Goal: Task Accomplishment & Management: Manage account settings

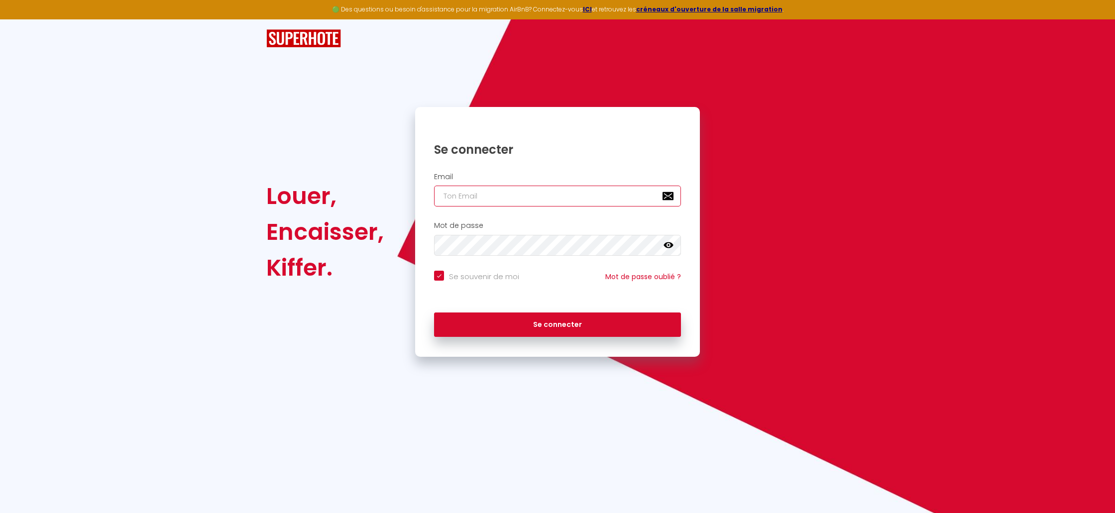
type input "[EMAIL_ADDRESS][DOMAIN_NAME]"
click at [566, 201] on input "[EMAIL_ADDRESS][DOMAIN_NAME]" at bounding box center [557, 196] width 247 height 21
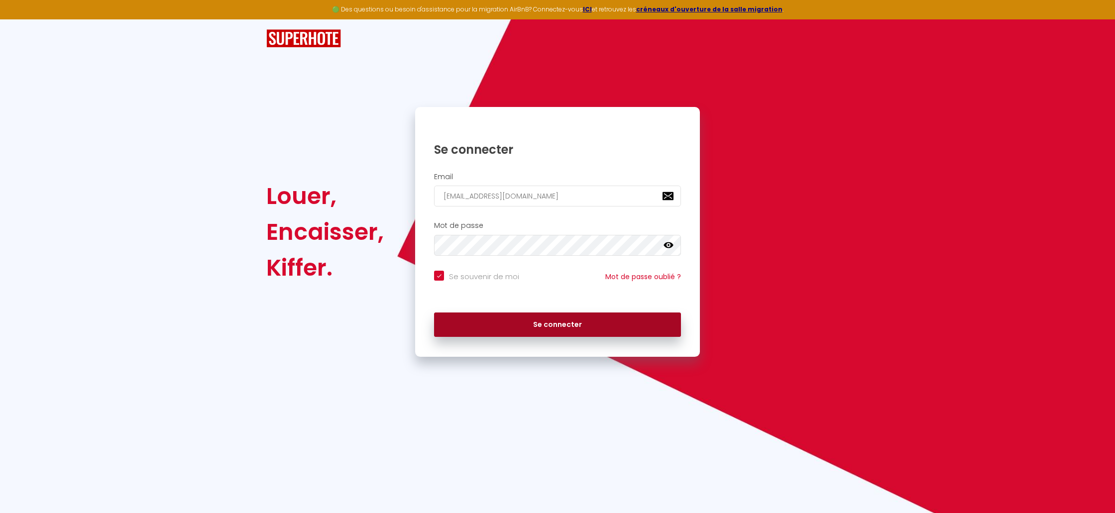
click at [597, 314] on button "Se connecter" at bounding box center [557, 325] width 247 height 25
checkbox input "true"
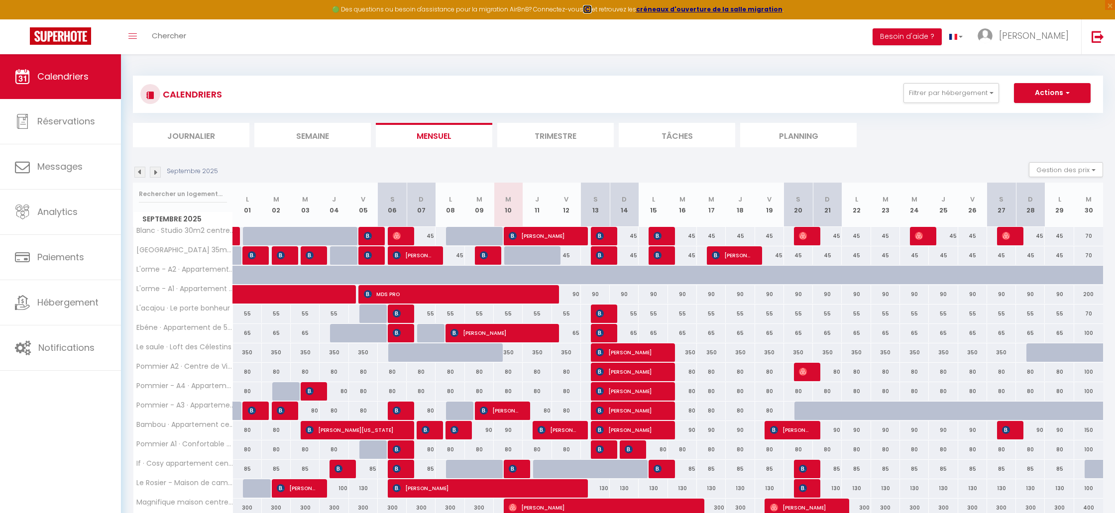
click at [589, 11] on strong "ICI" at bounding box center [587, 9] width 9 height 8
click at [1039, 41] on span "[PERSON_NAME]" at bounding box center [1034, 35] width 70 height 12
click at [934, 61] on div "CALENDRIERS Filtrer par hébergement Tous Pommier A1 · Confortable appartement c…" at bounding box center [618, 345] width 994 height 583
click at [136, 49] on link "Toggle menubar" at bounding box center [132, 36] width 23 height 35
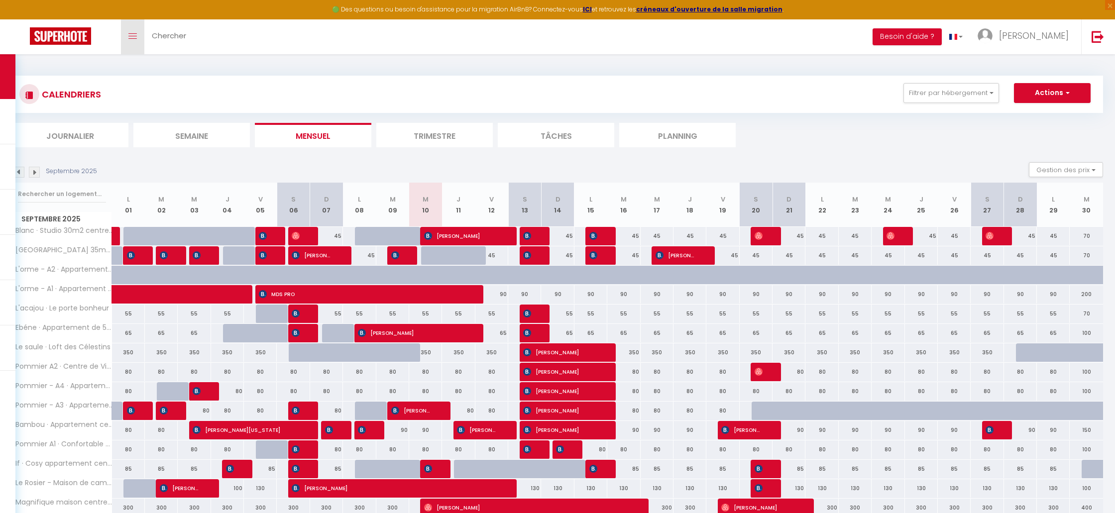
click at [132, 46] on link "Toggle menubar" at bounding box center [132, 36] width 23 height 35
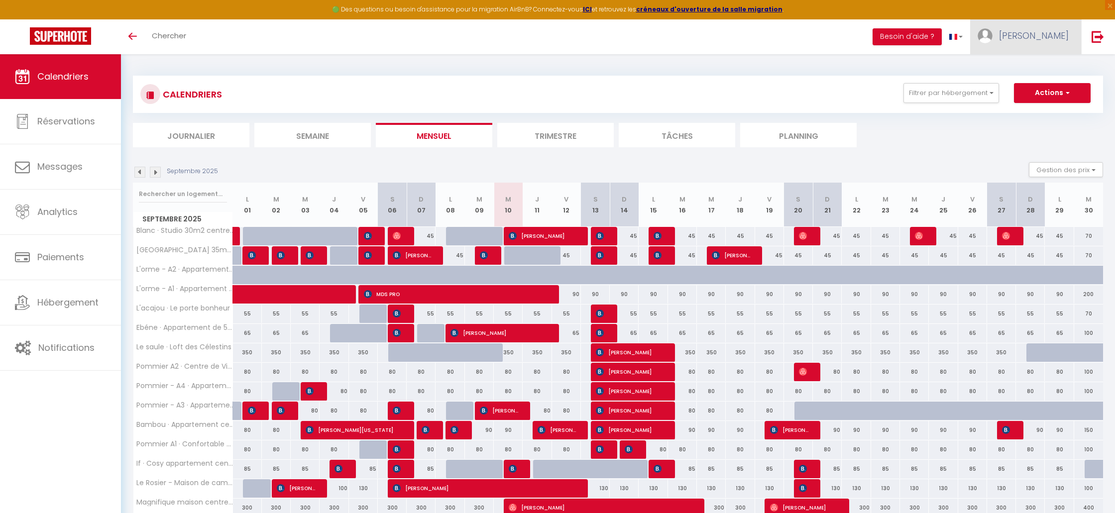
click at [1045, 37] on span "[PERSON_NAME]" at bounding box center [1034, 35] width 70 height 12
click at [1039, 64] on link "Paramètres" at bounding box center [1042, 69] width 74 height 17
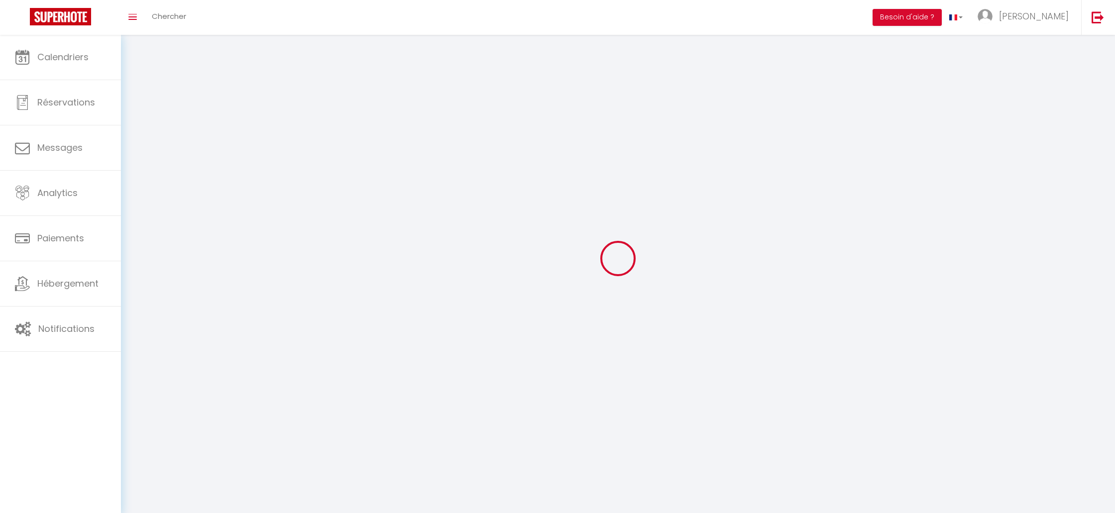
select select
type input "[PERSON_NAME]"
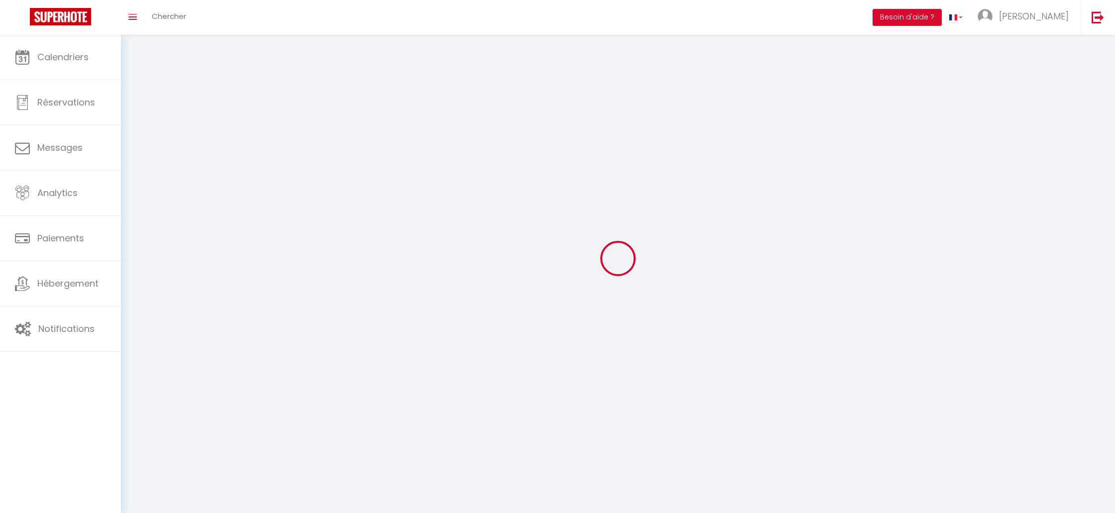
type input "DENNEULIN"
type input "0672765356"
type input "[STREET_ADDRESS][GEOGRAPHIC_DATA]"
type input "03140"
type input "Etroussat"
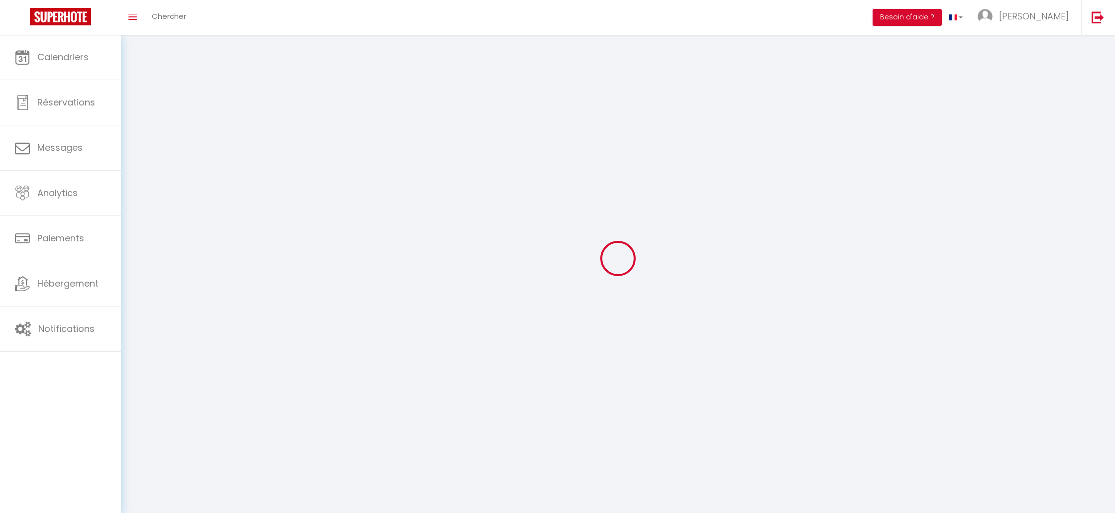
type input "6mFGlq1QvgJU1XBkUiqfbMvIG"
type input "BnzBPWw3GuOjbnC0PqXH1PwCy"
type input "[URL][DOMAIN_NAME]"
select select "1"
select select "28"
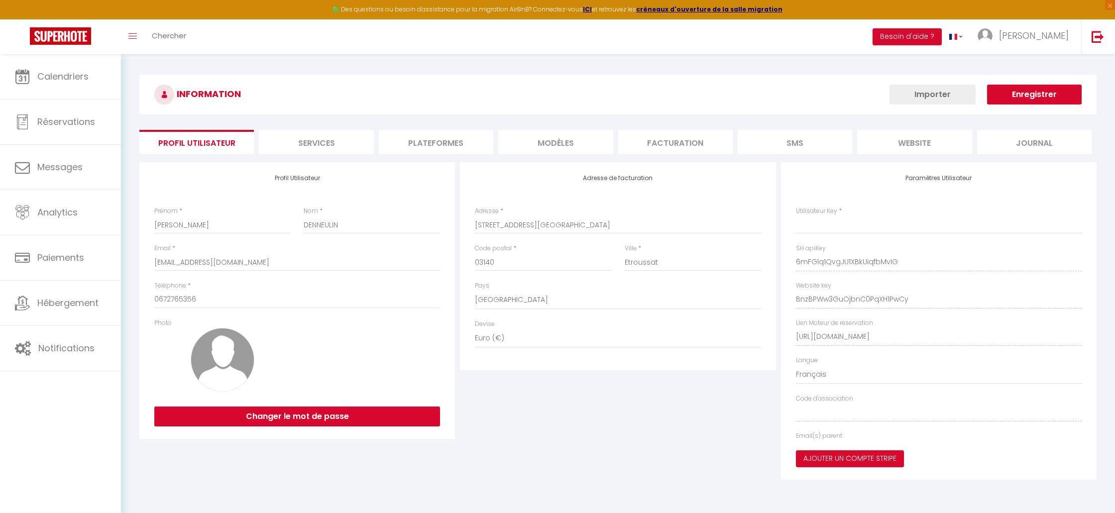
type input "6mFGlq1QvgJU1XBkUiqfbMvIG"
type input "BnzBPWw3GuOjbnC0PqXH1PwCy"
type input "[URL][DOMAIN_NAME]"
select select "fr"
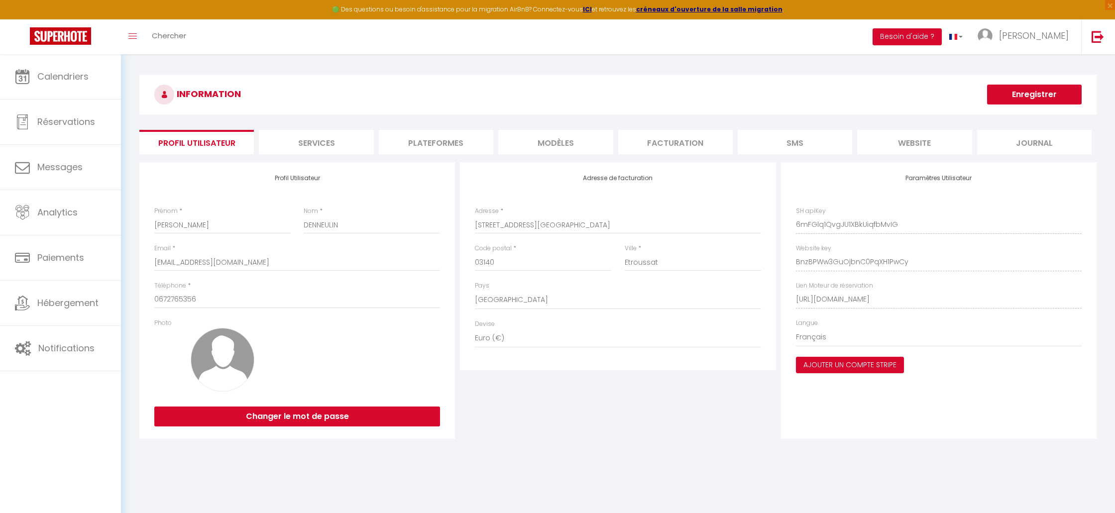
click at [435, 150] on li "Plateformes" at bounding box center [436, 142] width 115 height 24
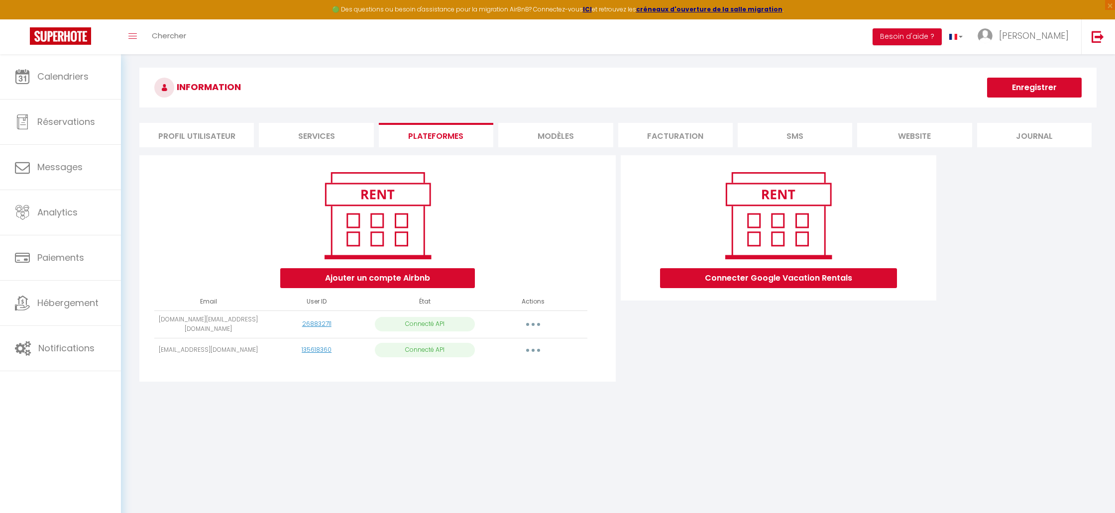
scroll to position [6, 0]
click at [534, 324] on icon "button" at bounding box center [533, 325] width 3 height 3
click at [531, 345] on link "Importer les appartements" at bounding box center [489, 347] width 110 height 17
select select "27143"
select select
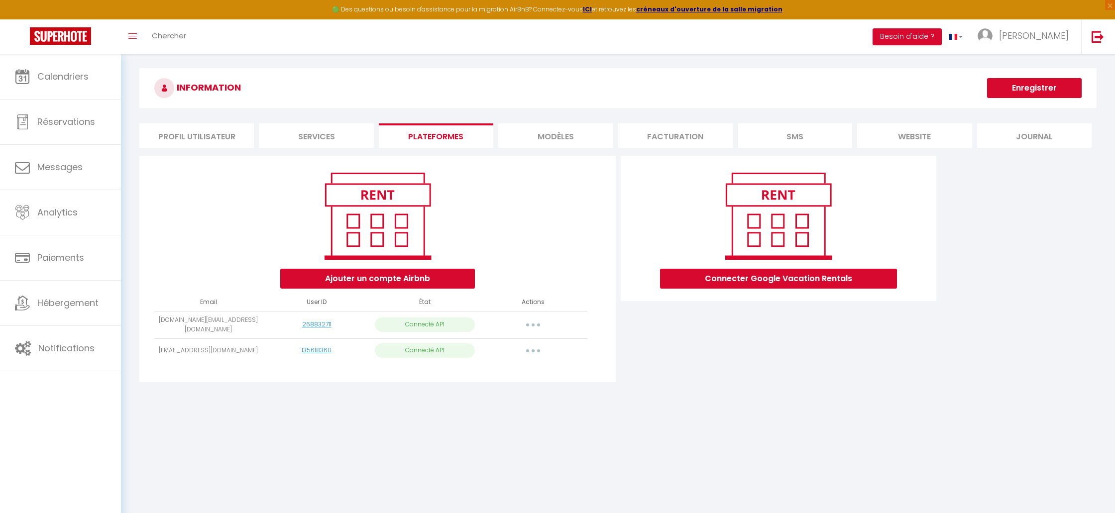
select select
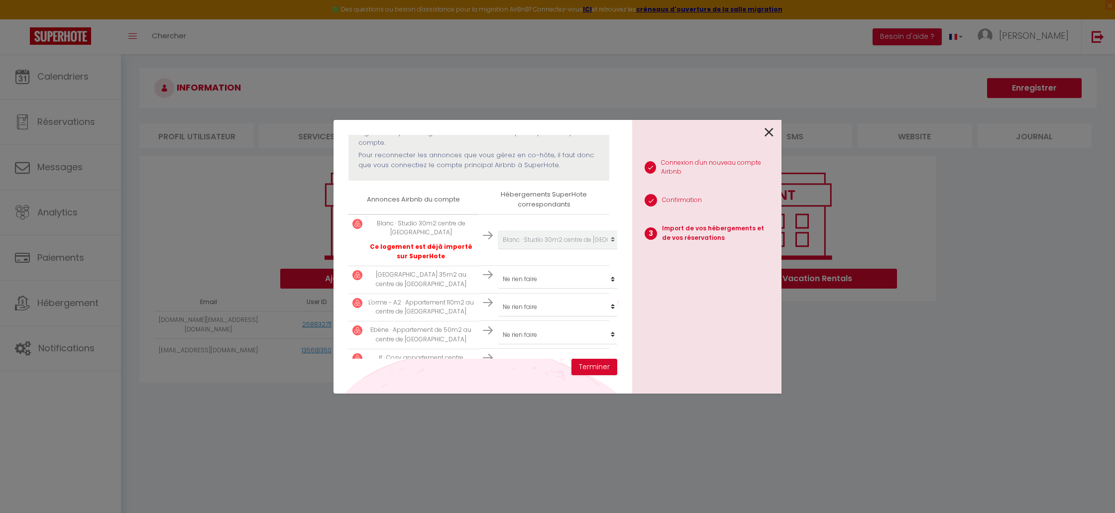
scroll to position [149, 0]
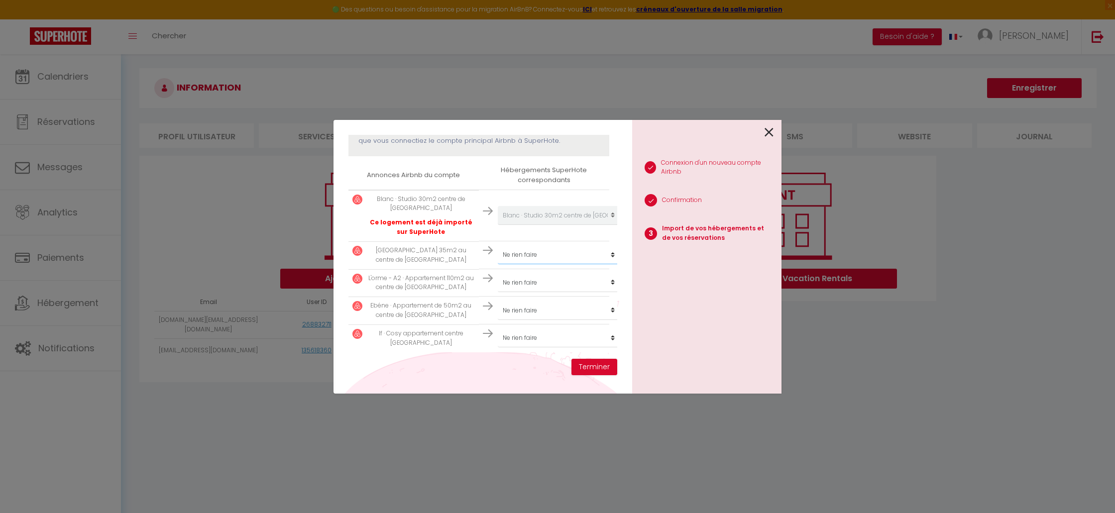
click at [571, 256] on select "Créer un nouvel hébergement Ne rien faire Pommier A1 · Confortable appartement …" at bounding box center [559, 254] width 122 height 19
click at [546, 258] on select "Créer un nouvel hébergement Ne rien faire Pommier A1 · Confortable appartement …" at bounding box center [559, 254] width 122 height 19
select select "27144"
click at [498, 245] on select "Créer un nouvel hébergement Ne rien faire Pommier A1 · Confortable appartement …" at bounding box center [559, 254] width 122 height 19
click at [558, 281] on select "Créer un nouvel hébergement Ne rien faire Pommier A1 · Confortable appartement …" at bounding box center [559, 282] width 122 height 19
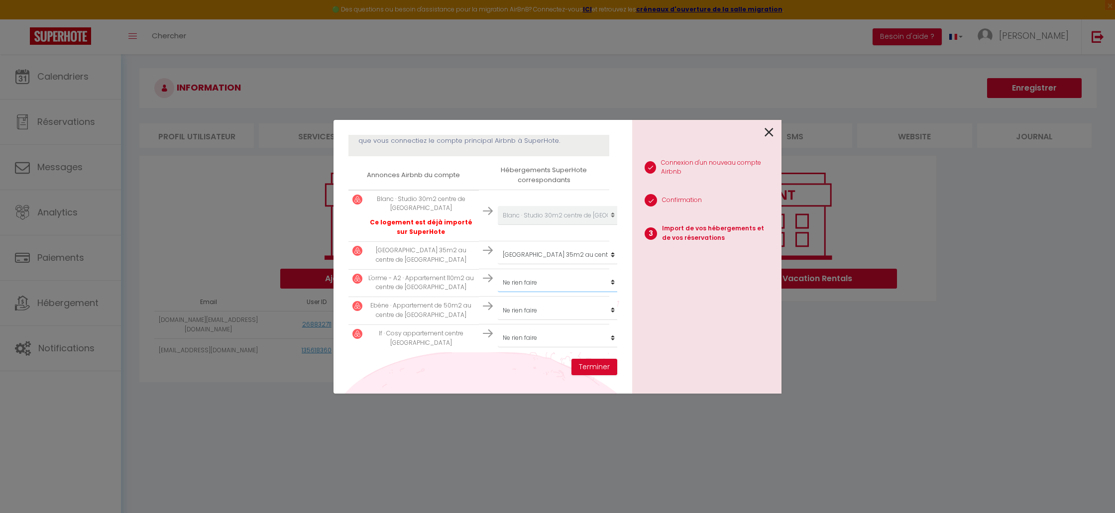
select select "27145"
click at [498, 273] on select "Créer un nouvel hébergement Ne rien faire Pommier A1 · Confortable appartement …" at bounding box center [559, 282] width 122 height 19
click at [560, 310] on select "Créer un nouvel hébergement Ne rien faire Pommier A1 · Confortable appartement …" at bounding box center [559, 310] width 122 height 19
select select "27152"
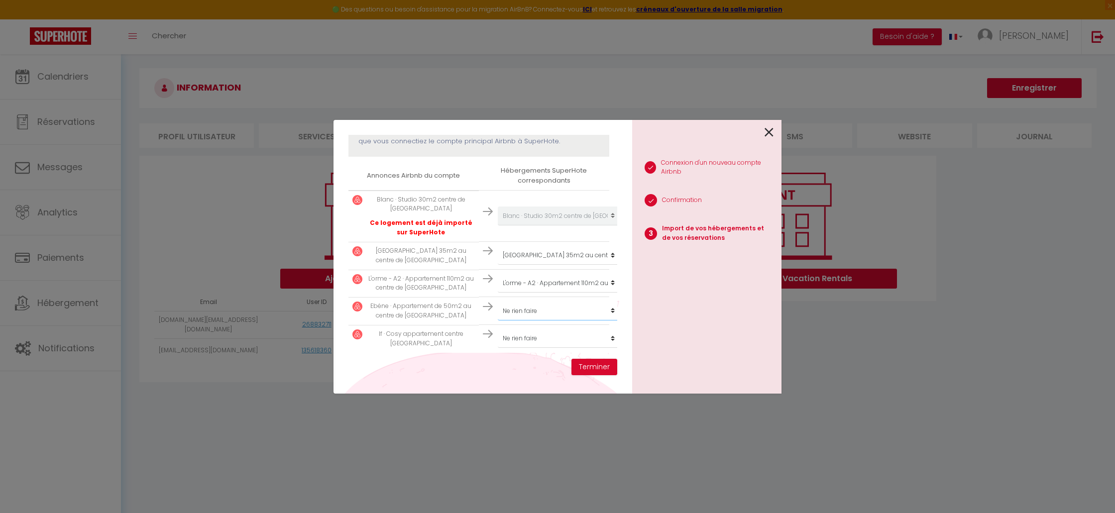
click at [498, 302] on select "Créer un nouvel hébergement Ne rien faire Pommier A1 · Confortable appartement …" at bounding box center [559, 311] width 122 height 19
click at [563, 341] on select "Créer un nouvel hébergement Ne rien faire Pommier A1 · Confortable appartement …" at bounding box center [559, 338] width 122 height 19
select select "35776"
click at [498, 329] on select "Créer un nouvel hébergement Ne rien faire Pommier A1 · Confortable appartement …" at bounding box center [559, 338] width 122 height 19
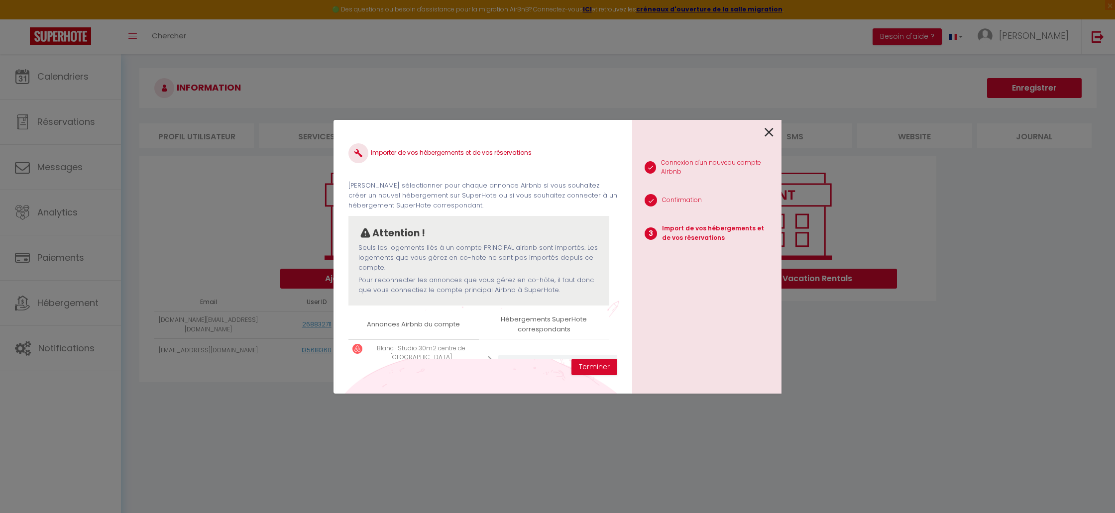
scroll to position [149, 0]
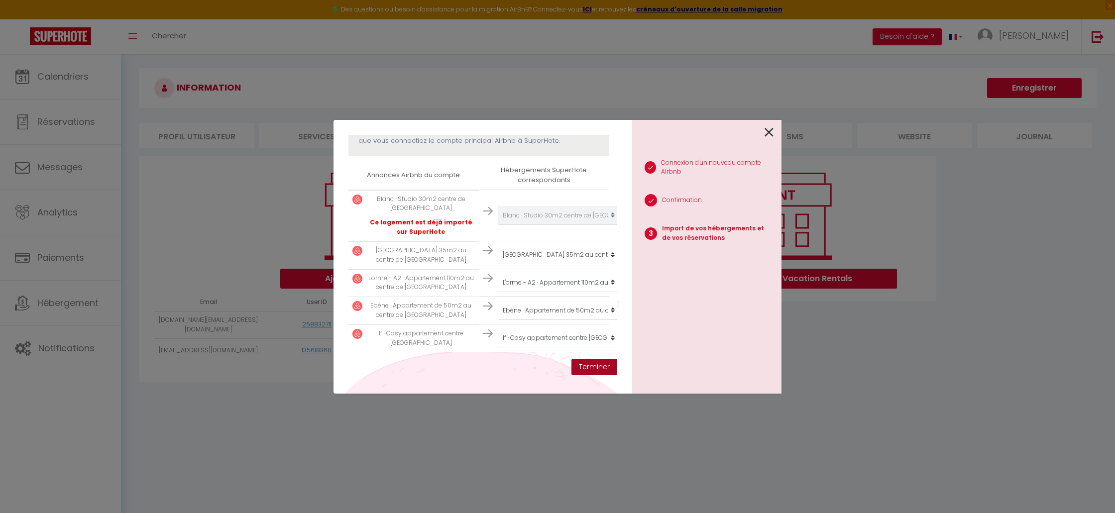
drag, startPoint x: 599, startPoint y: 366, endPoint x: 592, endPoint y: 386, distance: 21.6
click at [599, 366] on button "Terminer" at bounding box center [595, 367] width 46 height 17
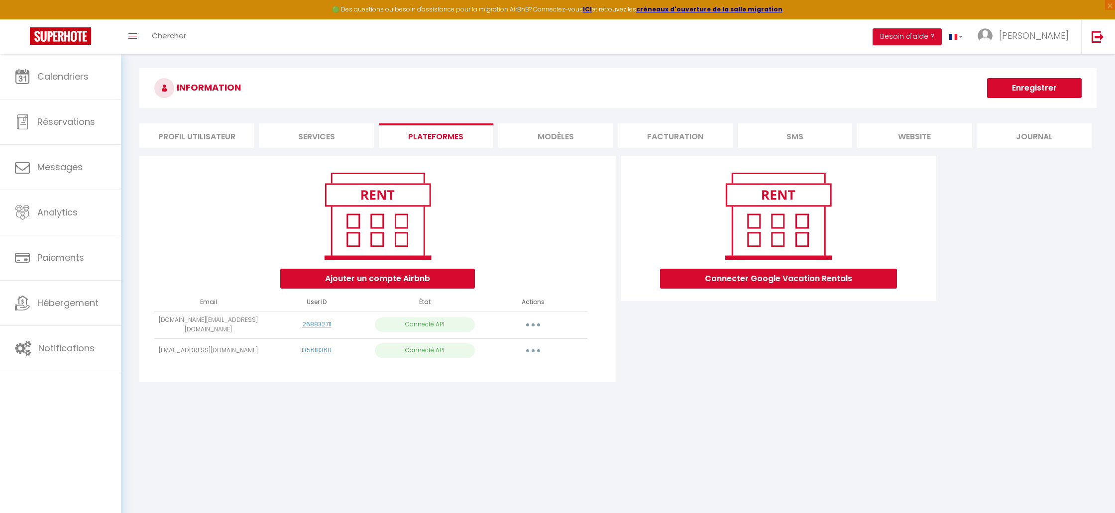
click at [526, 349] on button "button" at bounding box center [533, 351] width 28 height 16
click at [517, 370] on link "Importer les appartements" at bounding box center [489, 373] width 110 height 17
select select "27155"
select select
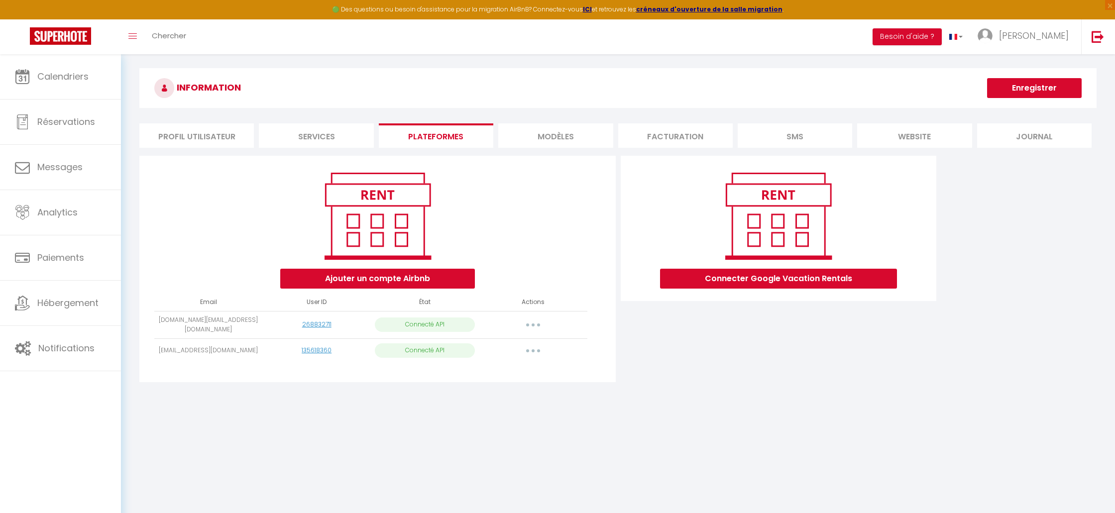
select select
select select "75378"
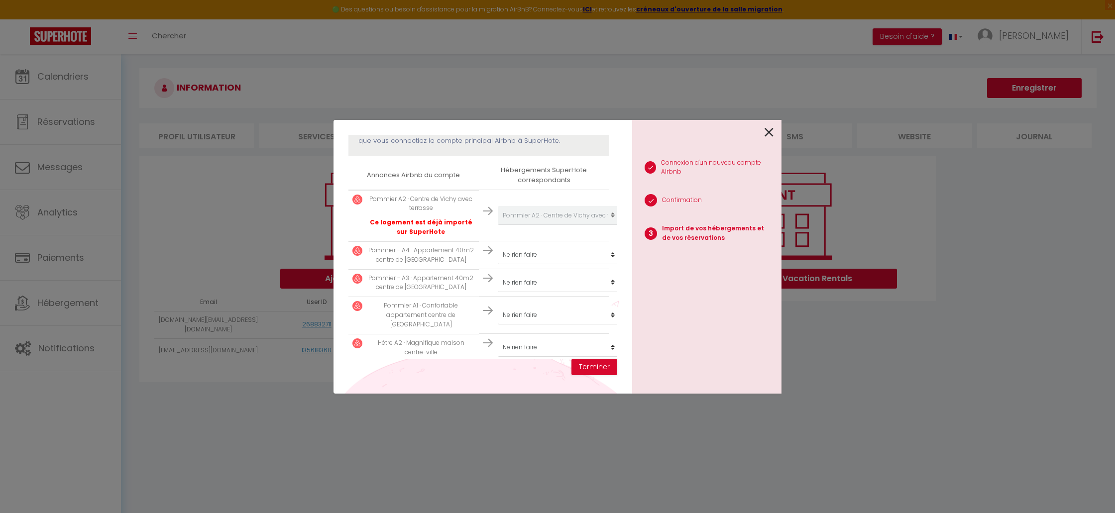
scroll to position [167, 0]
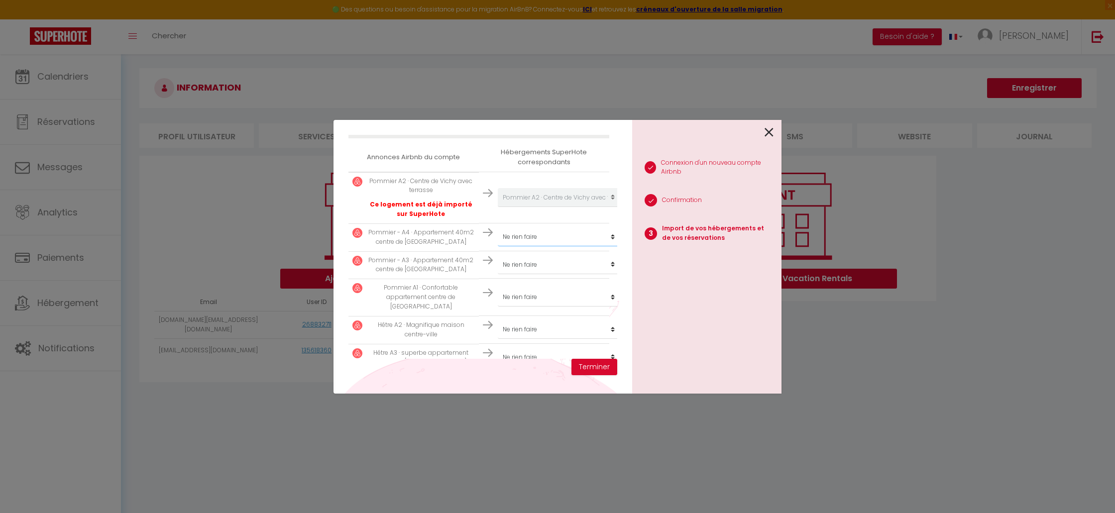
click at [569, 237] on select "Créer un nouvel hébergement Ne rien faire [PERSON_NAME] A1 · Confortable appart…" at bounding box center [559, 237] width 122 height 19
select select "27156"
click at [498, 228] on select "Créer un nouvel hébergement Ne rien faire [PERSON_NAME] A1 · Confortable appart…" at bounding box center [559, 237] width 122 height 19
click at [554, 257] on select "Créer un nouvel hébergement Ne rien faire [PERSON_NAME] A1 · Confortable appart…" at bounding box center [559, 264] width 122 height 19
select select "27157"
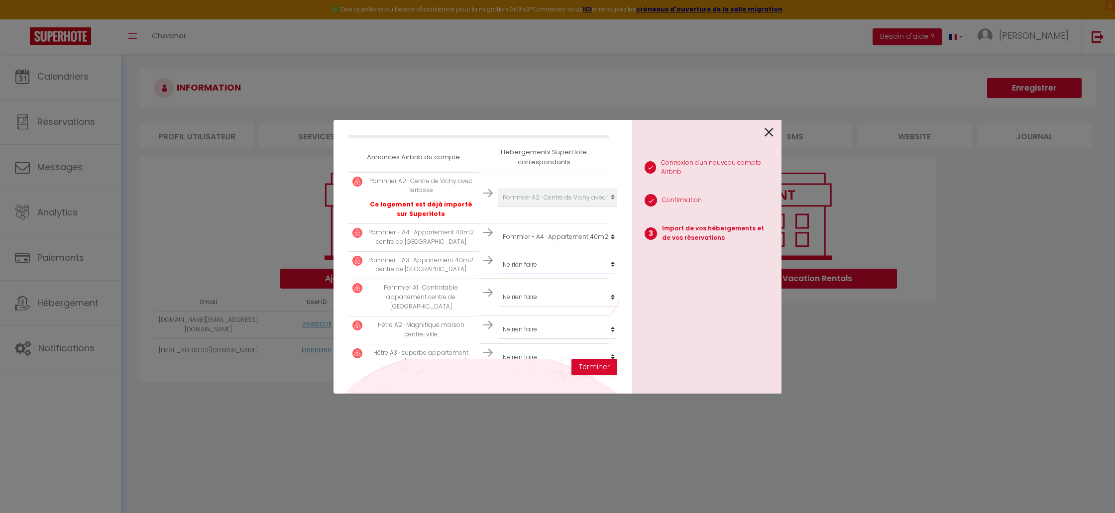
click at [498, 255] on select "Créer un nouvel hébergement Ne rien faire [PERSON_NAME] A1 · Confortable appart…" at bounding box center [559, 264] width 122 height 19
click at [565, 292] on select "Créer un nouvel hébergement Ne rien faire [PERSON_NAME] A1 · Confortable appart…" at bounding box center [559, 297] width 122 height 19
select select "33796"
click at [498, 288] on select "Créer un nouvel hébergement Ne rien faire [PERSON_NAME] A1 · Confortable appart…" at bounding box center [559, 297] width 122 height 19
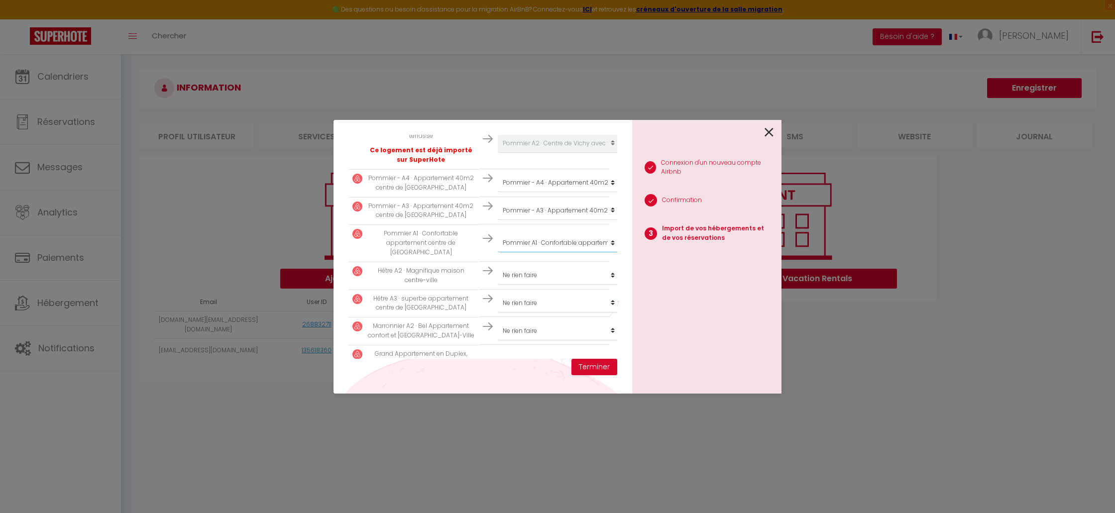
scroll to position [222, 0]
click at [553, 265] on select "Créer un nouvel hébergement Ne rien faire [PERSON_NAME] A1 · Confortable appart…" at bounding box center [559, 274] width 122 height 19
select select "48734"
click at [498, 265] on select "Créer un nouvel hébergement Ne rien faire [PERSON_NAME] A1 · Confortable appart…" at bounding box center [559, 274] width 122 height 19
click at [564, 293] on select "Créer un nouvel hébergement Ne rien faire [PERSON_NAME] A1 · Confortable appart…" at bounding box center [559, 302] width 122 height 19
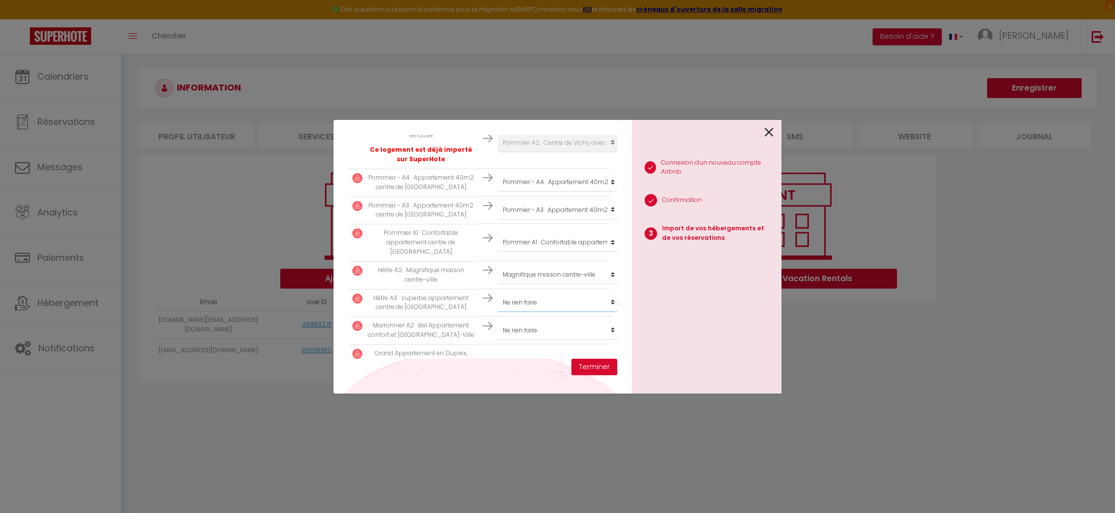
select select "49452"
click at [498, 293] on select "Créer un nouvel hébergement Ne rien faire [PERSON_NAME] A1 · Confortable appart…" at bounding box center [559, 302] width 122 height 19
click at [573, 321] on select "Créer un nouvel hébergement Ne rien faire [PERSON_NAME] A1 · Confortable appart…" at bounding box center [559, 330] width 122 height 19
select select "75211"
click at [498, 321] on select "Créer un nouvel hébergement Ne rien faire [PERSON_NAME] A1 · Confortable appart…" at bounding box center [559, 330] width 122 height 19
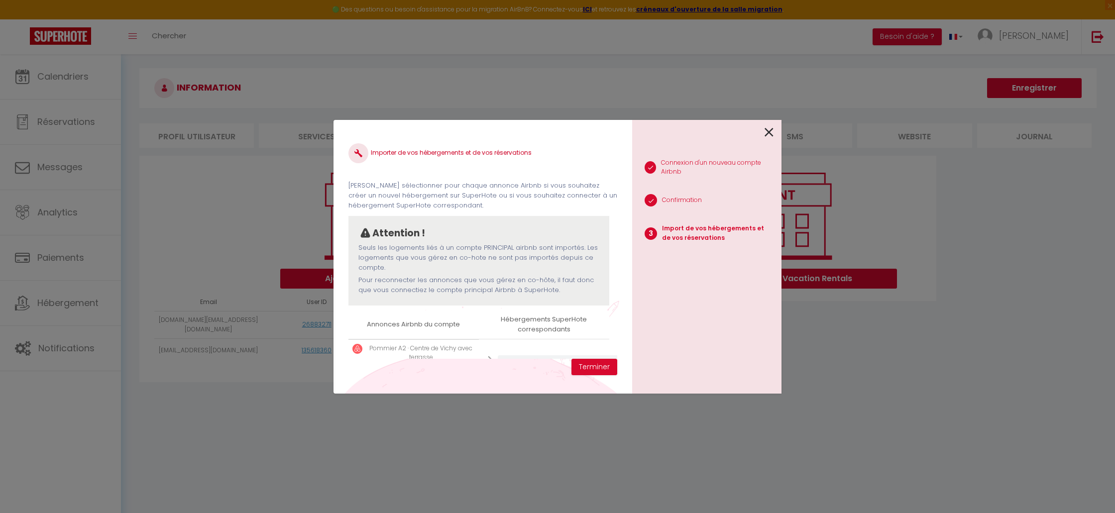
scroll to position [257, 0]
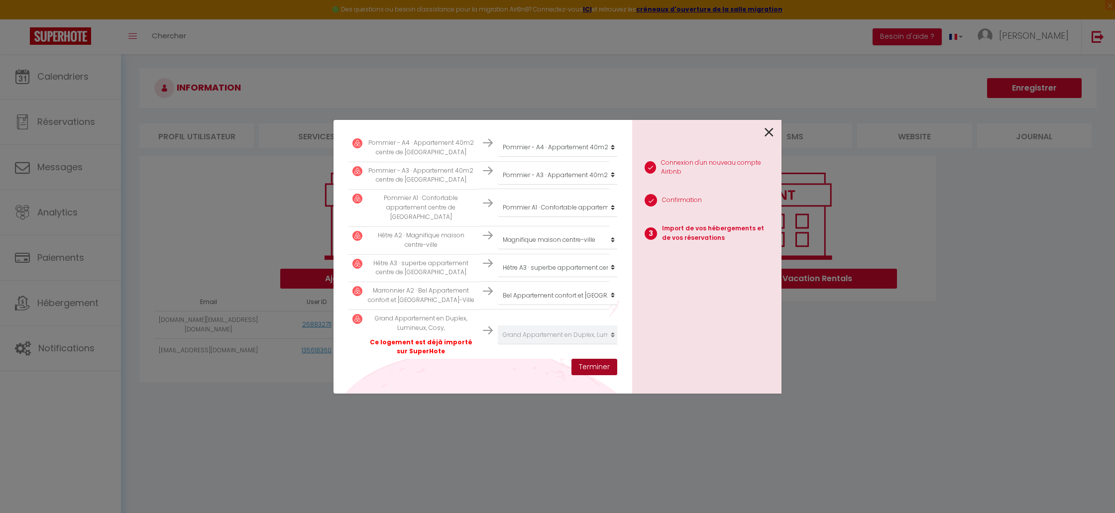
drag, startPoint x: 605, startPoint y: 367, endPoint x: 619, endPoint y: 375, distance: 16.1
click at [605, 367] on button "Terminer" at bounding box center [595, 367] width 46 height 17
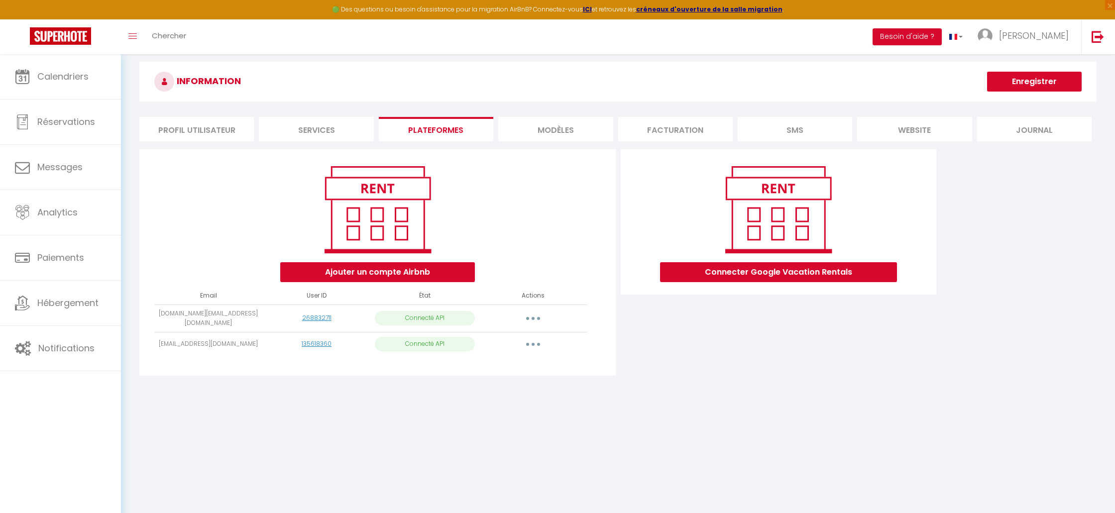
scroll to position [0, 0]
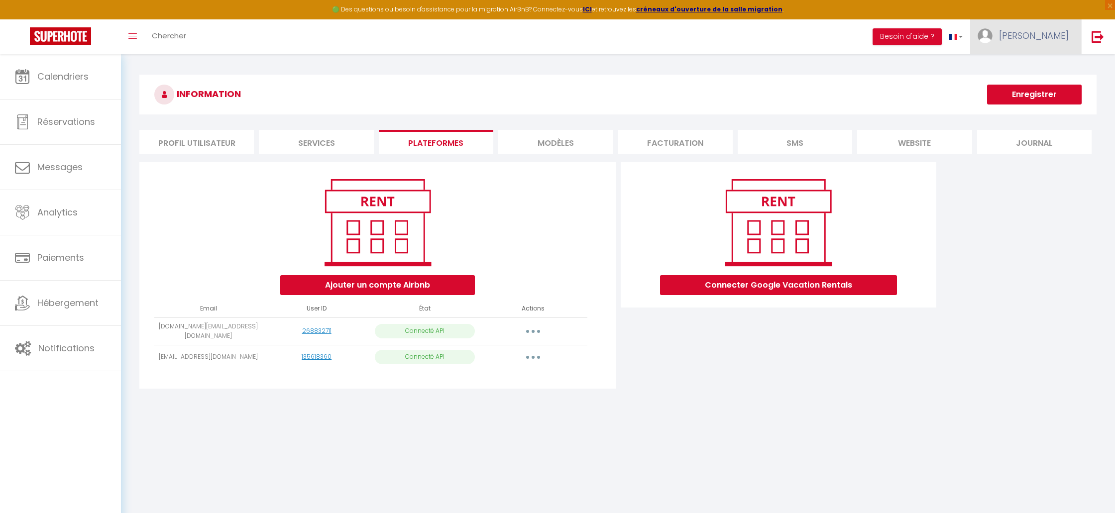
click at [1040, 33] on span "[PERSON_NAME]" at bounding box center [1034, 35] width 70 height 12
click at [1035, 89] on link "Équipe" at bounding box center [1042, 87] width 74 height 17
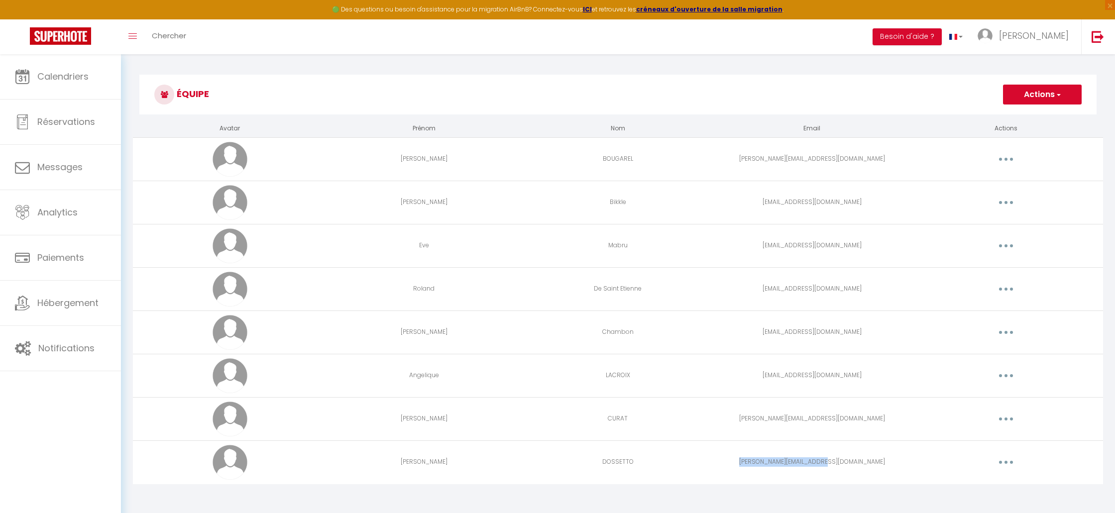
drag, startPoint x: 852, startPoint y: 461, endPoint x: 768, endPoint y: 464, distance: 84.2
click at [768, 464] on td "[PERSON_NAME][EMAIL_ADDRESS][DOMAIN_NAME]" at bounding box center [812, 462] width 194 height 43
copy td "[PERSON_NAME][EMAIL_ADDRESS][DOMAIN_NAME]"
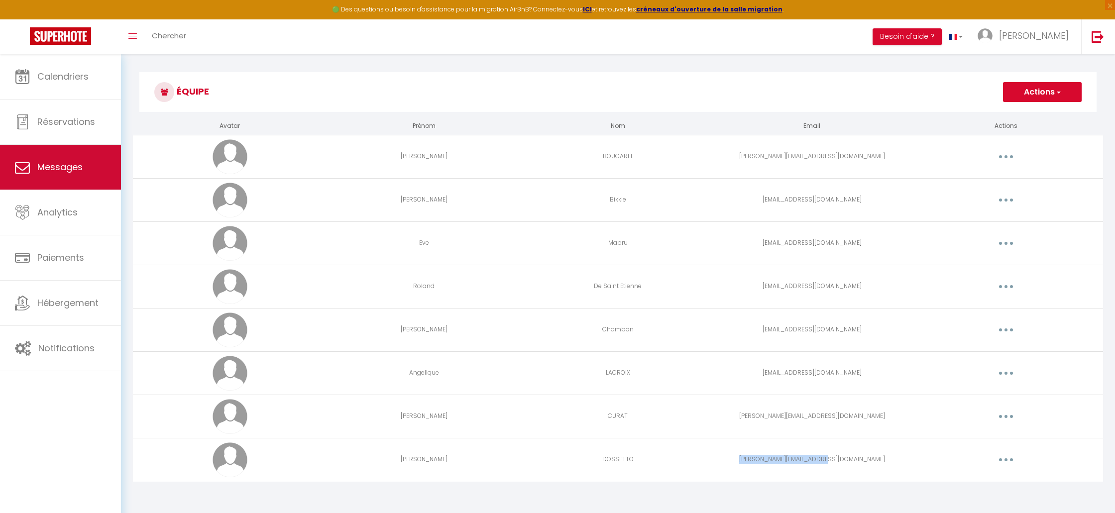
scroll to position [3, 0]
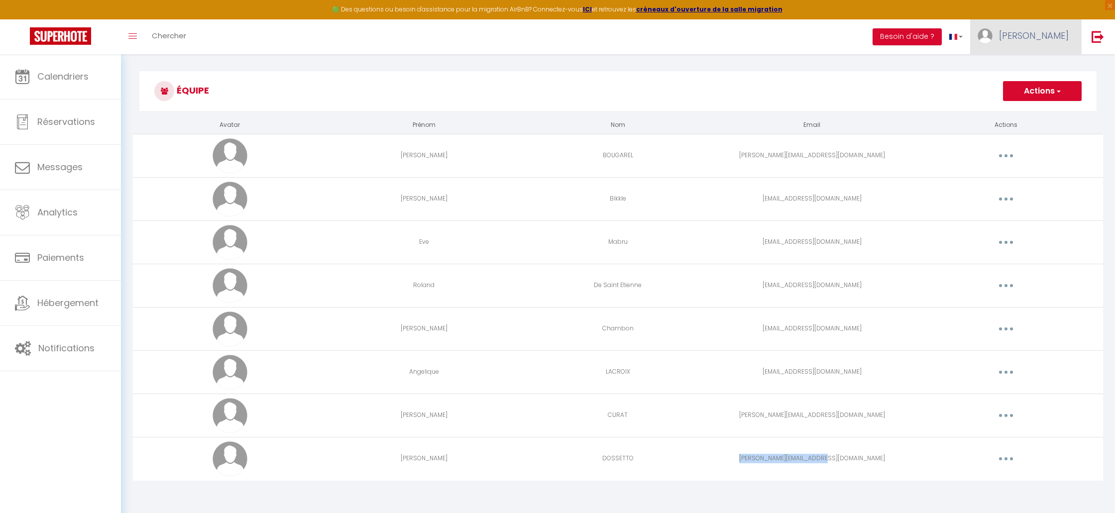
click at [993, 37] on img at bounding box center [985, 35] width 15 height 15
click at [1056, 68] on link "Paramètres" at bounding box center [1042, 69] width 74 height 17
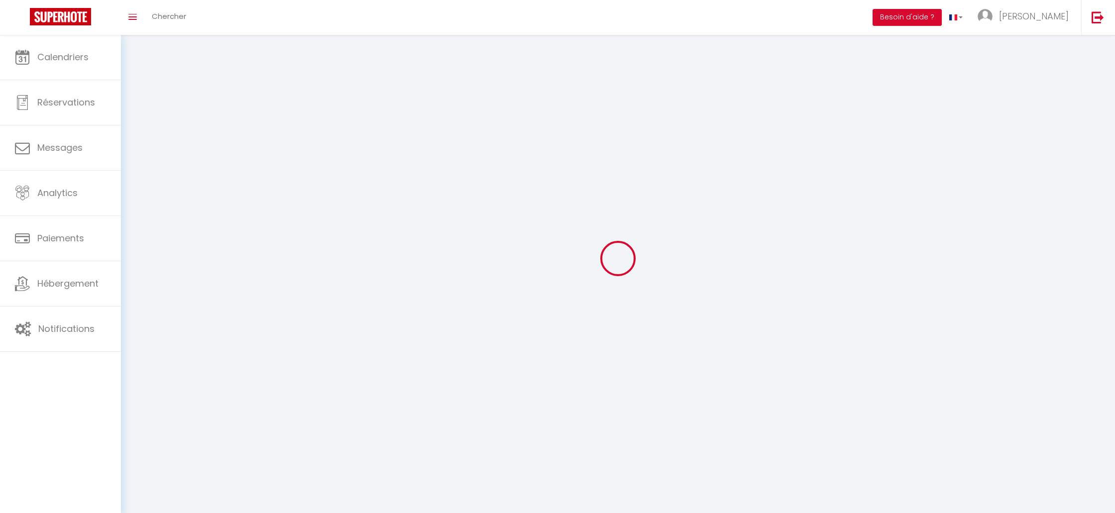
select select "28"
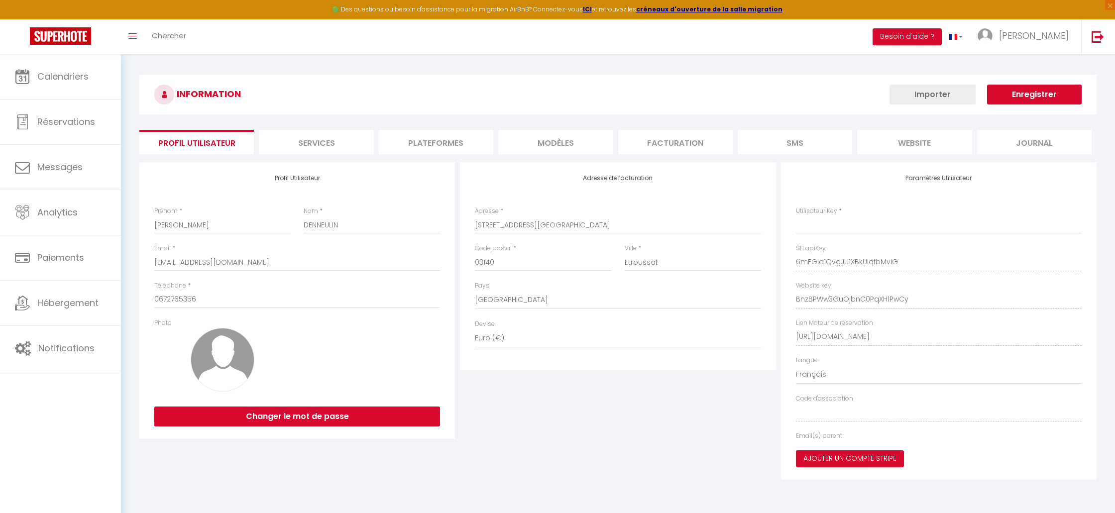
type input "6mFGlq1QvgJU1XBkUiqfbMvIG"
type input "BnzBPWw3GuOjbnC0PqXH1PwCy"
type input "[URL][DOMAIN_NAME]"
select select "fr"
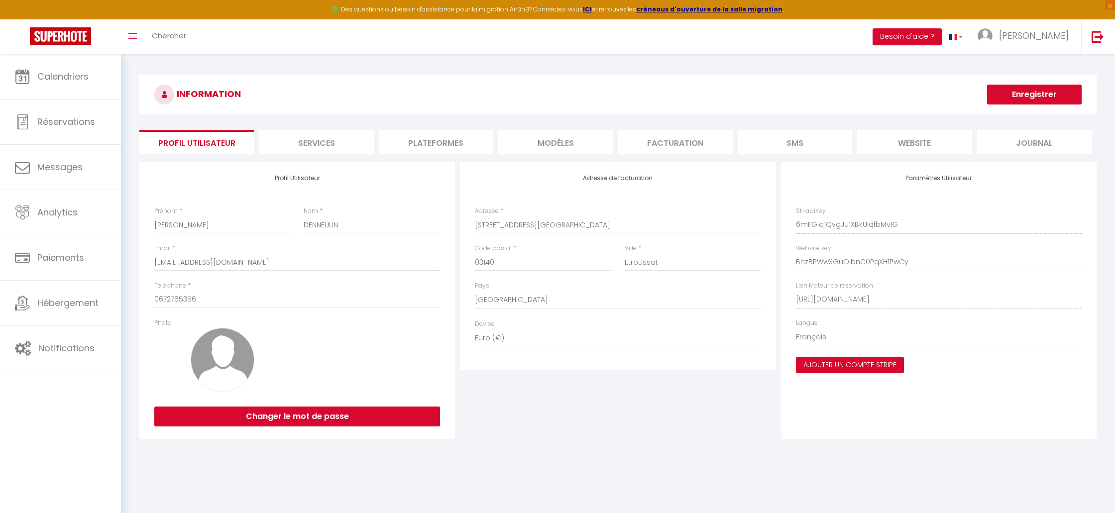
click at [449, 140] on li "Plateformes" at bounding box center [436, 142] width 115 height 24
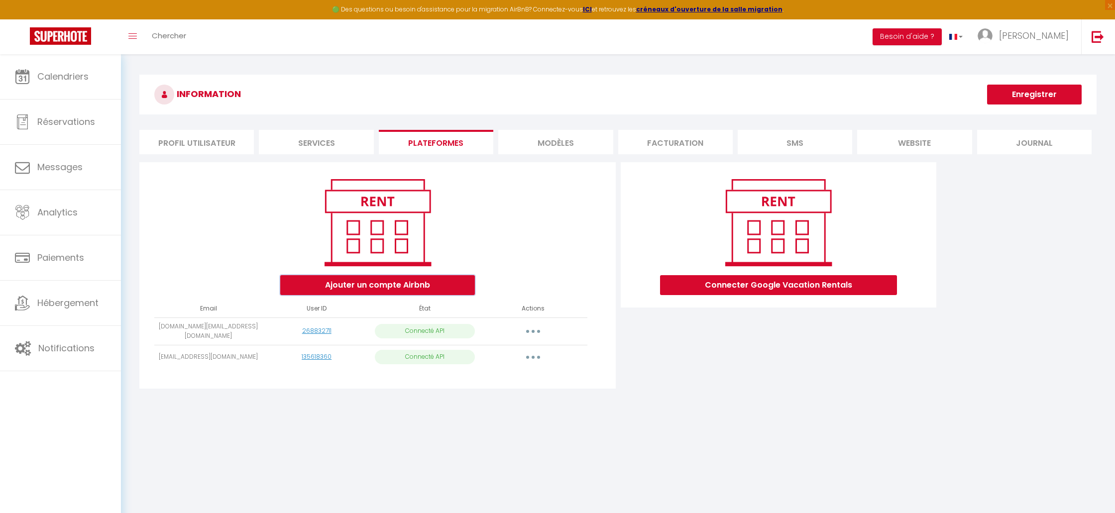
click at [440, 289] on button "Ajouter un compte Airbnb" at bounding box center [377, 285] width 195 height 20
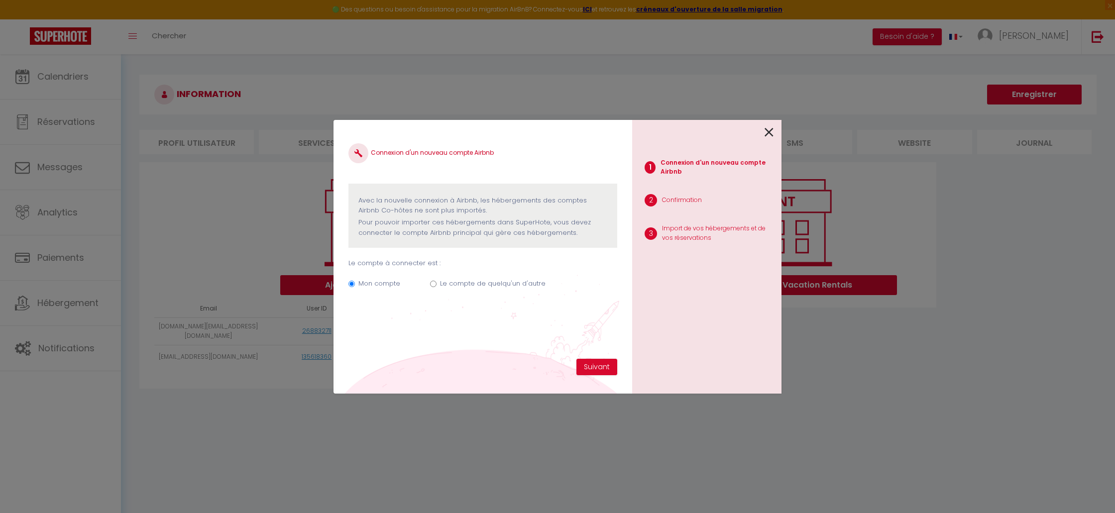
click at [469, 283] on label "Le compte de quelqu'un d'autre" at bounding box center [493, 284] width 106 height 10
click at [437, 283] on input "Le compte de quelqu'un d'autre" at bounding box center [433, 284] width 6 height 6
radio input "true"
radio input "false"
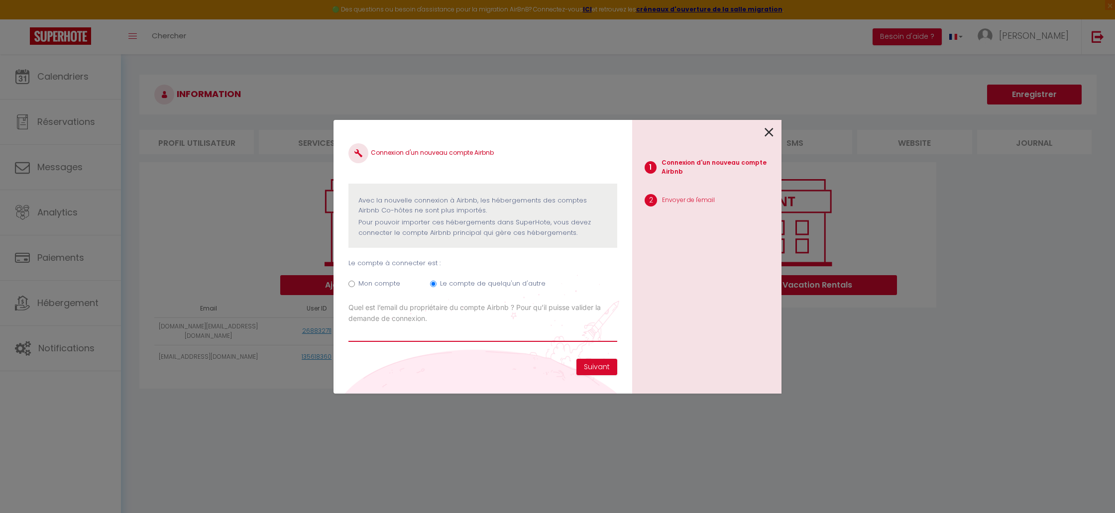
click at [448, 332] on input "Email connexion Airbnb" at bounding box center [483, 333] width 269 height 18
paste input "[PERSON_NAME][EMAIL_ADDRESS][DOMAIN_NAME]"
type input "[PERSON_NAME][EMAIL_ADDRESS][DOMAIN_NAME]"
click at [595, 370] on button "Suivant" at bounding box center [597, 367] width 41 height 17
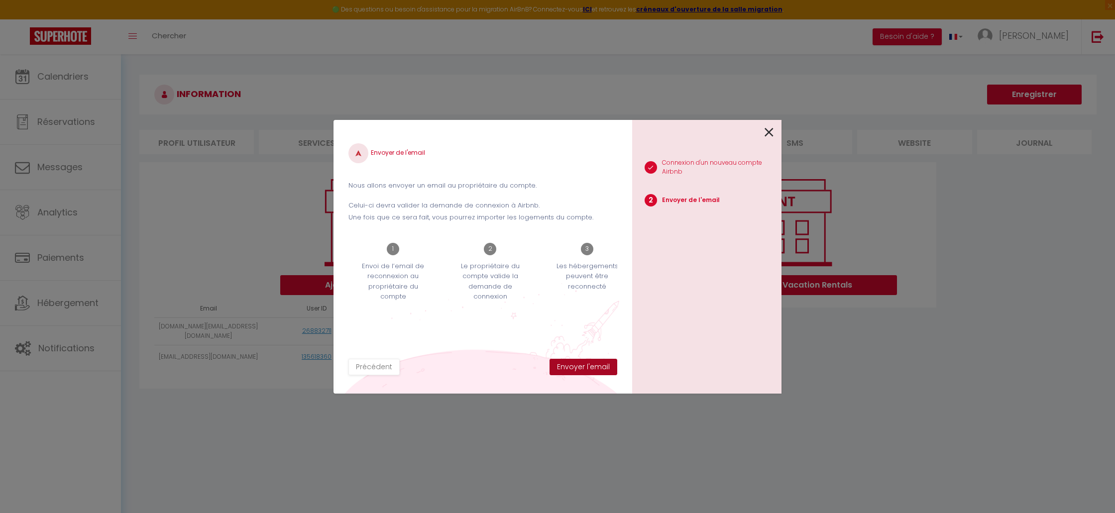
click at [582, 363] on button "Envoyer l'email" at bounding box center [584, 367] width 68 height 17
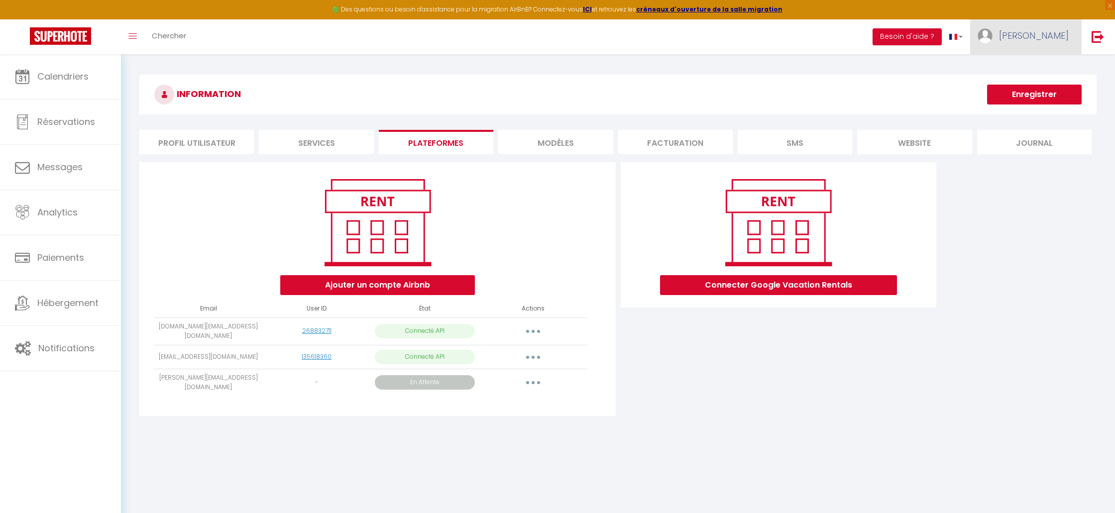
click at [1028, 39] on link "[PERSON_NAME]" at bounding box center [1025, 36] width 111 height 35
click at [1034, 86] on link "Équipe" at bounding box center [1042, 87] width 74 height 17
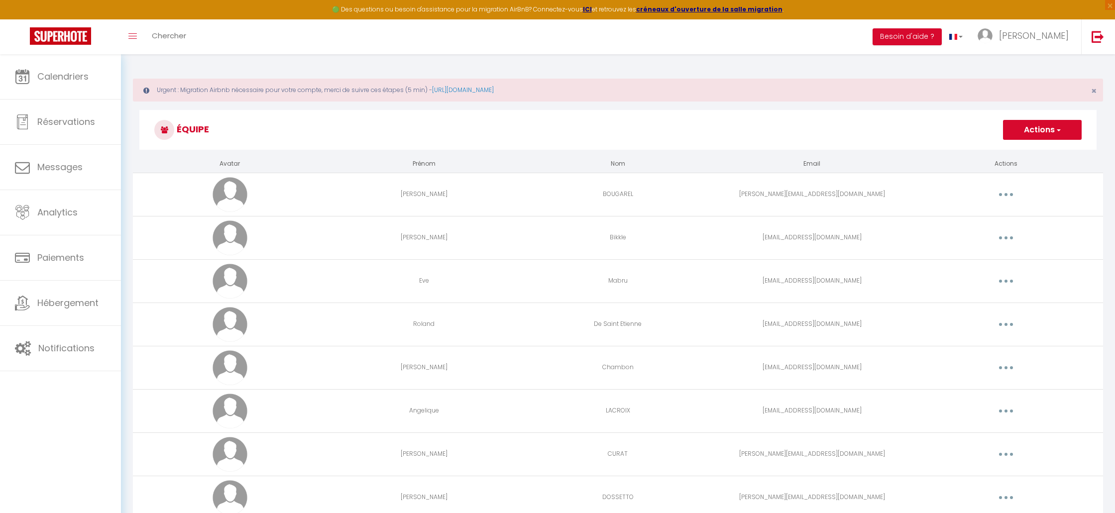
scroll to position [54, 0]
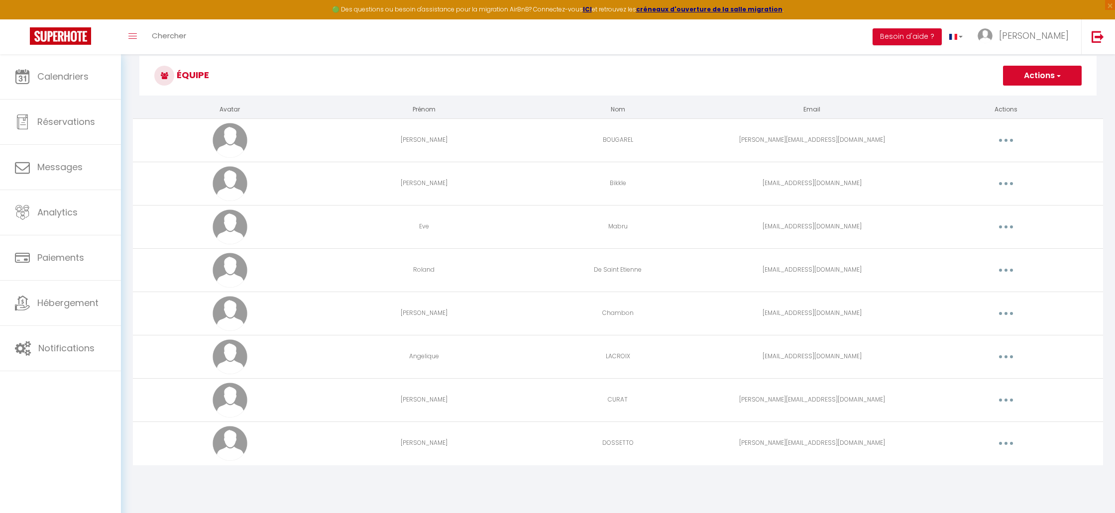
click at [806, 270] on td "[EMAIL_ADDRESS][DOMAIN_NAME]" at bounding box center [812, 269] width 194 height 43
click at [805, 270] on td "[EMAIL_ADDRESS][DOMAIN_NAME]" at bounding box center [812, 269] width 194 height 43
drag, startPoint x: 838, startPoint y: 271, endPoint x: 795, endPoint y: 272, distance: 43.8
click at [793, 272] on td "[EMAIL_ADDRESS][DOMAIN_NAME]" at bounding box center [812, 269] width 194 height 43
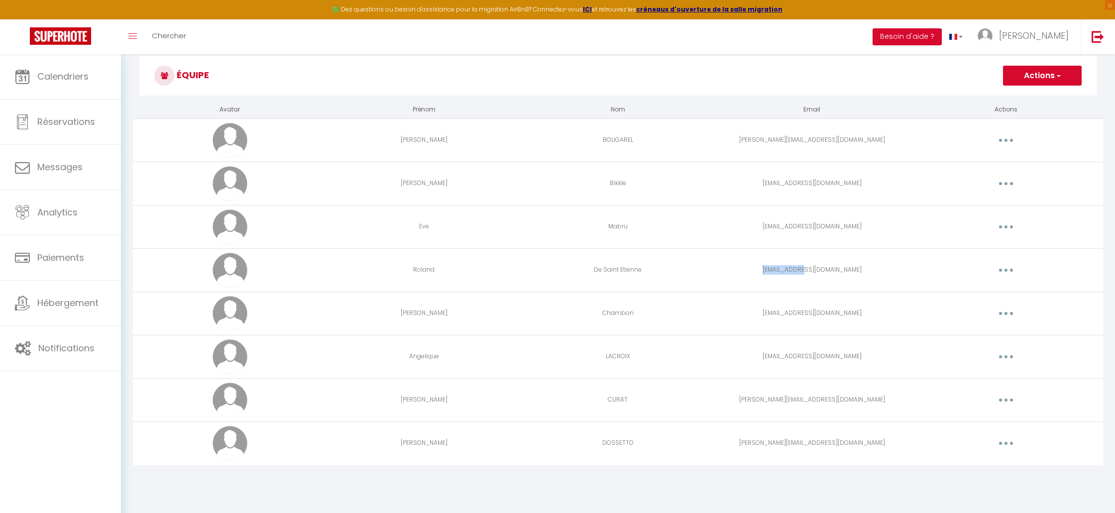
copy td "[EMAIL_ADDRESS][DOMAIN_NAME]"
click at [906, 237] on td "[EMAIL_ADDRESS][DOMAIN_NAME]" at bounding box center [812, 226] width 194 height 43
click at [1032, 75] on button "Actions" at bounding box center [1042, 76] width 79 height 20
click at [1046, 26] on link "[PERSON_NAME]" at bounding box center [1025, 36] width 111 height 35
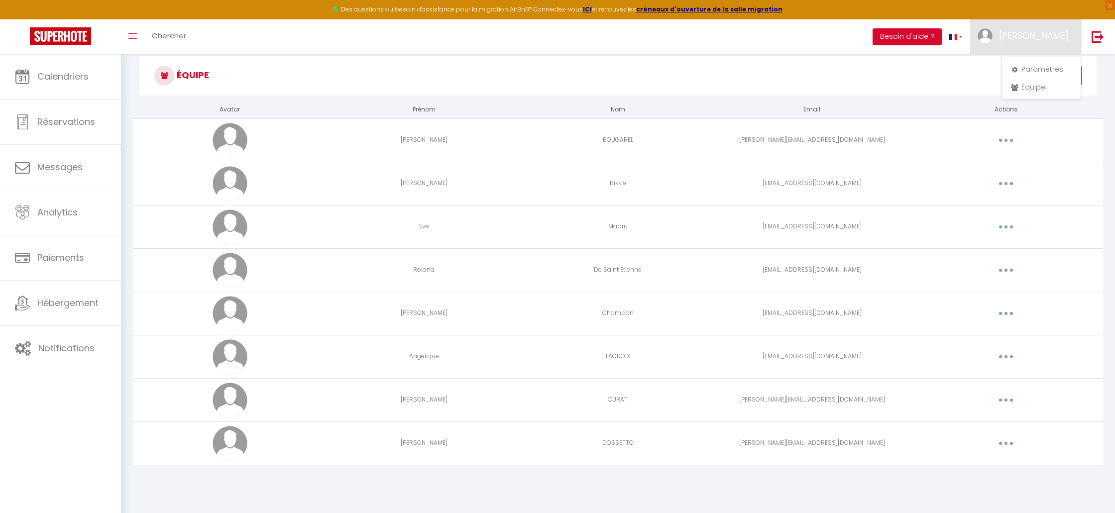
click at [918, 92] on h3 "Équipe" at bounding box center [617, 76] width 957 height 40
click at [1044, 36] on span "[PERSON_NAME]" at bounding box center [1034, 35] width 70 height 12
click at [1041, 65] on link "Paramètres" at bounding box center [1042, 69] width 74 height 17
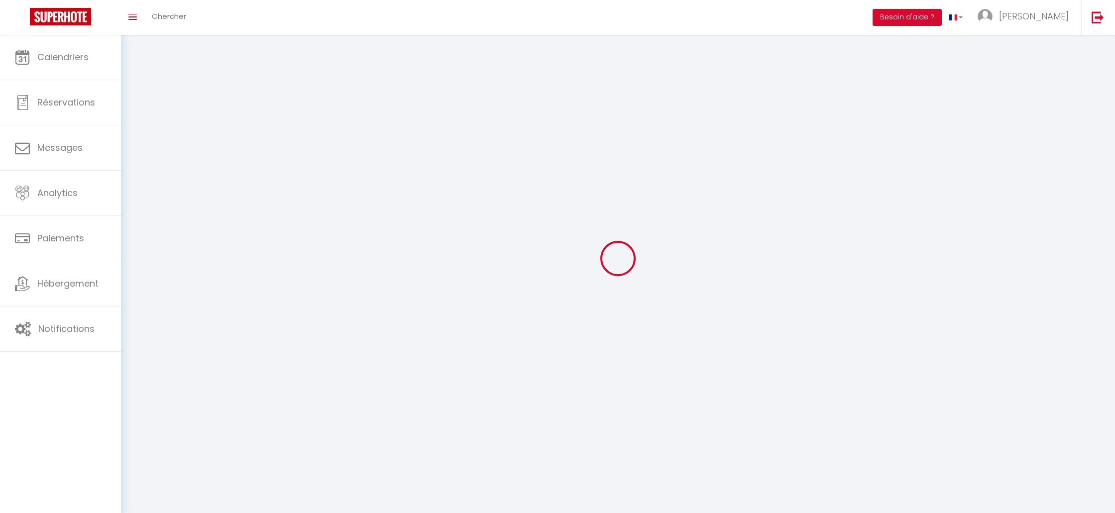
type input "[PERSON_NAME]"
type input "DENNEULIN"
type input "0672765356"
type input "[STREET_ADDRESS][GEOGRAPHIC_DATA]"
type input "03140"
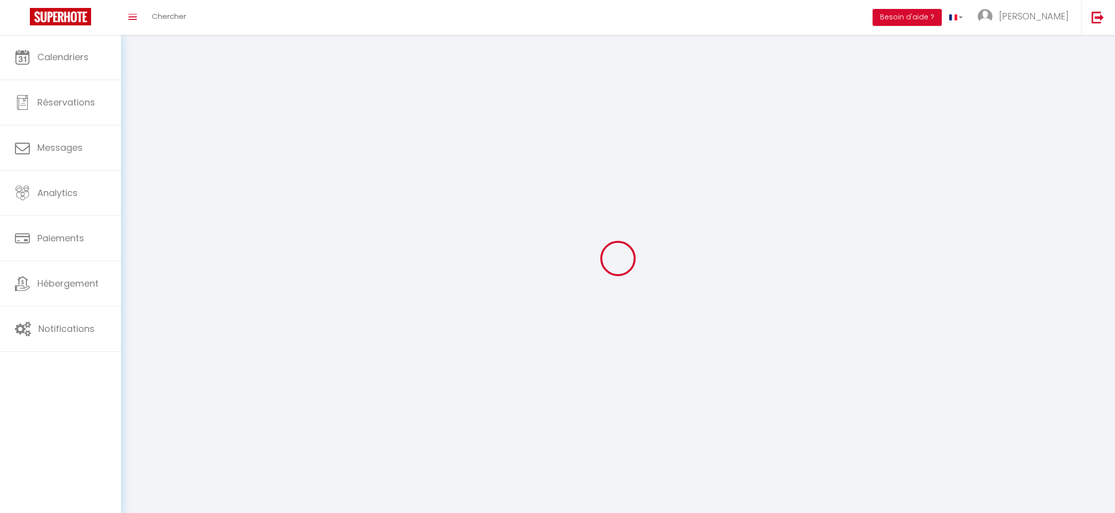
type input "Etroussat"
type input "6mFGlq1QvgJU1XBkUiqfbMvIG"
type input "BnzBPWw3GuOjbnC0PqXH1PwCy"
type input "[URL][DOMAIN_NAME]"
select select "28"
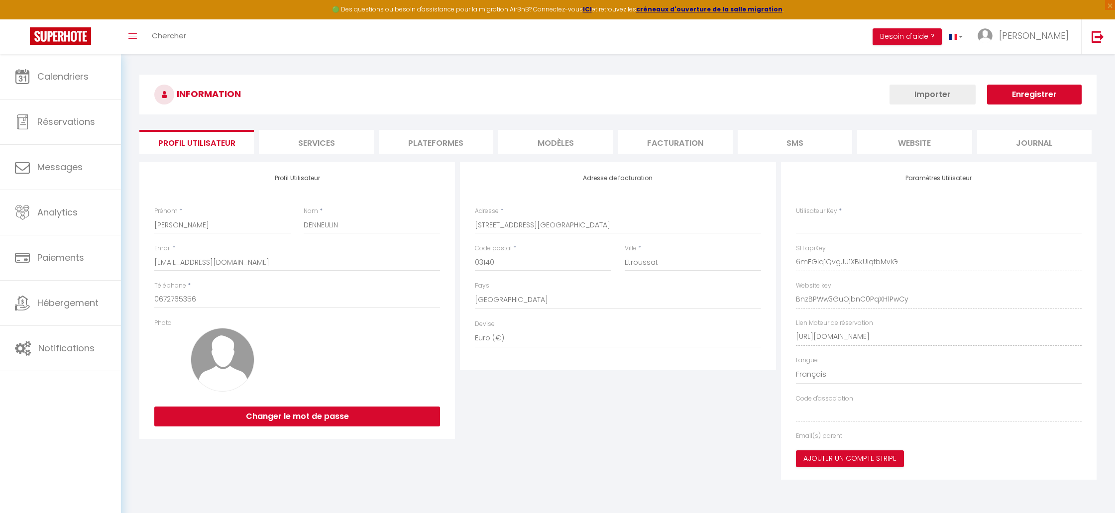
type input "6mFGlq1QvgJU1XBkUiqfbMvIG"
type input "BnzBPWw3GuOjbnC0PqXH1PwCy"
type input "[URL][DOMAIN_NAME]"
select select "fr"
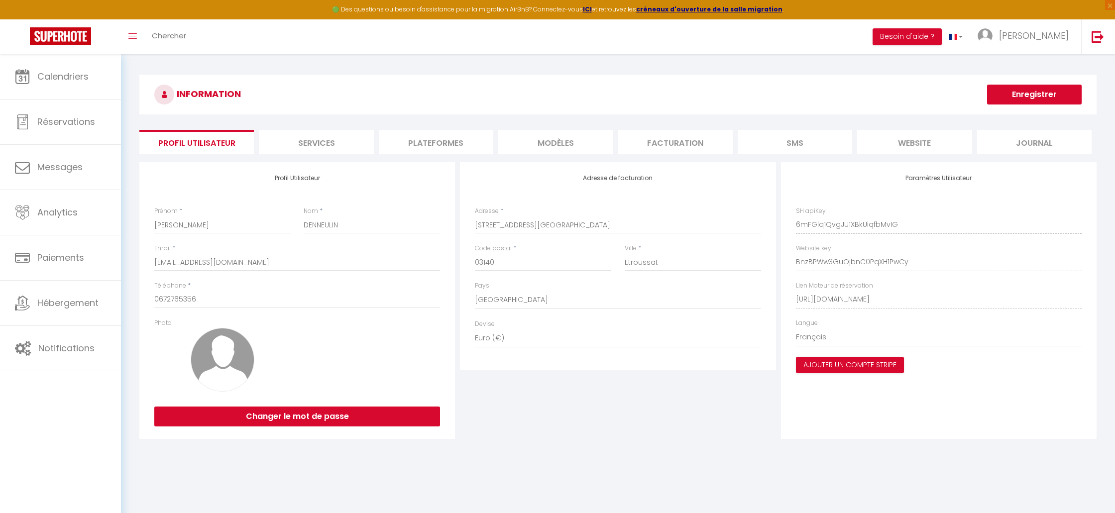
click at [508, 419] on div "Adresse de facturation Adresse * 4 rue des maisons neuves Code postal * 03140 V…" at bounding box center [618, 300] width 321 height 277
drag, startPoint x: 424, startPoint y: 147, endPoint x: 436, endPoint y: 157, distance: 15.9
click at [424, 147] on li "Plateformes" at bounding box center [436, 142] width 115 height 24
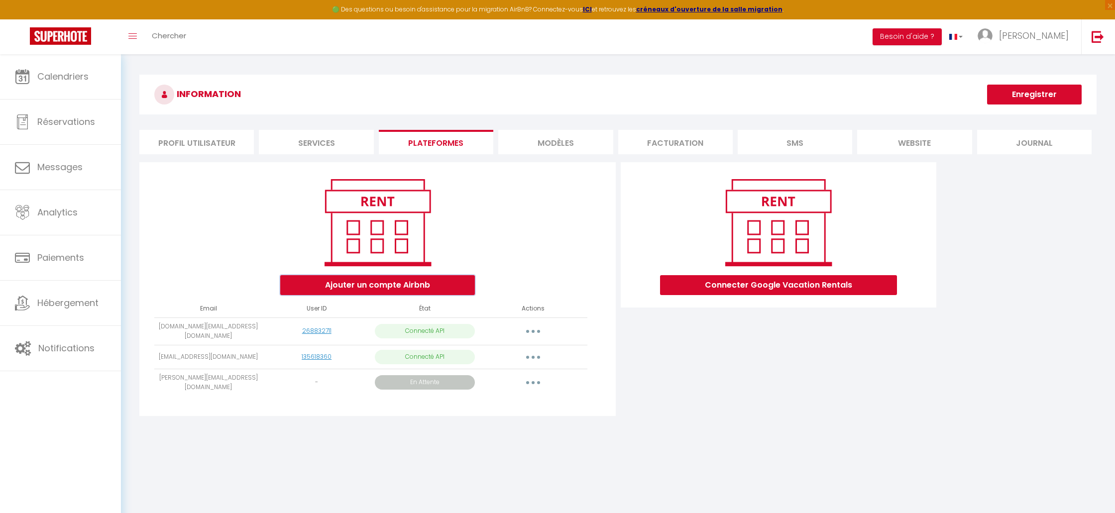
click at [429, 287] on button "Ajouter un compte Airbnb" at bounding box center [377, 285] width 195 height 20
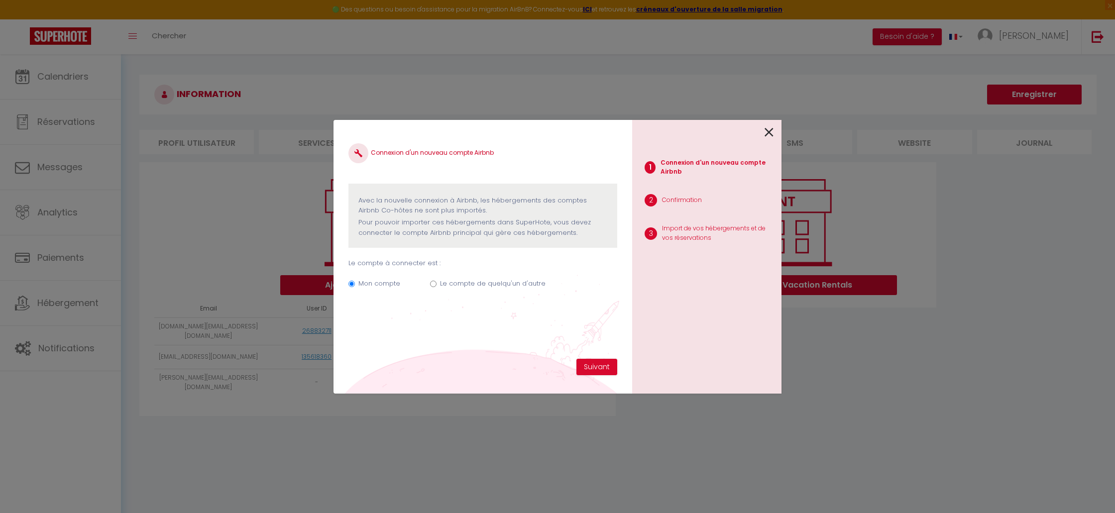
click at [488, 278] on div "Mon compte Le compte de quelqu'un d'autre" at bounding box center [483, 285] width 269 height 33
click at [489, 281] on label "Le compte de quelqu'un d'autre" at bounding box center [493, 284] width 106 height 10
click at [437, 281] on input "Le compte de quelqu'un d'autre" at bounding box center [433, 284] width 6 height 6
radio input "true"
radio input "false"
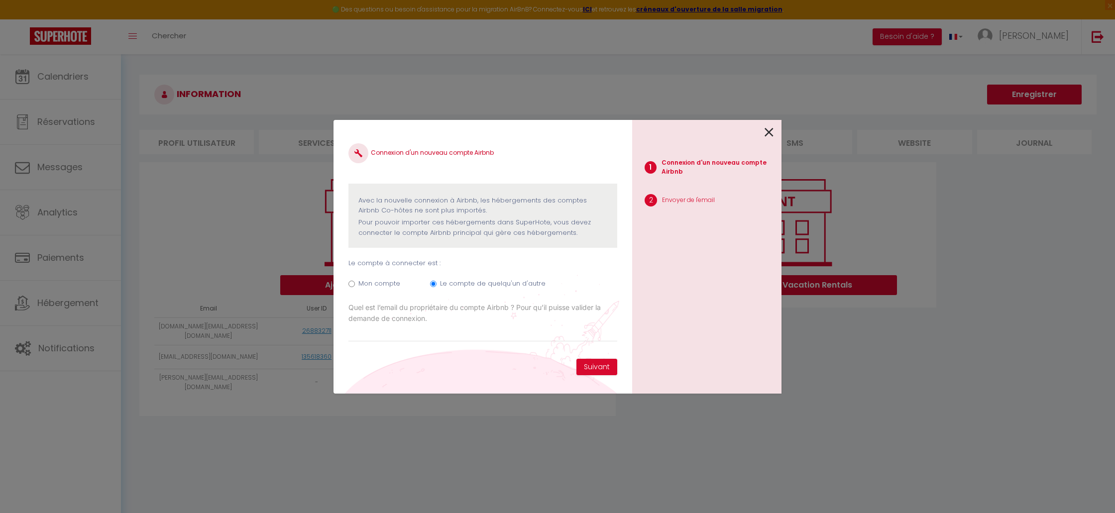
drag, startPoint x: 448, startPoint y: 310, endPoint x: 438, endPoint y: 324, distance: 17.5
click at [448, 310] on label "Quel est l’email du propriétaire du compte Airbnb ? Pour qu’il puisse valider l…" at bounding box center [483, 313] width 269 height 22
click at [0, 0] on input "Email connexion Airbnb" at bounding box center [0, 0] width 0 height 0
click at [438, 324] on input "Email connexion Airbnb" at bounding box center [483, 333] width 269 height 18
paste input "[EMAIL_ADDRESS][DOMAIN_NAME]"
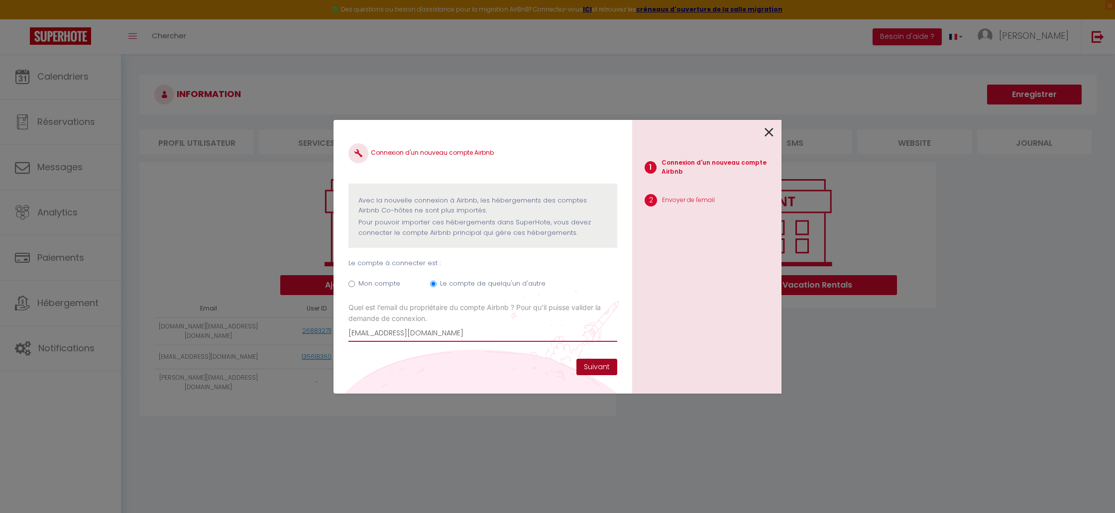
type input "[EMAIL_ADDRESS][DOMAIN_NAME]"
click at [616, 371] on button "Suivant" at bounding box center [597, 367] width 41 height 17
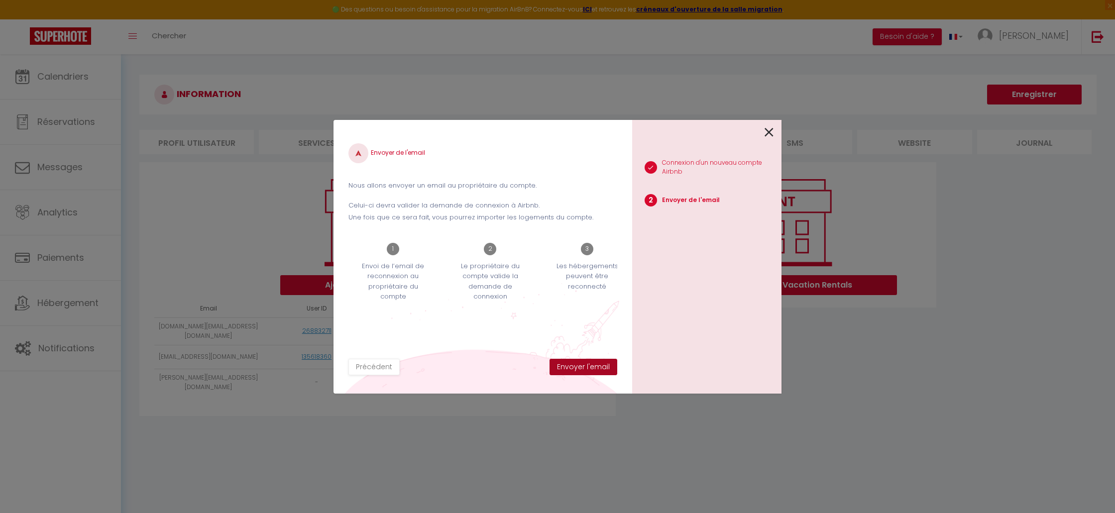
click at [613, 371] on button "Envoyer l'email" at bounding box center [584, 367] width 68 height 17
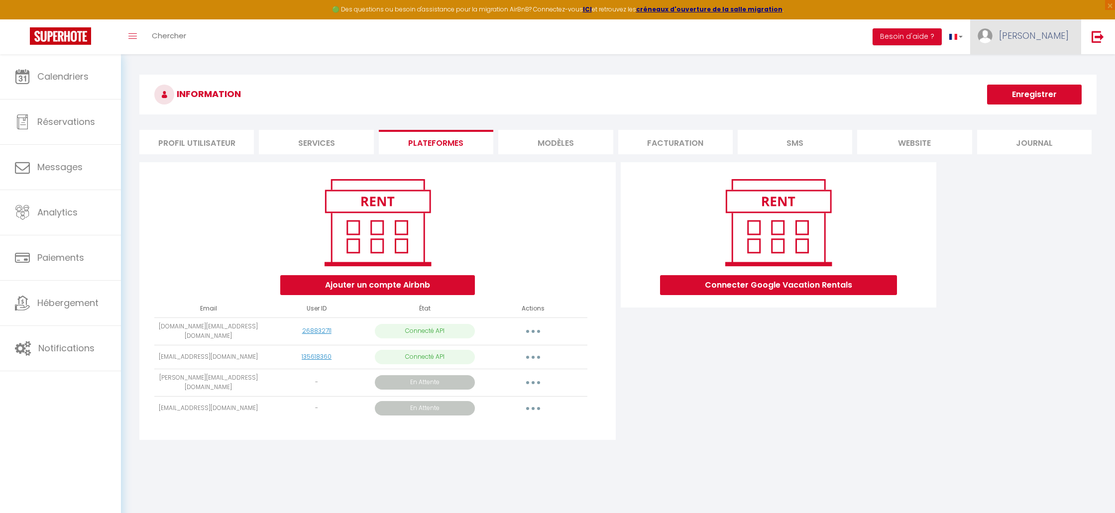
click at [1068, 32] on span "[PERSON_NAME]" at bounding box center [1034, 35] width 70 height 12
click at [1057, 83] on link "Équipe" at bounding box center [1042, 87] width 74 height 17
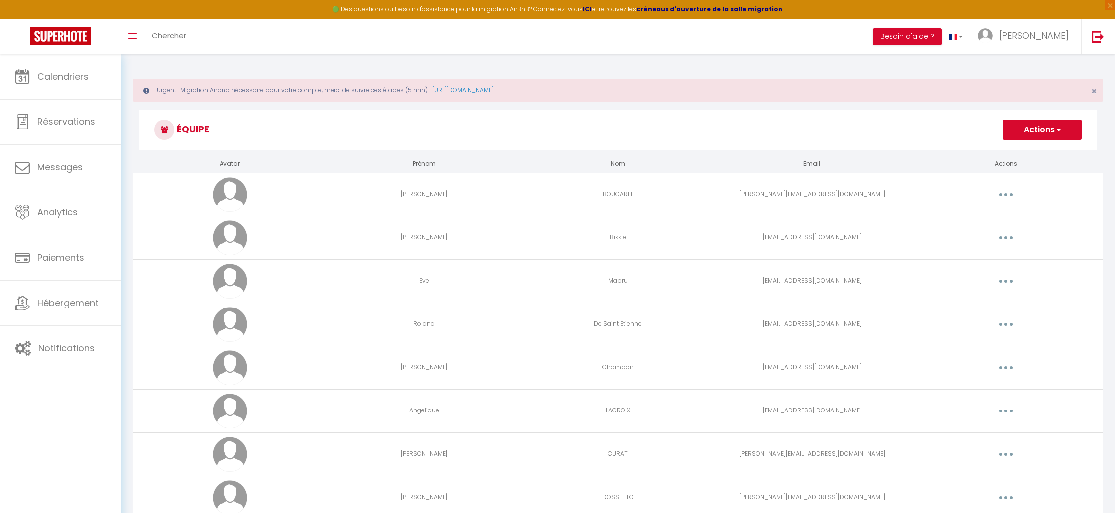
scroll to position [54, 0]
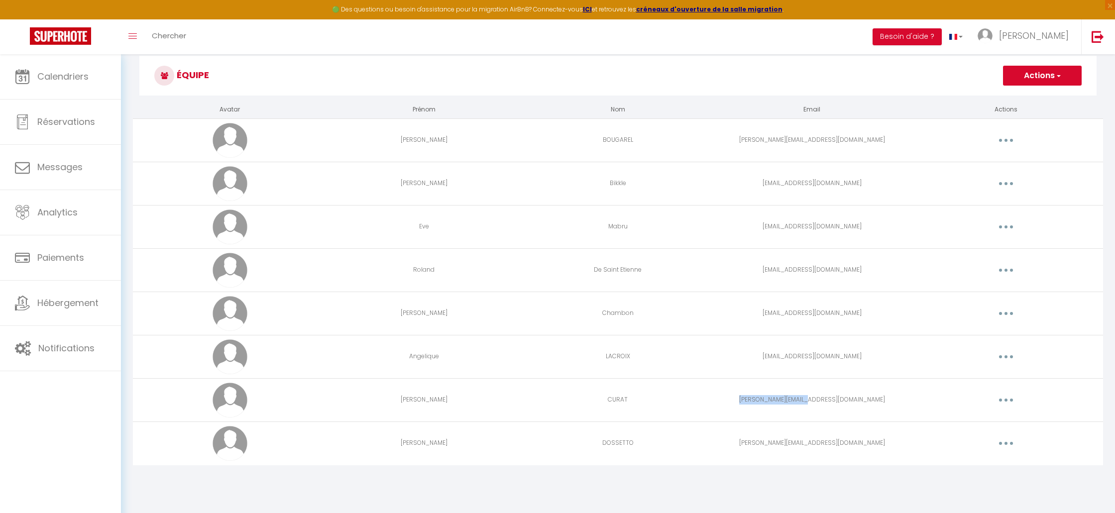
drag, startPoint x: 842, startPoint y: 400, endPoint x: 781, endPoint y: 401, distance: 61.2
click at [781, 401] on td "[PERSON_NAME][EMAIL_ADDRESS][DOMAIN_NAME]" at bounding box center [812, 399] width 194 height 43
copy td "[PERSON_NAME][EMAIL_ADDRESS][DOMAIN_NAME]"
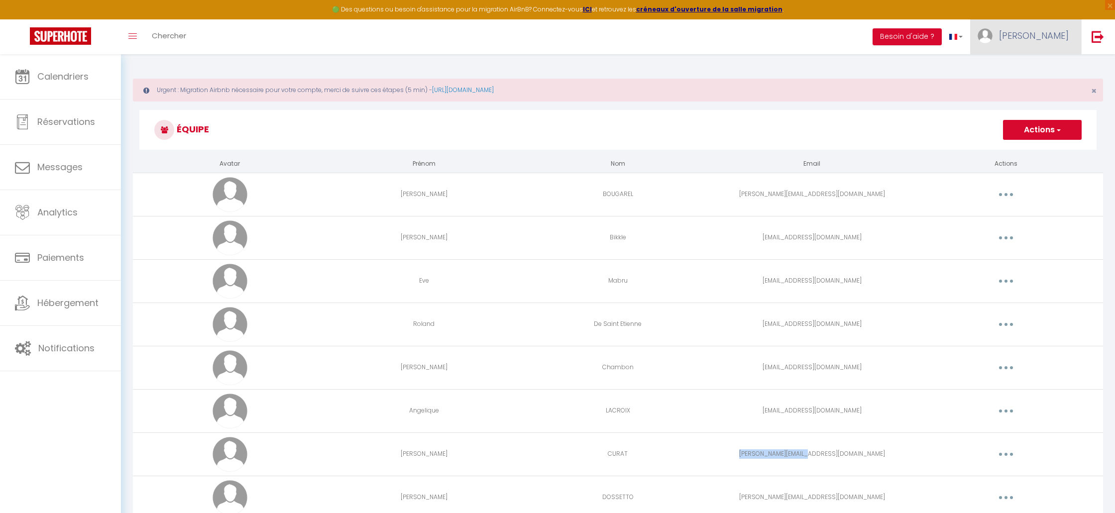
scroll to position [3, 0]
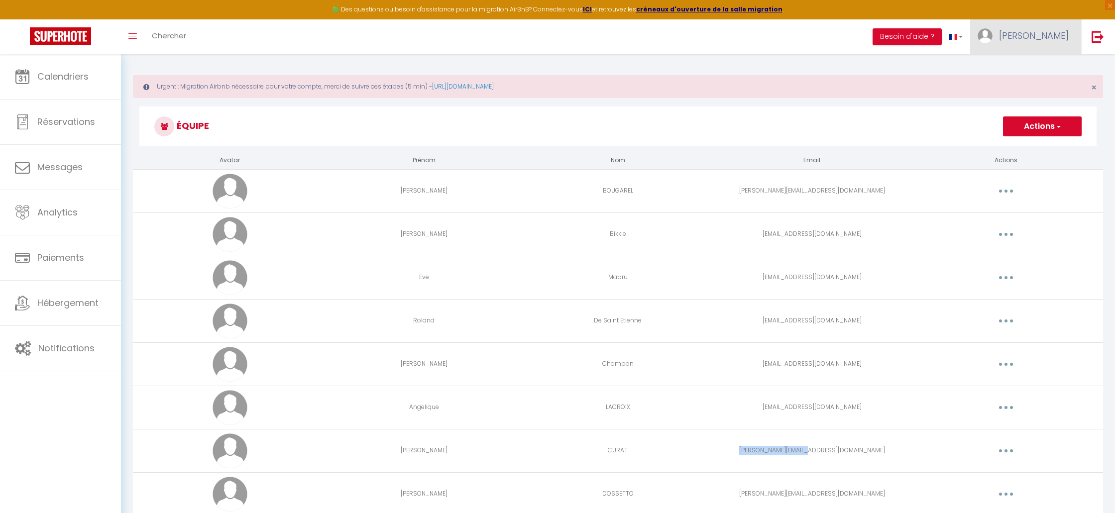
click at [1030, 43] on link "[PERSON_NAME]" at bounding box center [1025, 36] width 111 height 35
click at [1028, 74] on link "Paramètres" at bounding box center [1042, 69] width 74 height 17
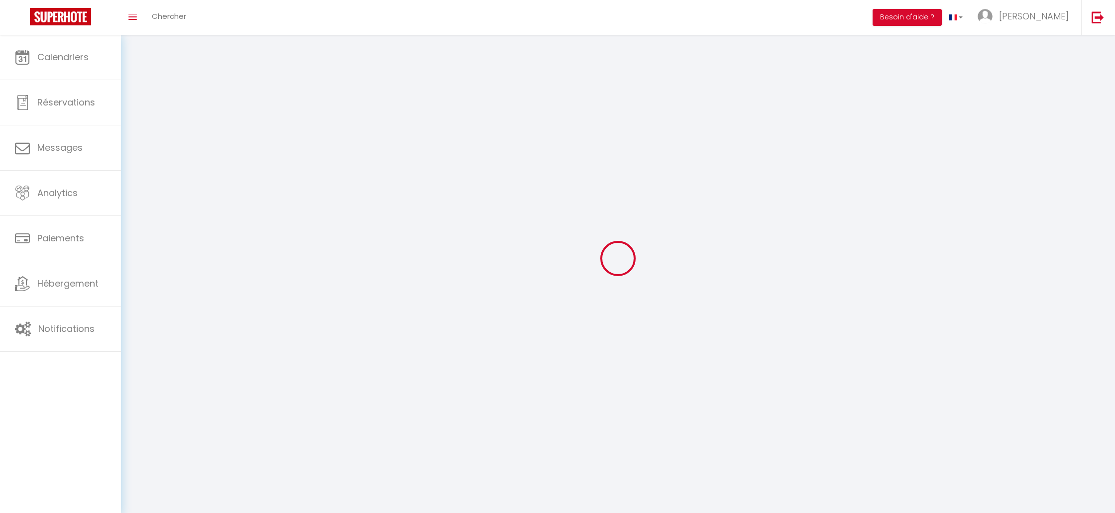
type input "6mFGlq1QvgJU1XBkUiqfbMvIG"
type input "BnzBPWw3GuOjbnC0PqXH1PwCy"
type input "[URL][DOMAIN_NAME]"
select select "28"
select select "fr"
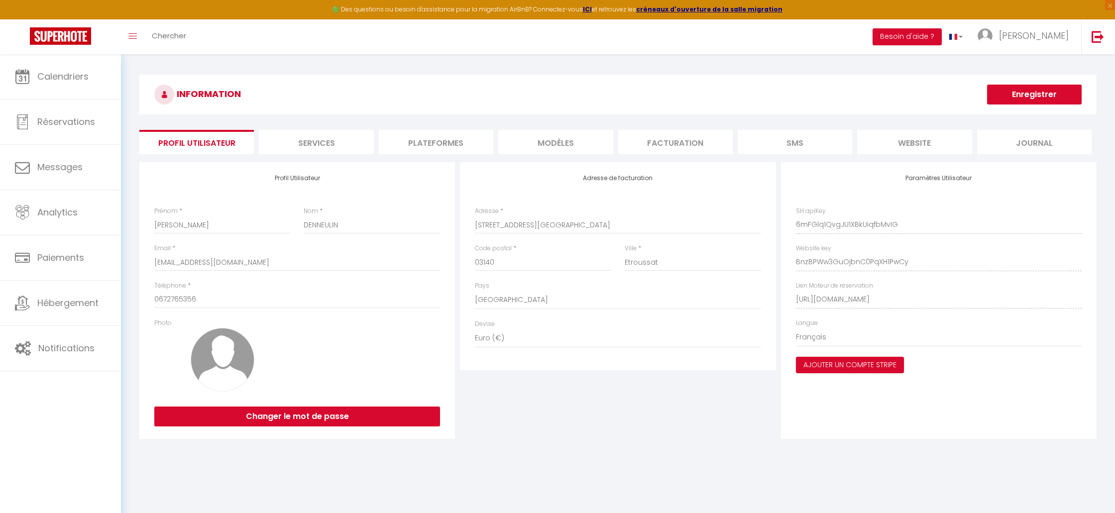
click at [348, 144] on li "Services" at bounding box center [316, 142] width 115 height 24
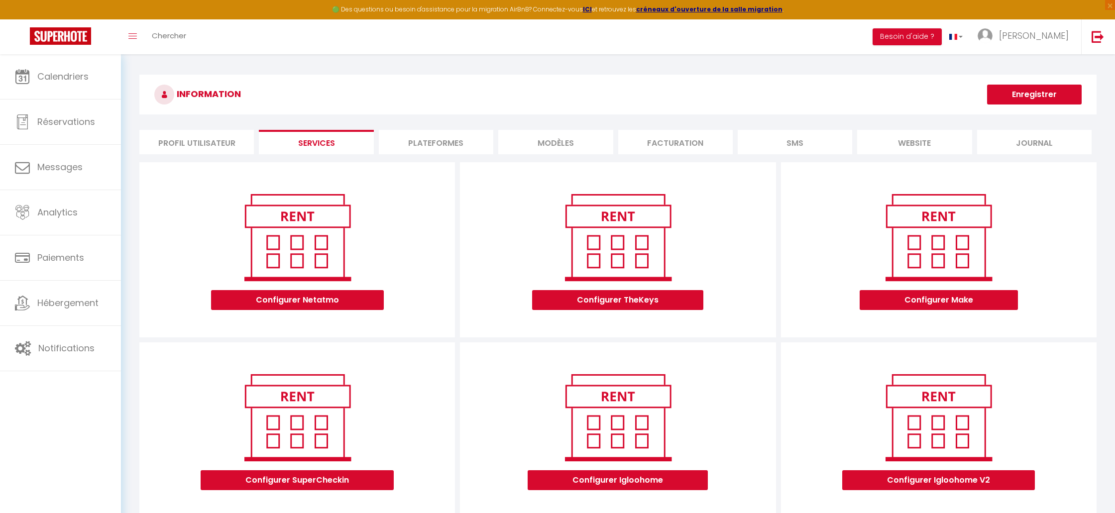
scroll to position [5, 0]
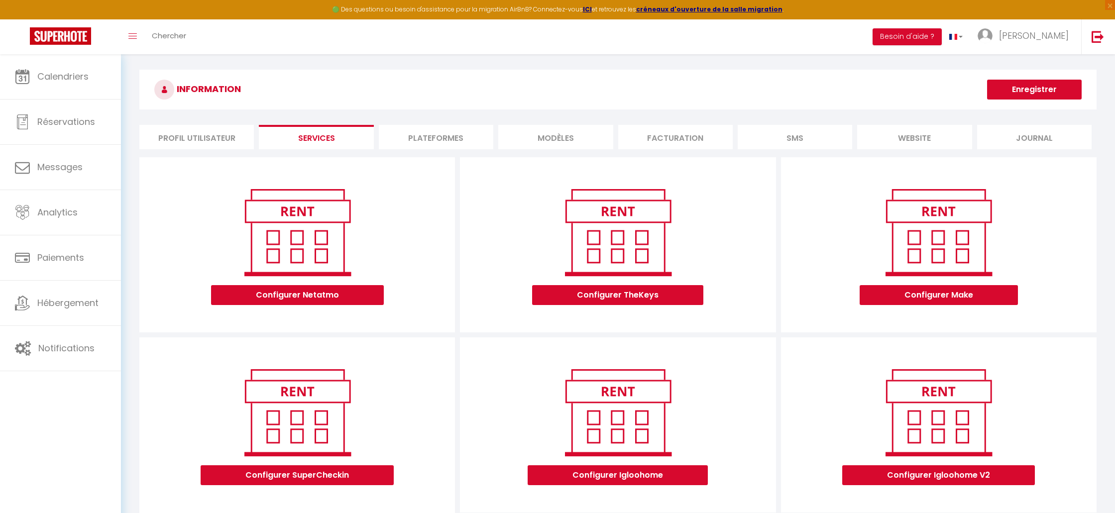
click at [421, 132] on li "Plateformes" at bounding box center [436, 137] width 115 height 24
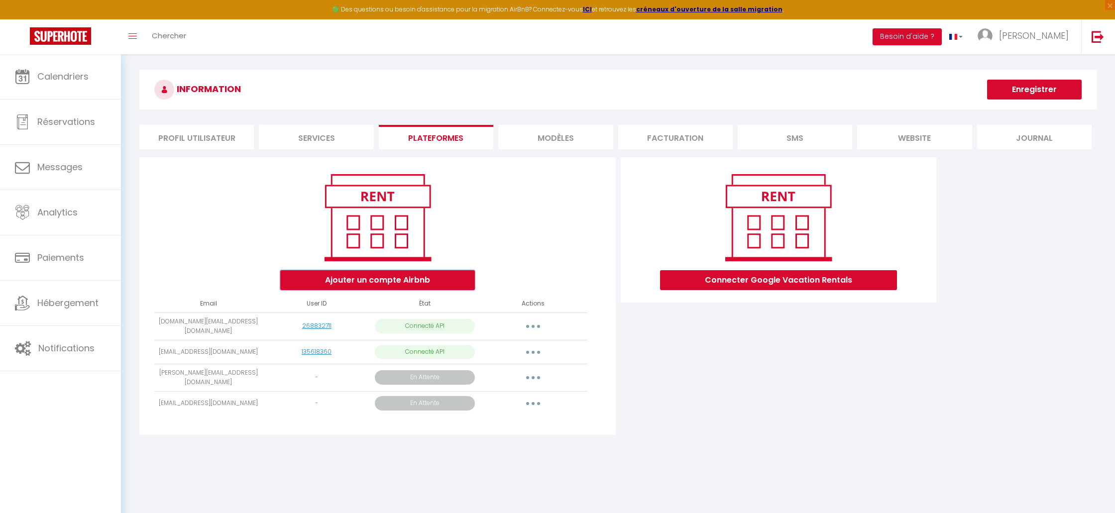
click at [390, 285] on button "Ajouter un compte Airbnb" at bounding box center [377, 280] width 195 height 20
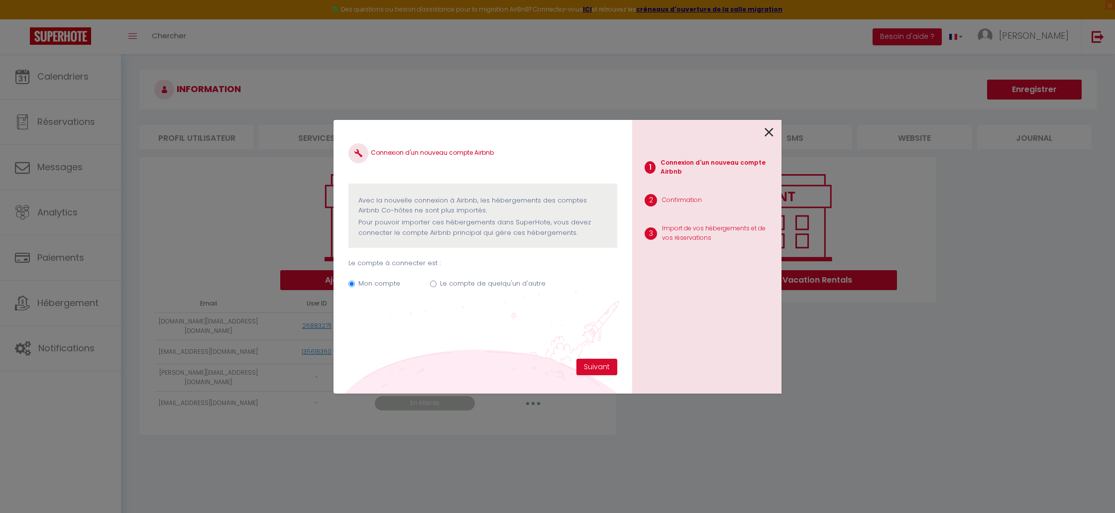
click at [490, 289] on div "Le compte de quelqu'un d'autre" at bounding box center [493, 285] width 106 height 13
click at [488, 282] on label "Le compte de quelqu'un d'autre" at bounding box center [493, 284] width 106 height 10
click at [437, 282] on input "Le compte de quelqu'un d'autre" at bounding box center [433, 284] width 6 height 6
radio input "true"
radio input "false"
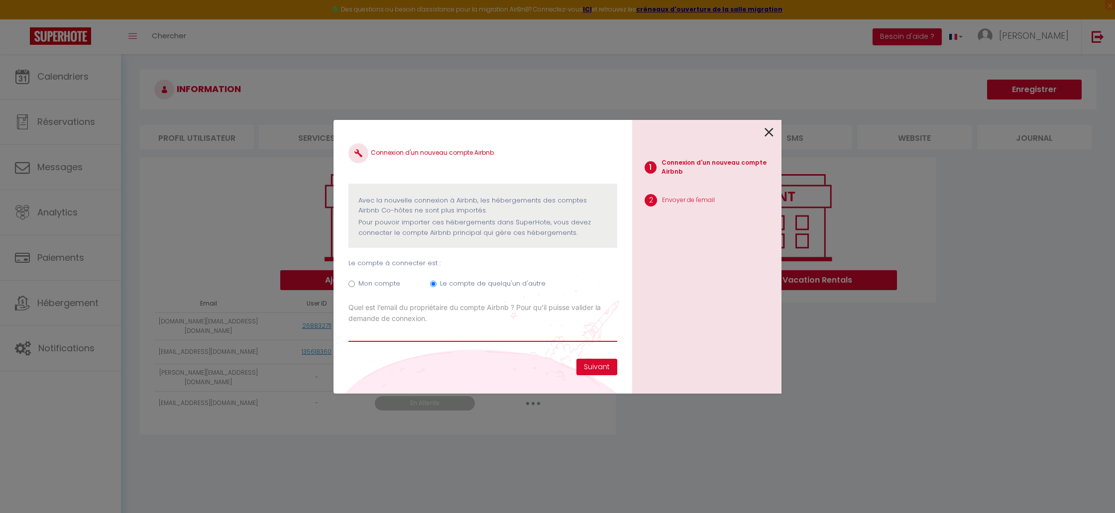
click at [447, 334] on input "Email connexion Airbnb" at bounding box center [483, 333] width 269 height 18
paste input "[PERSON_NAME][EMAIL_ADDRESS][DOMAIN_NAME]"
type input "[PERSON_NAME][EMAIL_ADDRESS][DOMAIN_NAME]"
click at [606, 370] on button "Suivant" at bounding box center [597, 367] width 41 height 17
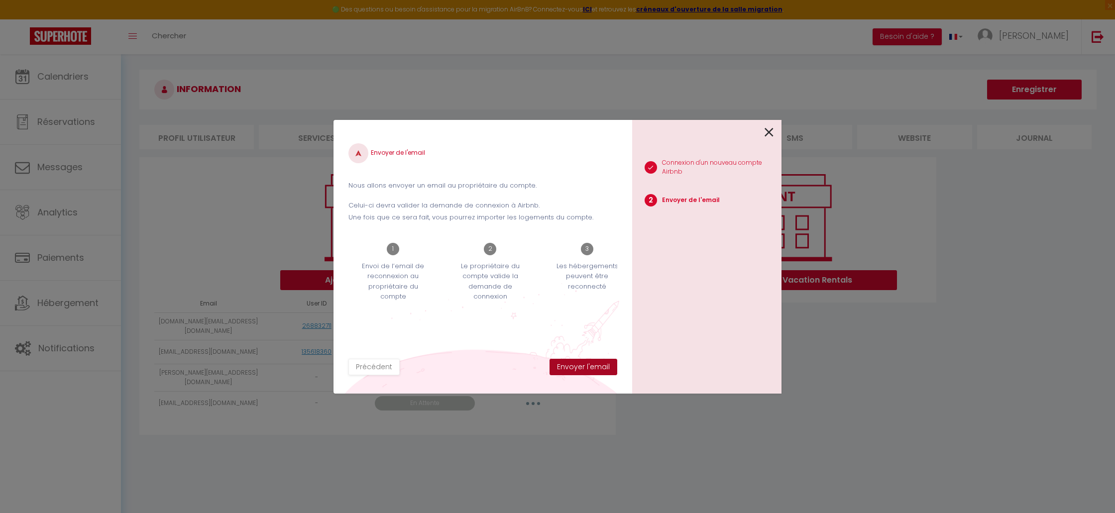
drag, startPoint x: 596, startPoint y: 359, endPoint x: 616, endPoint y: 364, distance: 19.9
click at [596, 359] on button "Envoyer l'email" at bounding box center [584, 367] width 68 height 17
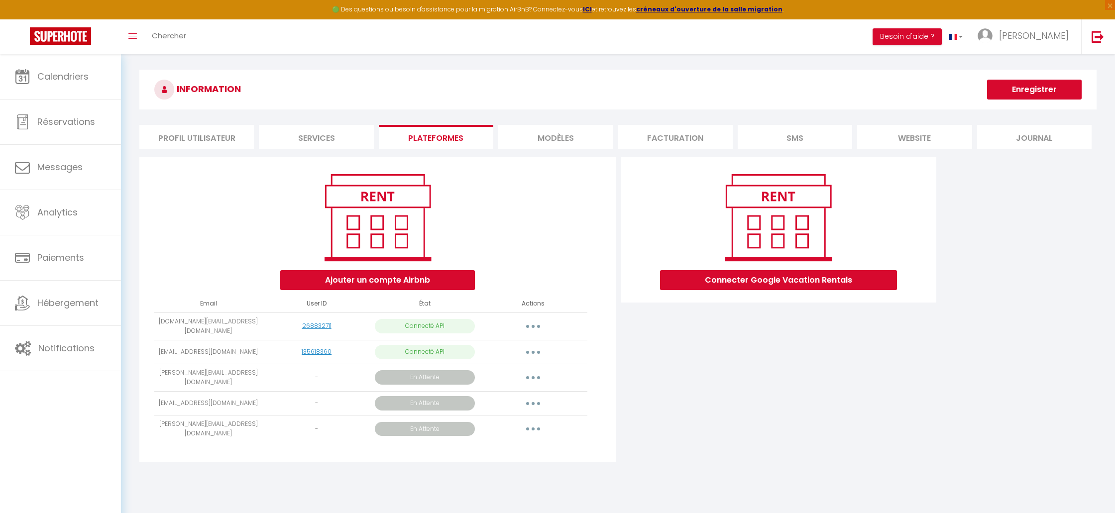
click at [704, 379] on div "Connecter Google Vacation Rentals" at bounding box center [778, 312] width 321 height 311
click at [885, 376] on div "Connecter Google Vacation Rentals" at bounding box center [778, 312] width 321 height 311
click at [1031, 44] on link "[PERSON_NAME]" at bounding box center [1025, 36] width 111 height 35
click at [1028, 91] on link "Équipe" at bounding box center [1042, 87] width 74 height 17
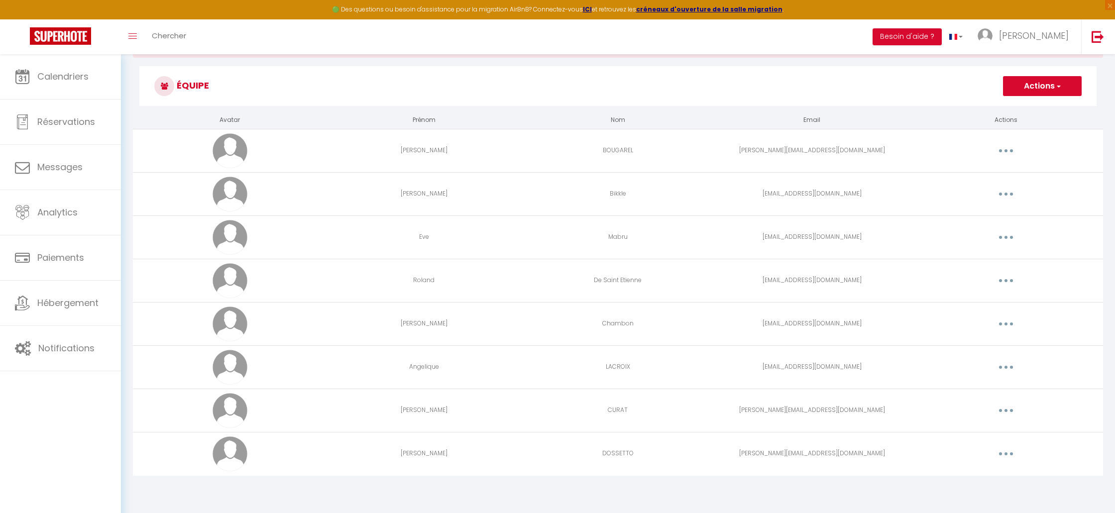
scroll to position [53, 0]
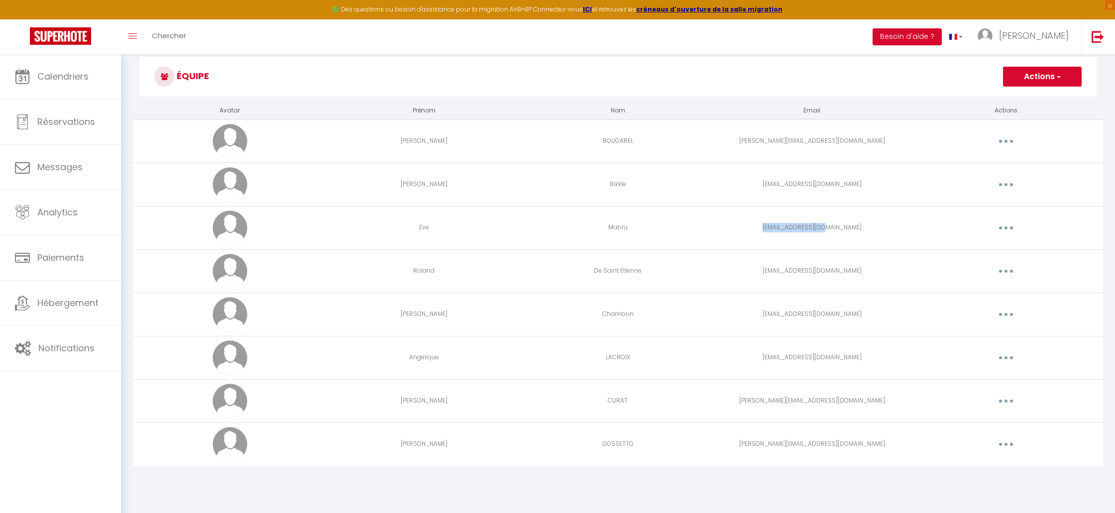
drag, startPoint x: 840, startPoint y: 227, endPoint x: 778, endPoint y: 226, distance: 62.3
click at [778, 226] on td "[EMAIL_ADDRESS][DOMAIN_NAME]" at bounding box center [812, 227] width 194 height 43
copy td "[EMAIL_ADDRESS][DOMAIN_NAME]"
click at [1052, 32] on span "[PERSON_NAME]" at bounding box center [1034, 35] width 70 height 12
click at [1048, 64] on link "Paramètres" at bounding box center [1042, 69] width 74 height 17
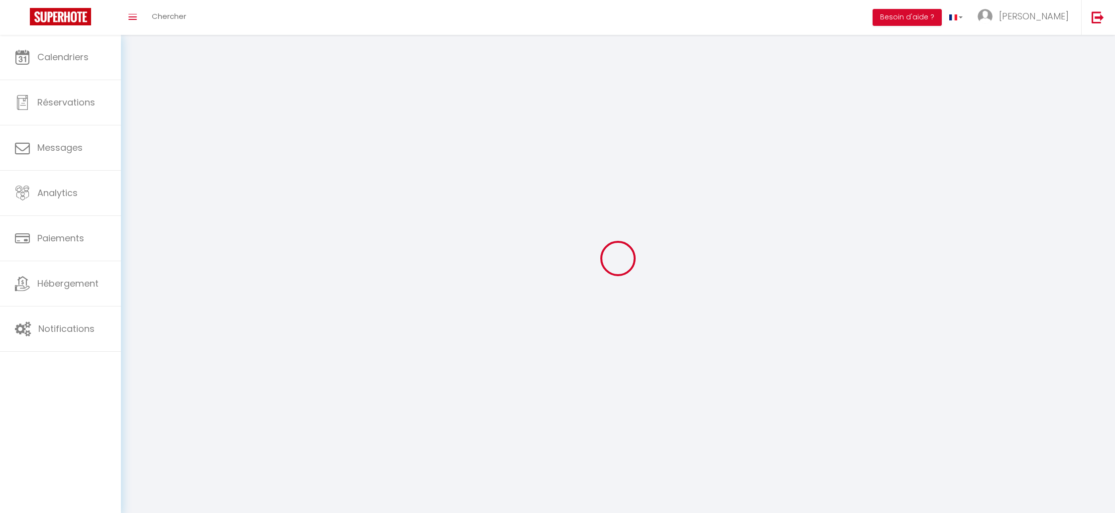
select select "28"
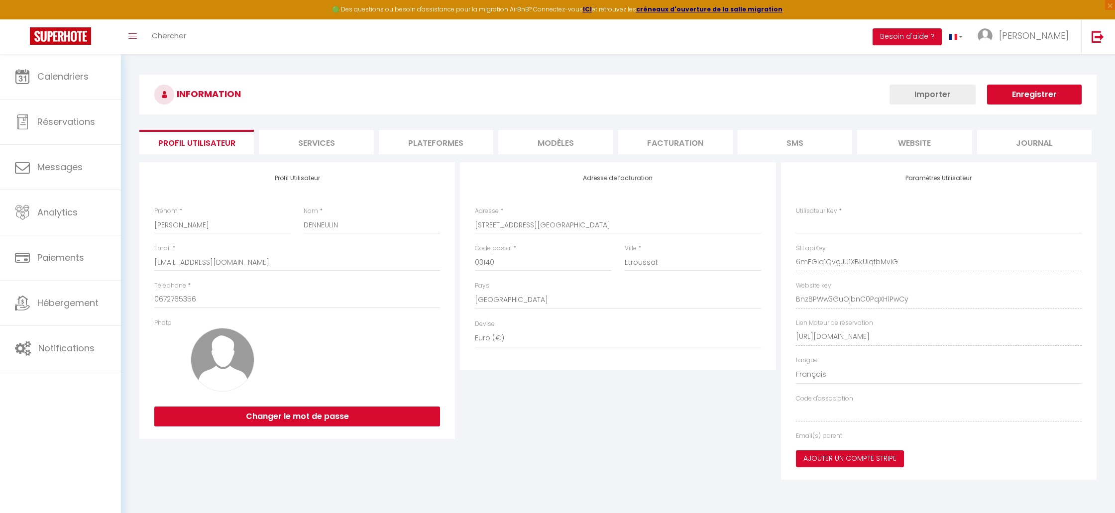
type input "6mFGlq1QvgJU1XBkUiqfbMvIG"
type input "BnzBPWw3GuOjbnC0PqXH1PwCy"
type input "[URL][DOMAIN_NAME]"
select select "fr"
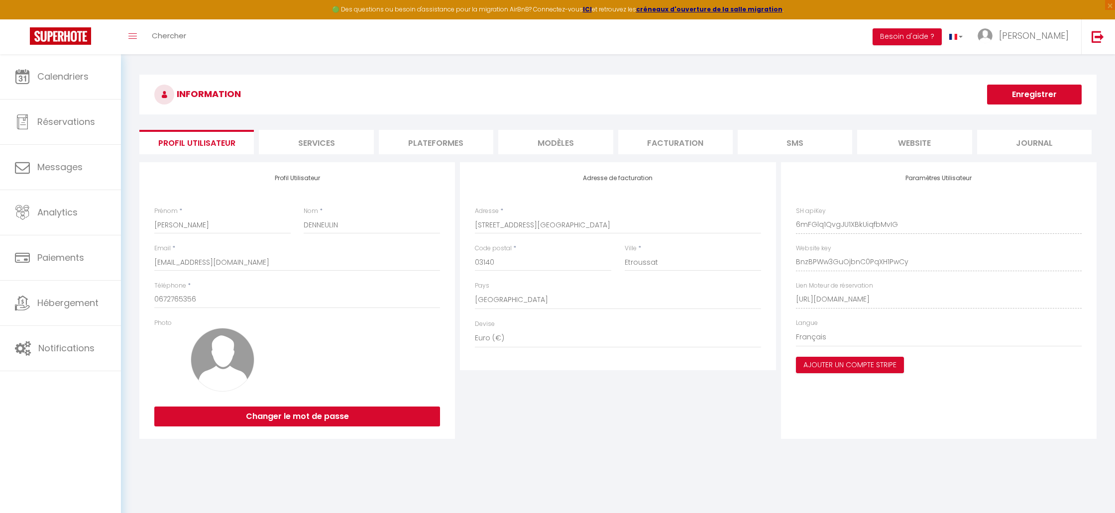
click at [397, 140] on li "Plateformes" at bounding box center [436, 142] width 115 height 24
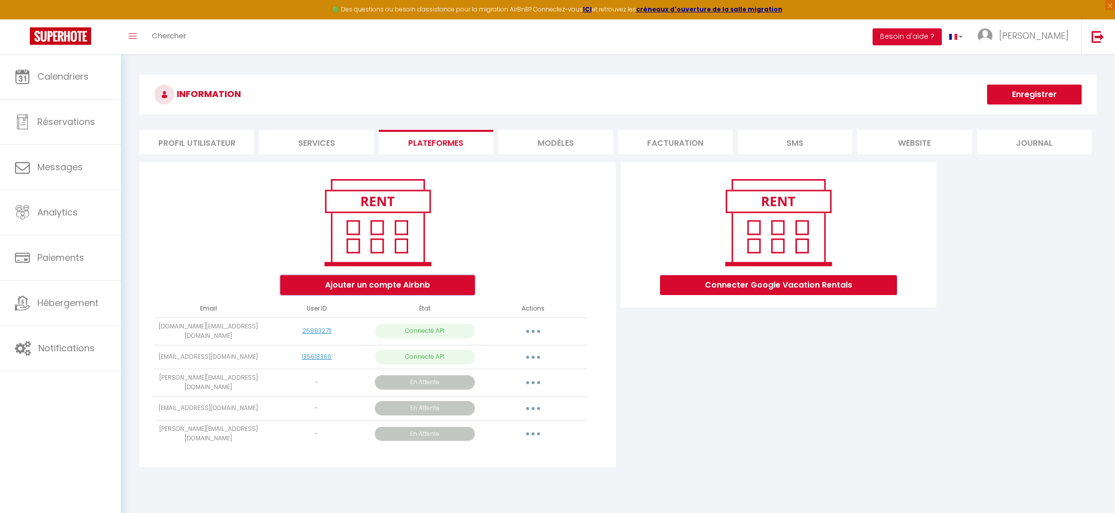
click at [420, 280] on button "Ajouter un compte Airbnb" at bounding box center [377, 285] width 195 height 20
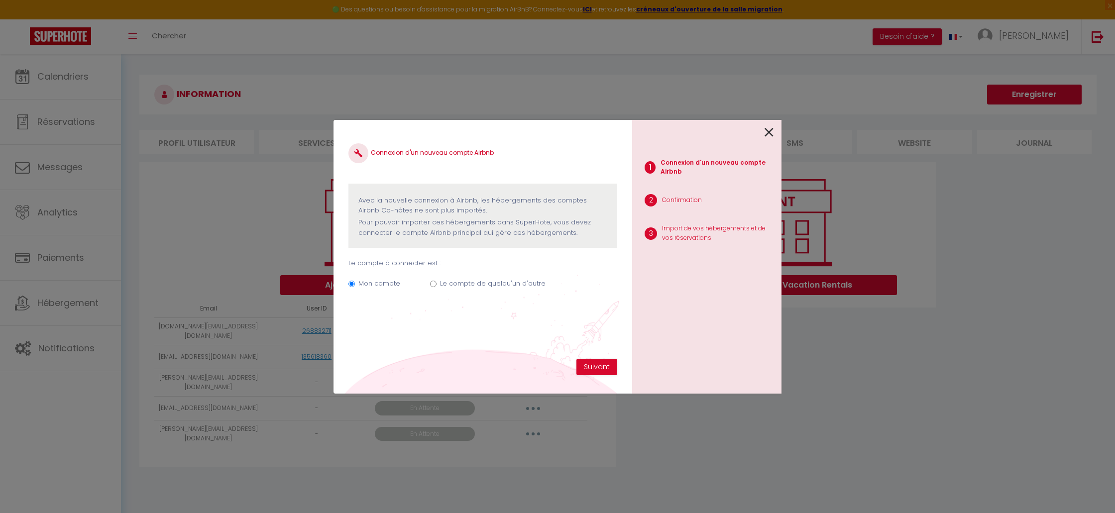
click at [521, 282] on label "Le compte de quelqu'un d'autre" at bounding box center [493, 284] width 106 height 10
click at [437, 282] on input "Le compte de quelqu'un d'autre" at bounding box center [433, 284] width 6 height 6
radio input "true"
radio input "false"
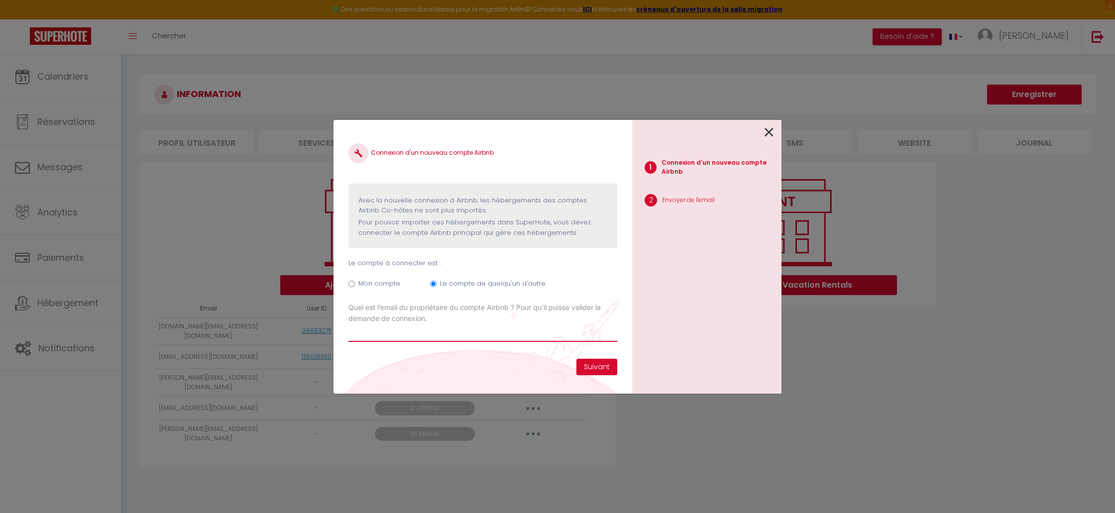
click at [442, 326] on input "Email connexion Airbnb" at bounding box center [483, 333] width 269 height 18
paste input "[EMAIL_ADDRESS][DOMAIN_NAME]"
type input "[EMAIL_ADDRESS][DOMAIN_NAME]"
drag, startPoint x: 596, startPoint y: 370, endPoint x: 605, endPoint y: 376, distance: 10.5
click at [595, 370] on button "Suivant" at bounding box center [597, 367] width 41 height 17
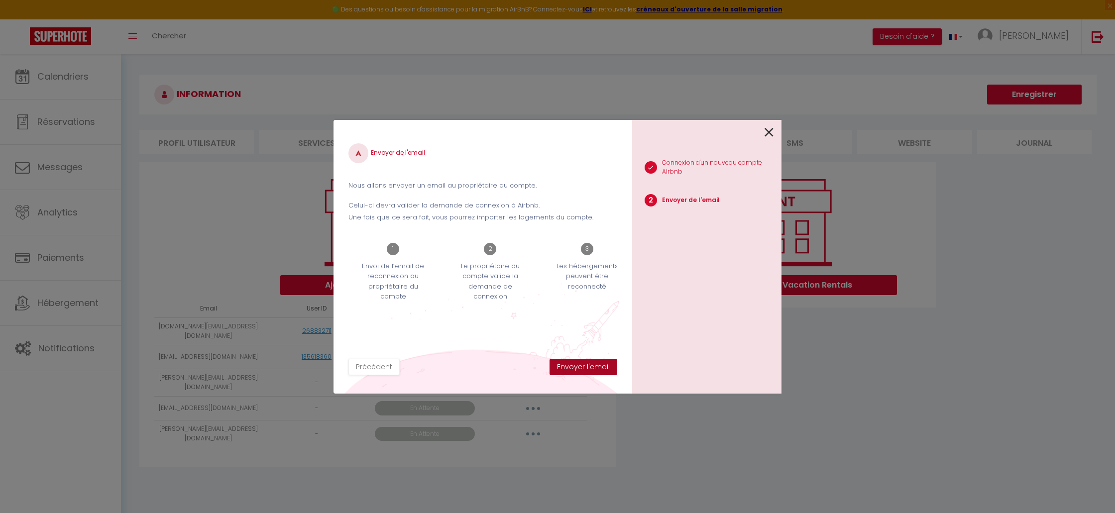
click at [596, 366] on button "Envoyer l'email" at bounding box center [584, 367] width 68 height 17
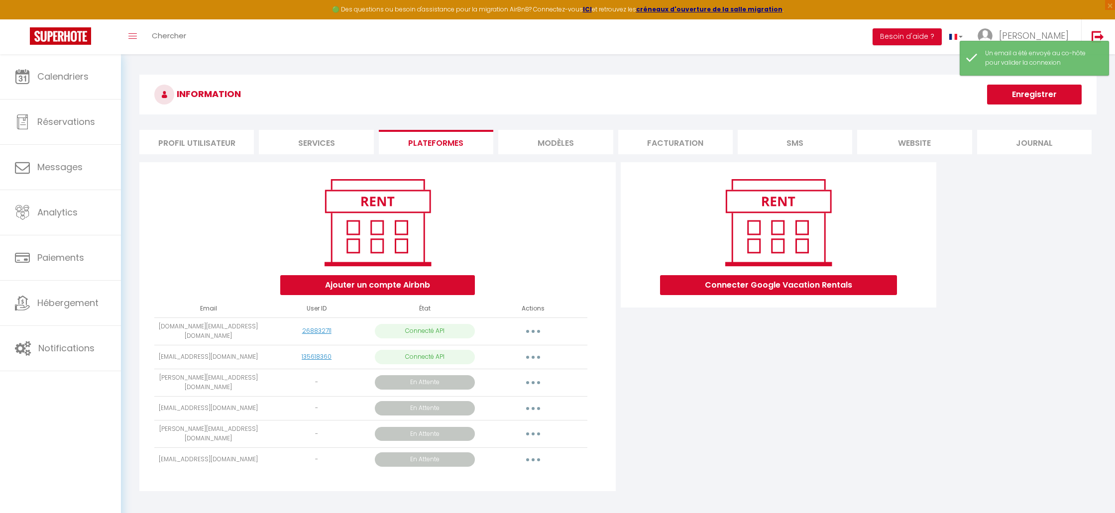
click at [751, 384] on div "Connecter Google Vacation Rentals" at bounding box center [778, 329] width 321 height 335
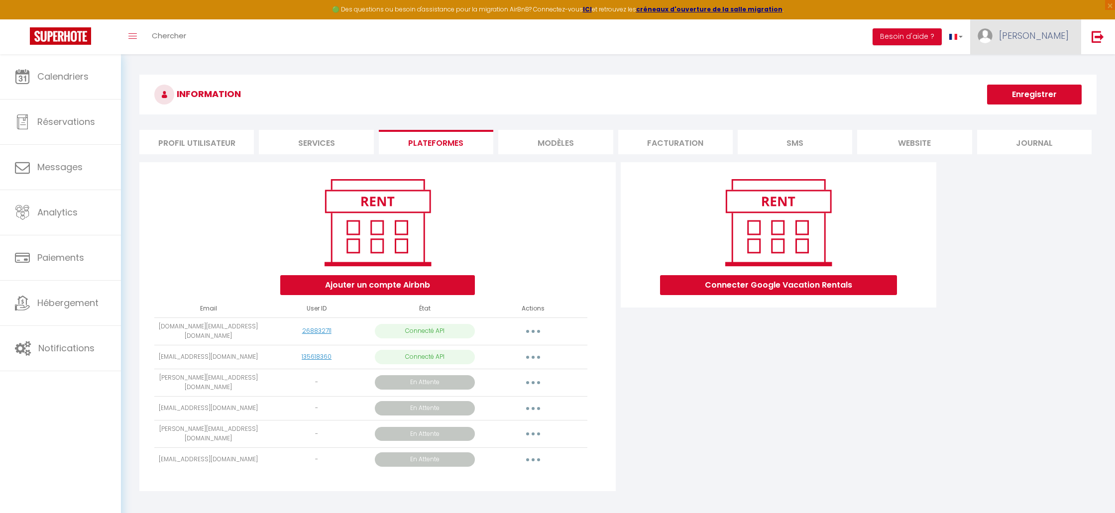
click at [1049, 32] on span "[PERSON_NAME]" at bounding box center [1034, 35] width 70 height 12
click at [1045, 83] on link "Équipe" at bounding box center [1042, 87] width 74 height 17
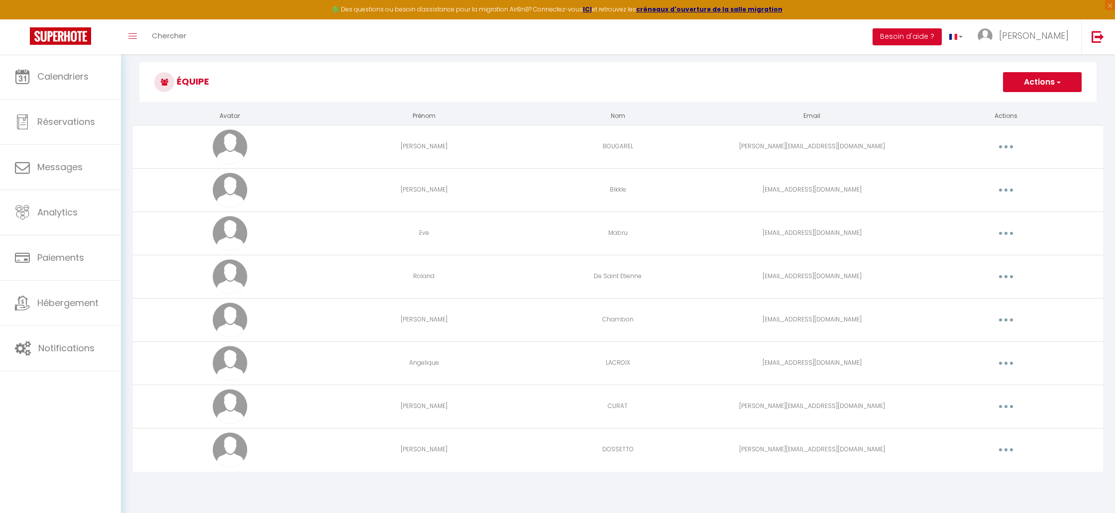
scroll to position [48, 0]
drag, startPoint x: 826, startPoint y: 318, endPoint x: 789, endPoint y: 320, distance: 37.4
click at [789, 320] on td "[EMAIL_ADDRESS][DOMAIN_NAME]" at bounding box center [812, 319] width 194 height 43
drag, startPoint x: 786, startPoint y: 320, endPoint x: 831, endPoint y: 318, distance: 45.3
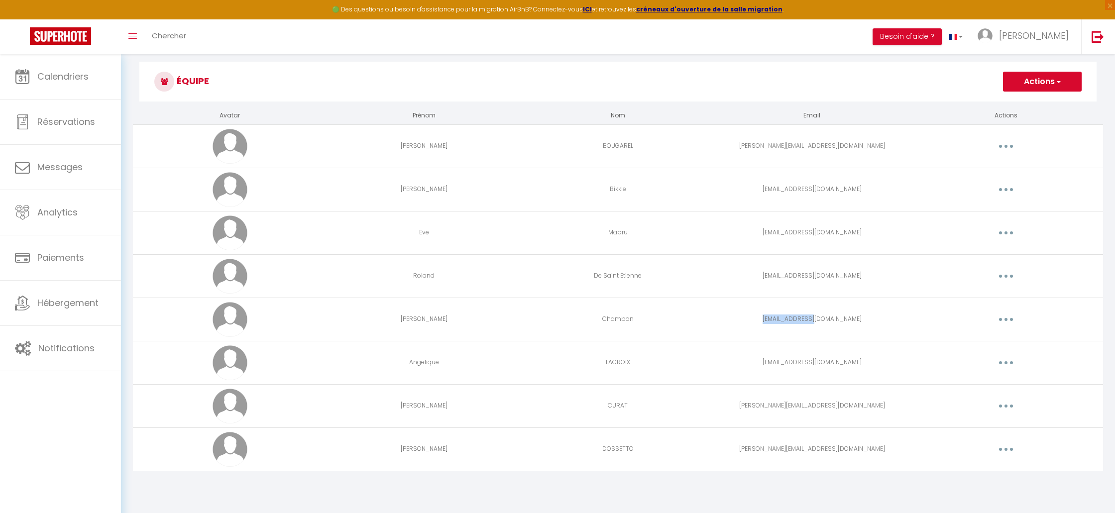
click at [838, 318] on td "[EMAIL_ADDRESS][DOMAIN_NAME]" at bounding box center [812, 319] width 194 height 43
copy td "[EMAIL_ADDRESS][DOMAIN_NAME]"
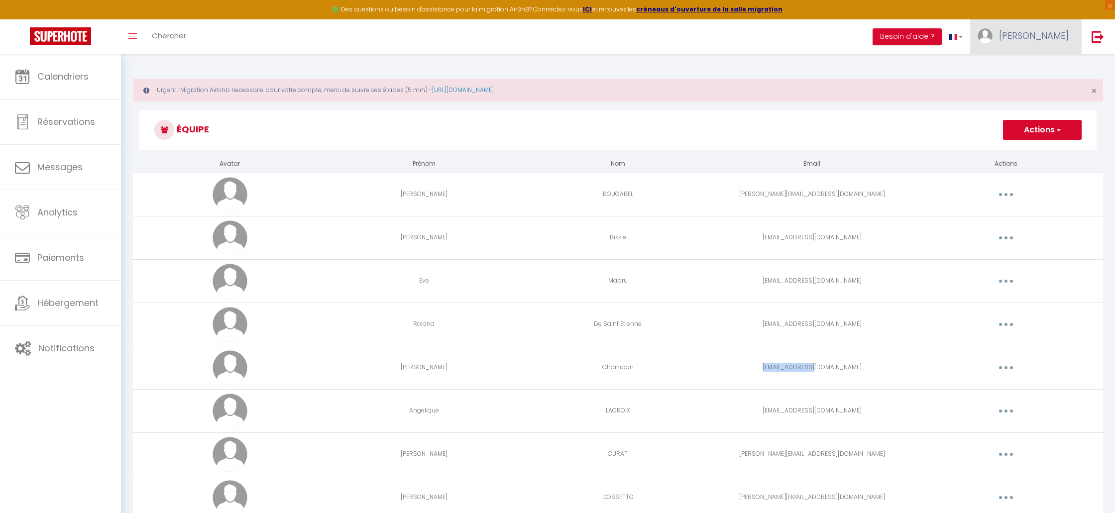
click at [993, 42] on img at bounding box center [985, 35] width 15 height 15
click at [1029, 73] on link "Paramètres" at bounding box center [1042, 69] width 74 height 17
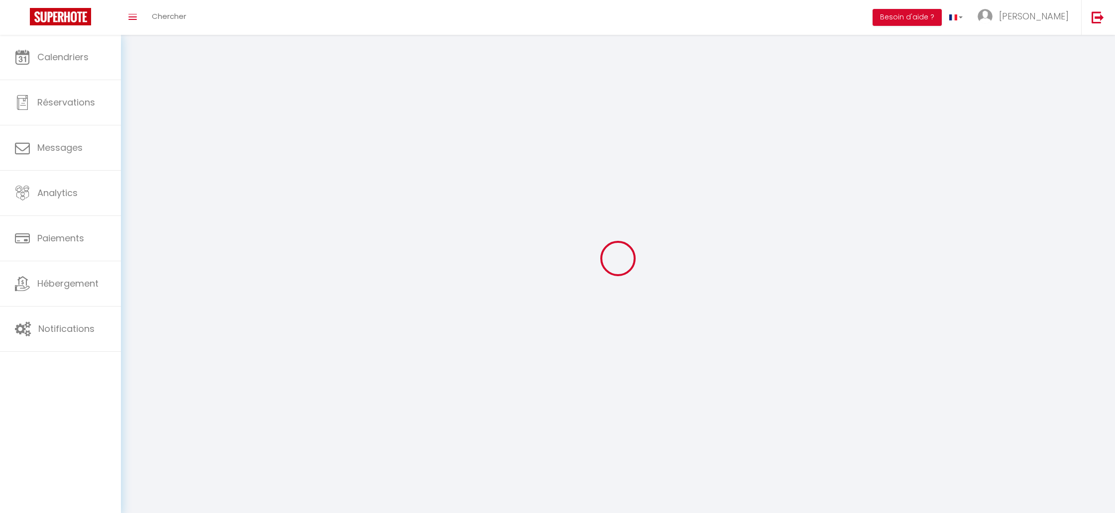
select select "28"
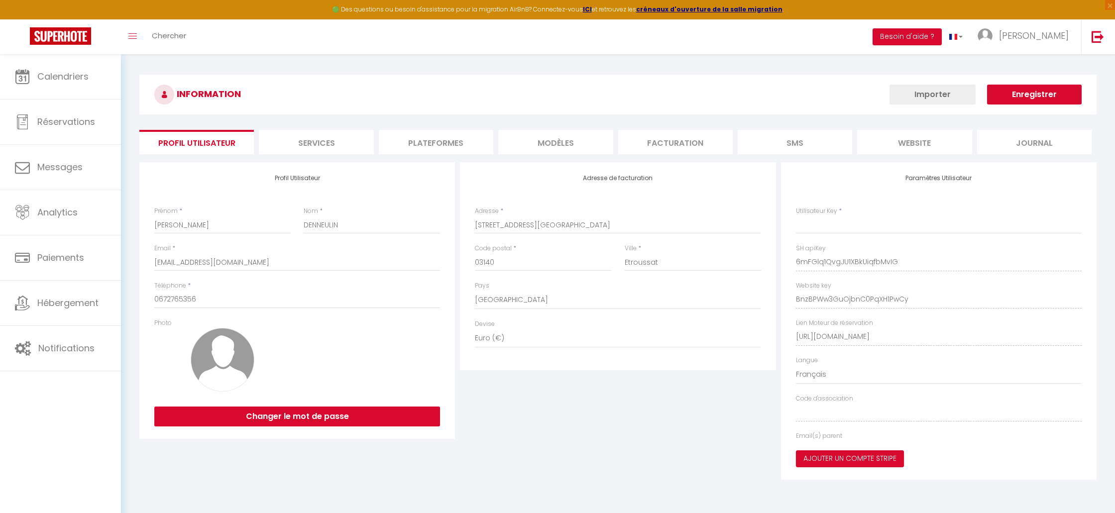
type input "6mFGlq1QvgJU1XBkUiqfbMvIG"
type input "BnzBPWw3GuOjbnC0PqXH1PwCy"
type input "[URL][DOMAIN_NAME]"
select select "fr"
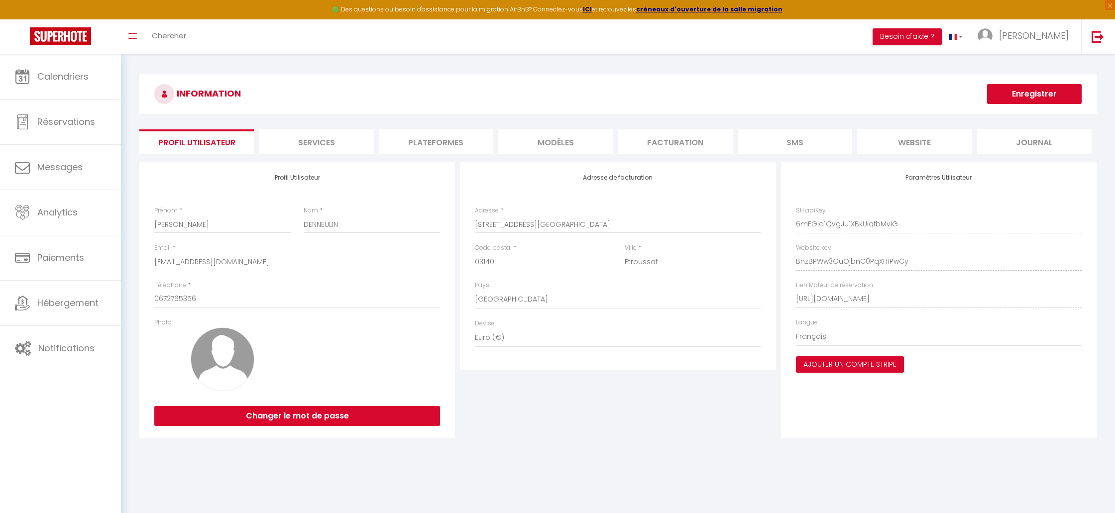
click at [435, 148] on li "Plateformes" at bounding box center [436, 141] width 115 height 24
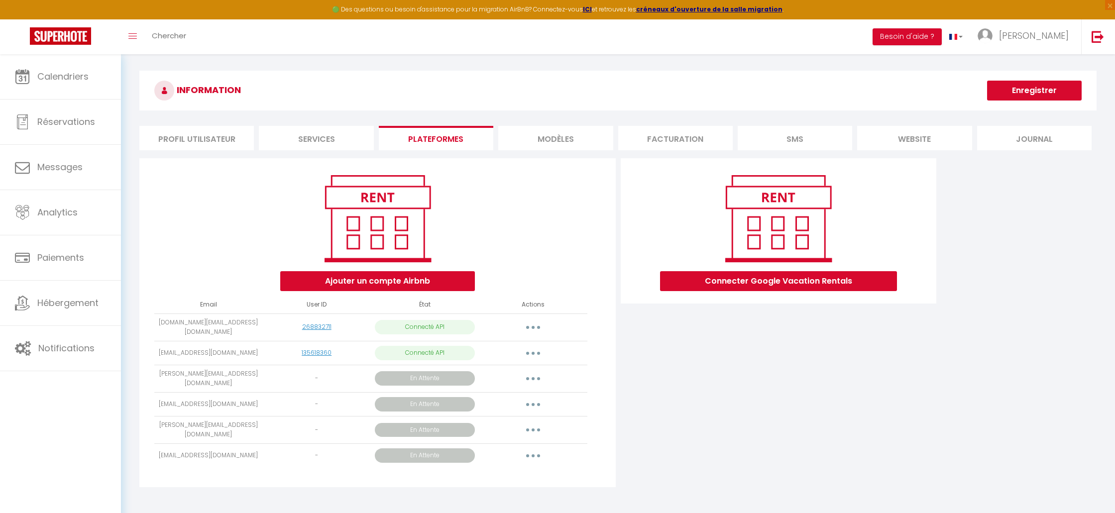
scroll to position [1, 0]
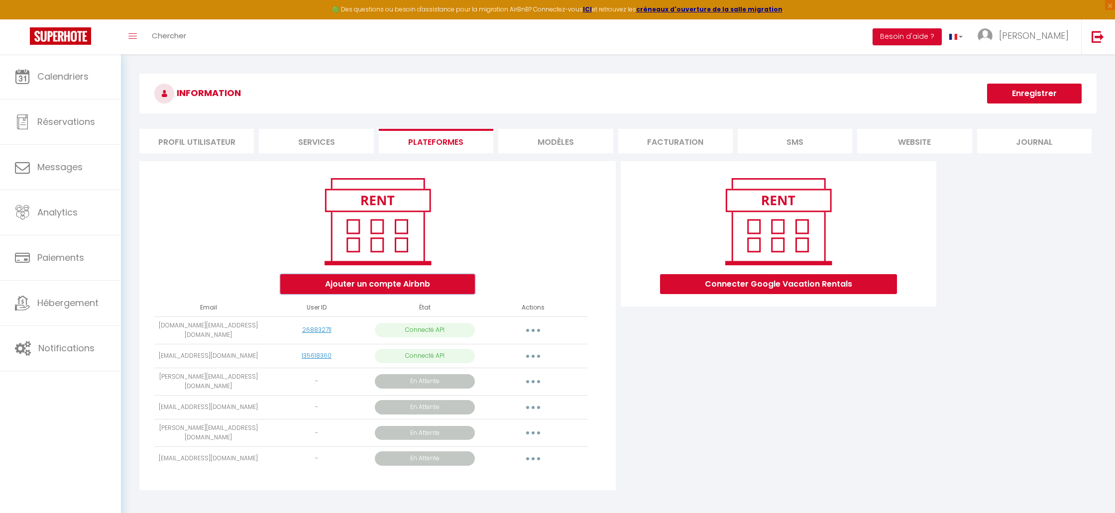
click at [425, 276] on button "Ajouter un compte Airbnb" at bounding box center [377, 284] width 195 height 20
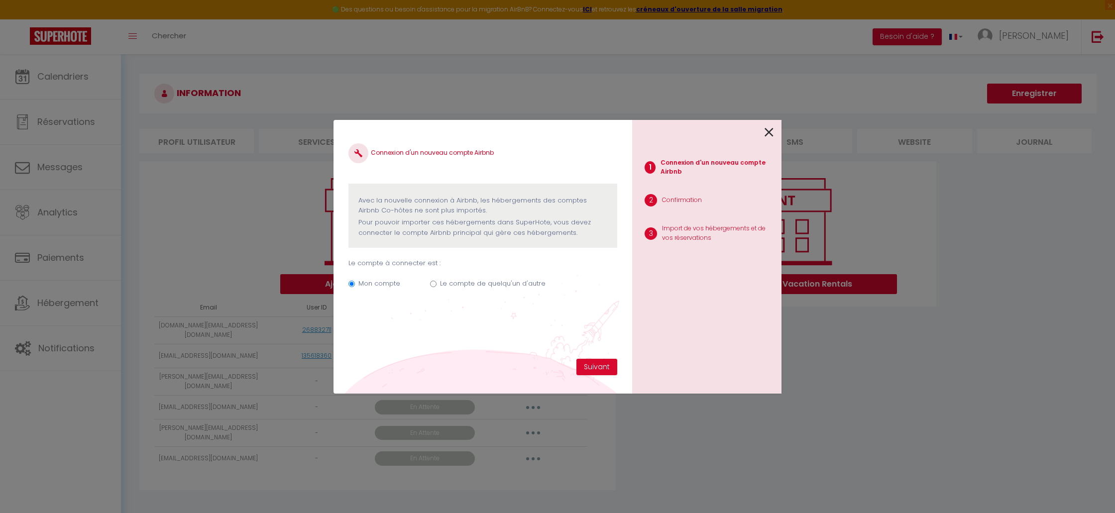
drag, startPoint x: 453, startPoint y: 280, endPoint x: 449, endPoint y: 286, distance: 7.6
click at [453, 280] on label "Le compte de quelqu'un d'autre" at bounding box center [493, 284] width 106 height 10
click at [437, 281] on input "Le compte de quelqu'un d'autre" at bounding box center [433, 284] width 6 height 6
radio input "true"
radio input "false"
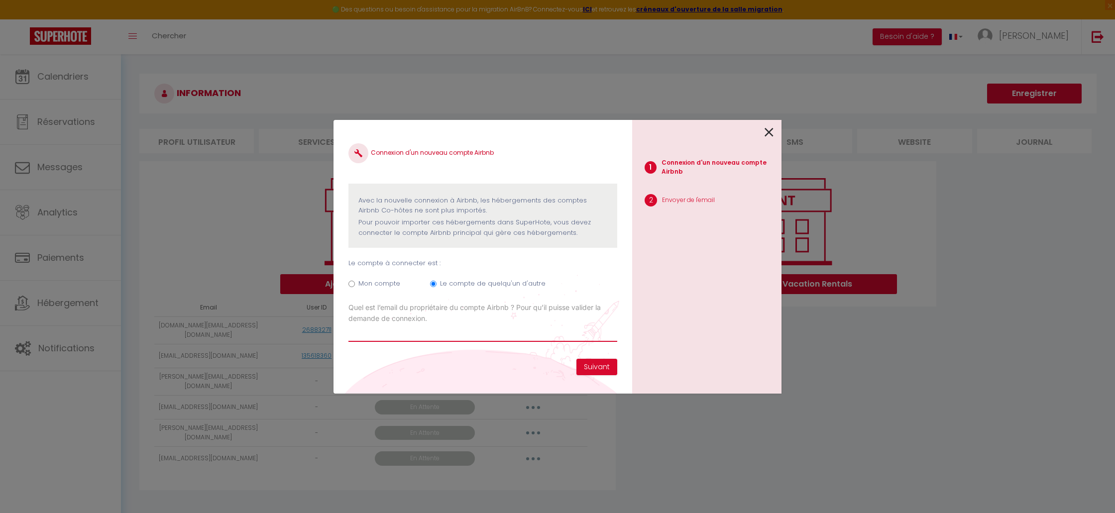
click at [427, 327] on input "Email connexion Airbnb" at bounding box center [483, 333] width 269 height 18
paste input "[EMAIL_ADDRESS][DOMAIN_NAME]"
type input "[EMAIL_ADDRESS][DOMAIN_NAME]"
click at [597, 366] on button "Suivant" at bounding box center [597, 367] width 41 height 17
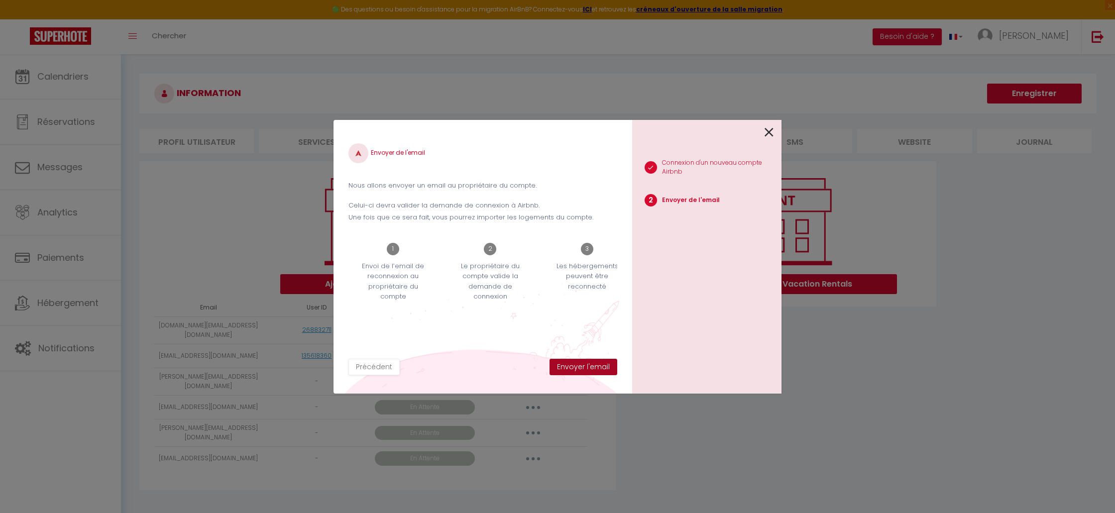
click at [604, 360] on button "Envoyer l'email" at bounding box center [584, 367] width 68 height 17
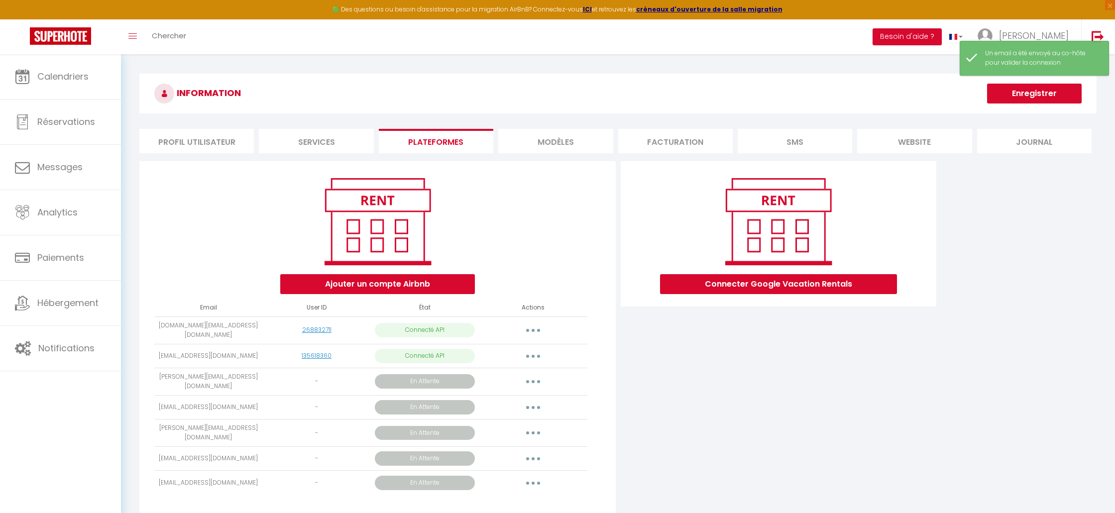
scroll to position [54, 0]
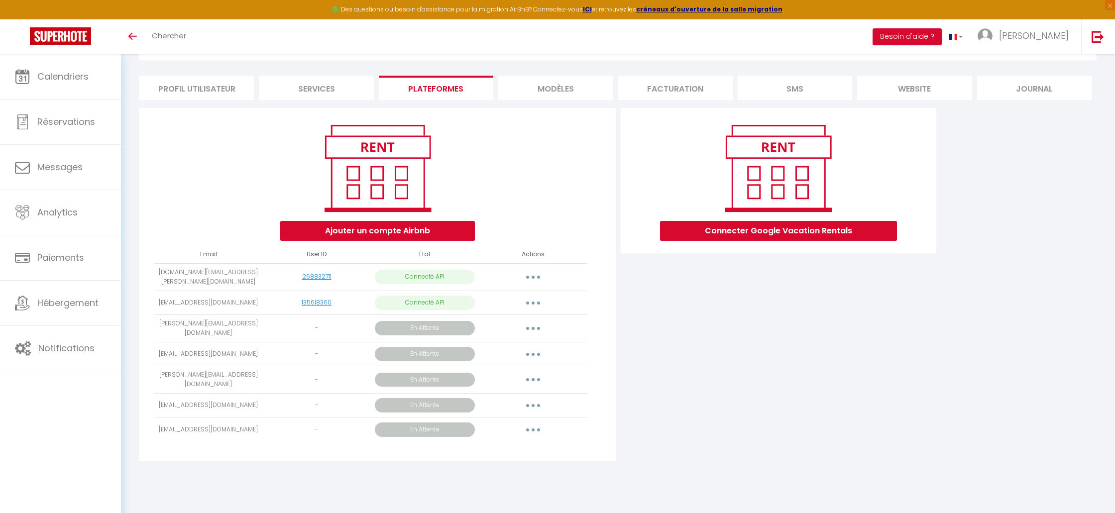
click at [539, 272] on button "button" at bounding box center [533, 277] width 28 height 16
drag, startPoint x: 663, startPoint y: 323, endPoint x: 468, endPoint y: 340, distance: 195.4
click at [663, 323] on div "Connecter Google Vacation Rentals" at bounding box center [778, 287] width 321 height 359
click at [527, 328] on button "button" at bounding box center [533, 329] width 28 height 16
click at [510, 371] on link "Importer les appartements" at bounding box center [489, 369] width 112 height 17
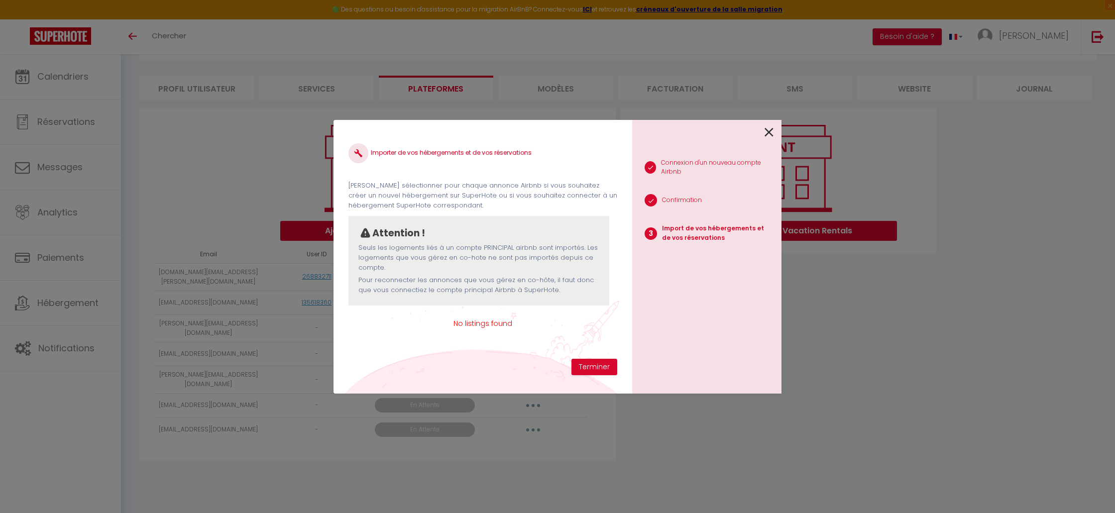
click at [775, 131] on div "1 Connexion d'un nouveau compte Airbnb 2 Confirmation 3 Import de vos hébergeme…" at bounding box center [706, 257] width 149 height 274
click at [764, 132] on div at bounding box center [702, 131] width 141 height 23
click at [769, 129] on icon at bounding box center [769, 132] width 9 height 15
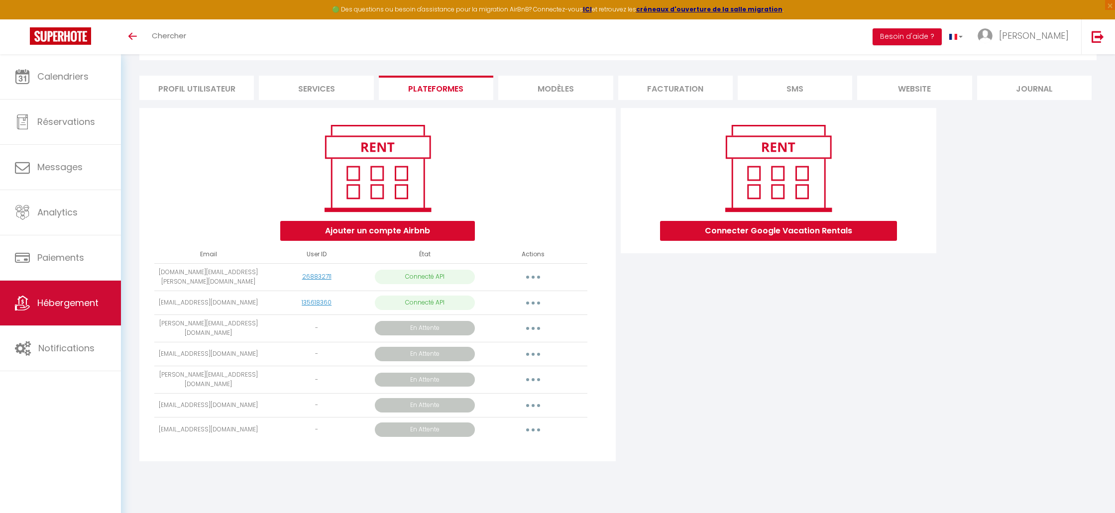
click at [53, 300] on span "Hébergement" at bounding box center [67, 303] width 61 height 12
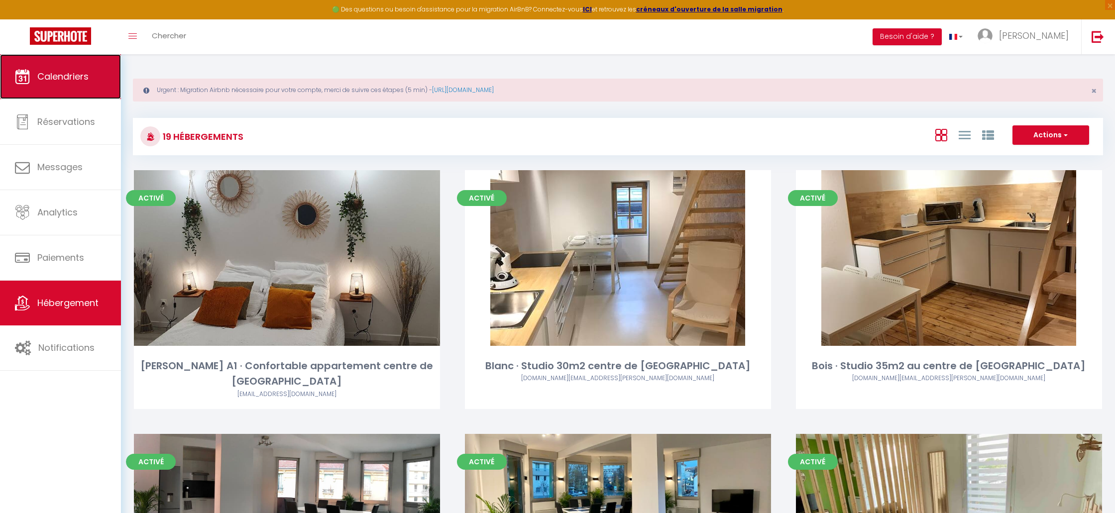
click at [107, 76] on link "Calendriers" at bounding box center [60, 76] width 121 height 45
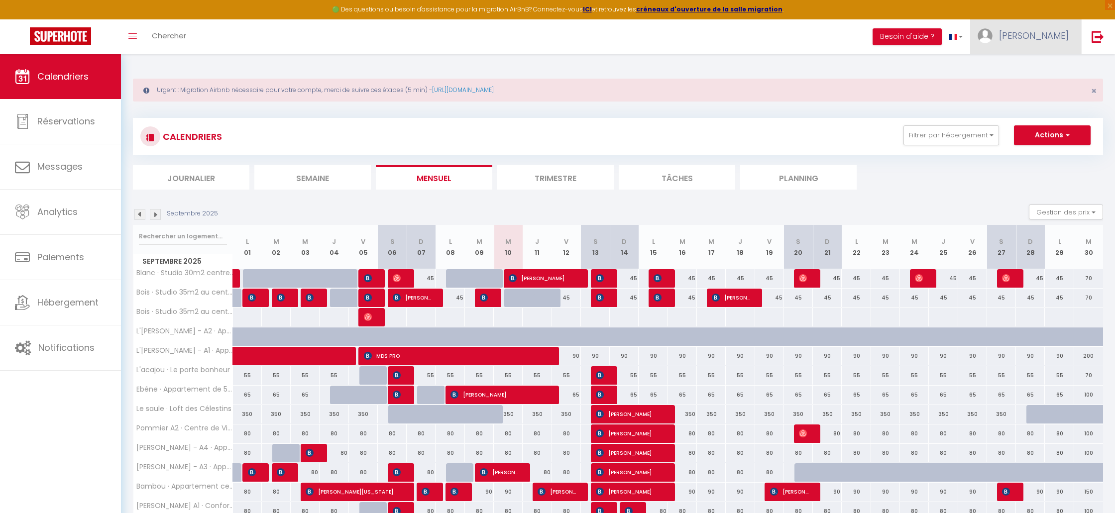
click at [1066, 31] on span "[PERSON_NAME]" at bounding box center [1034, 35] width 70 height 12
click at [1049, 75] on link "Paramètres" at bounding box center [1042, 69] width 74 height 17
select select "28"
select select "fr"
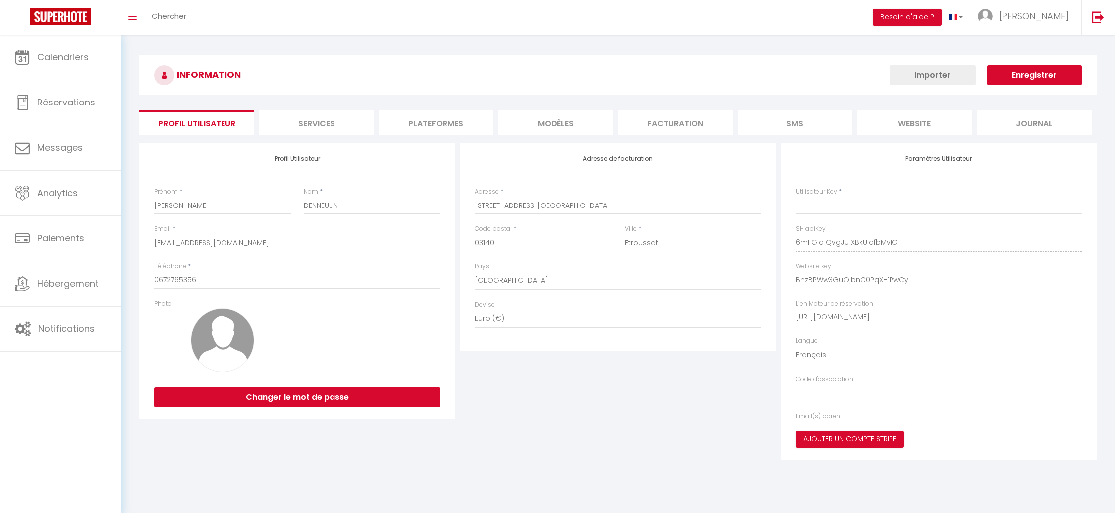
type input "6mFGlq1QvgJU1XBkUiqfbMvIG"
type input "BnzBPWw3GuOjbnC0PqXH1PwCy"
type input "[URL][DOMAIN_NAME]"
select select "fr"
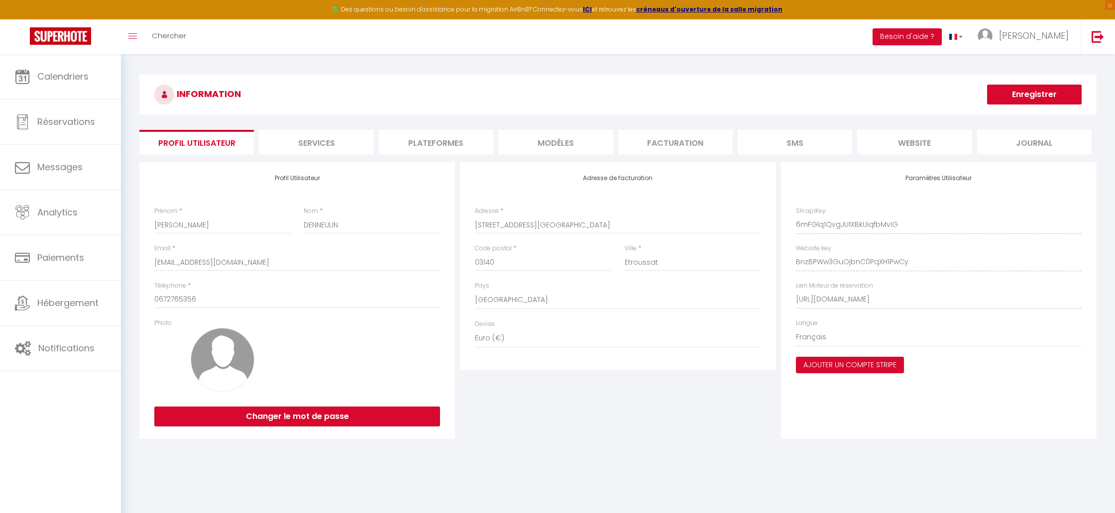
click at [423, 144] on li "Plateformes" at bounding box center [436, 142] width 115 height 24
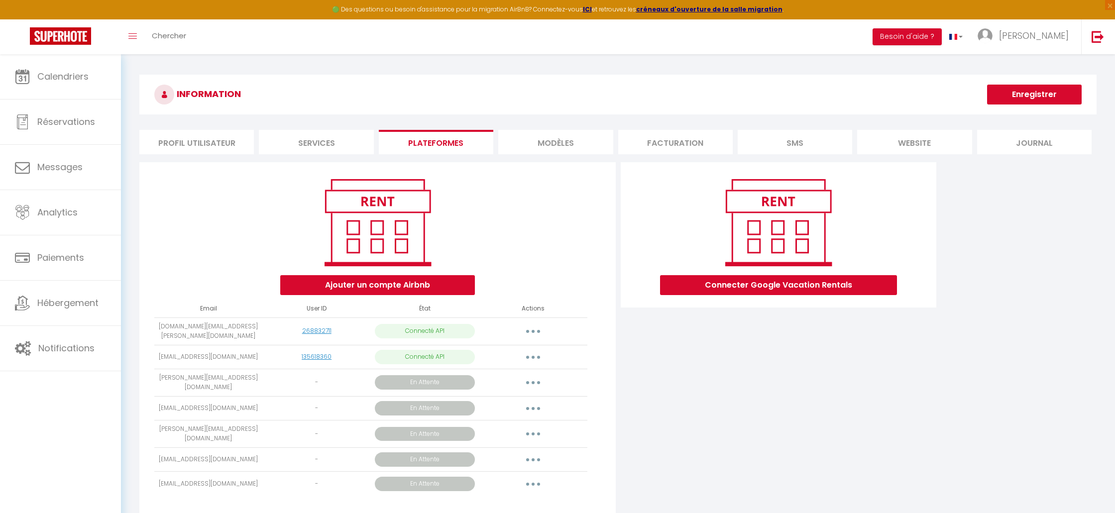
scroll to position [2, 0]
click at [71, 91] on link "Calendriers" at bounding box center [60, 76] width 121 height 45
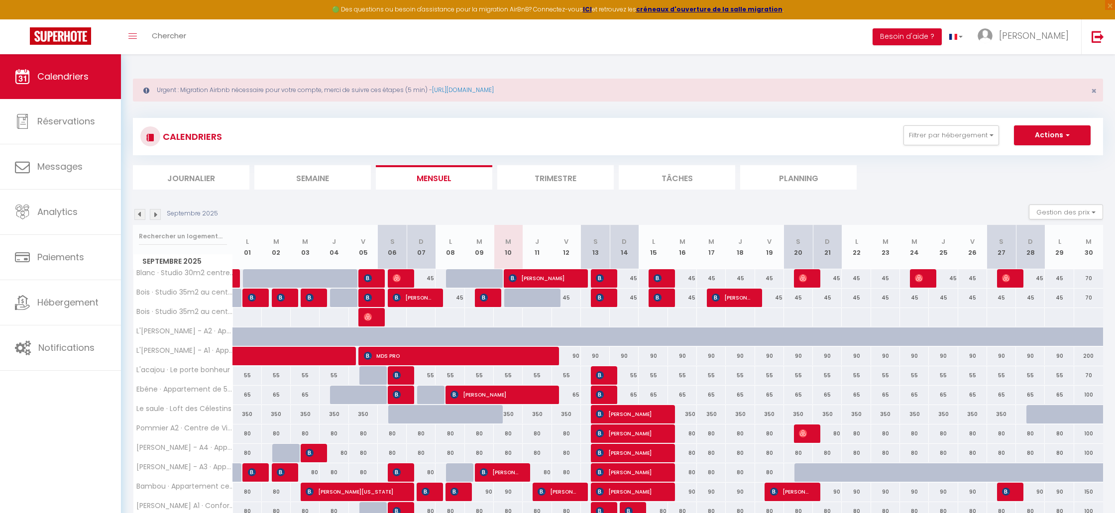
scroll to position [210, 0]
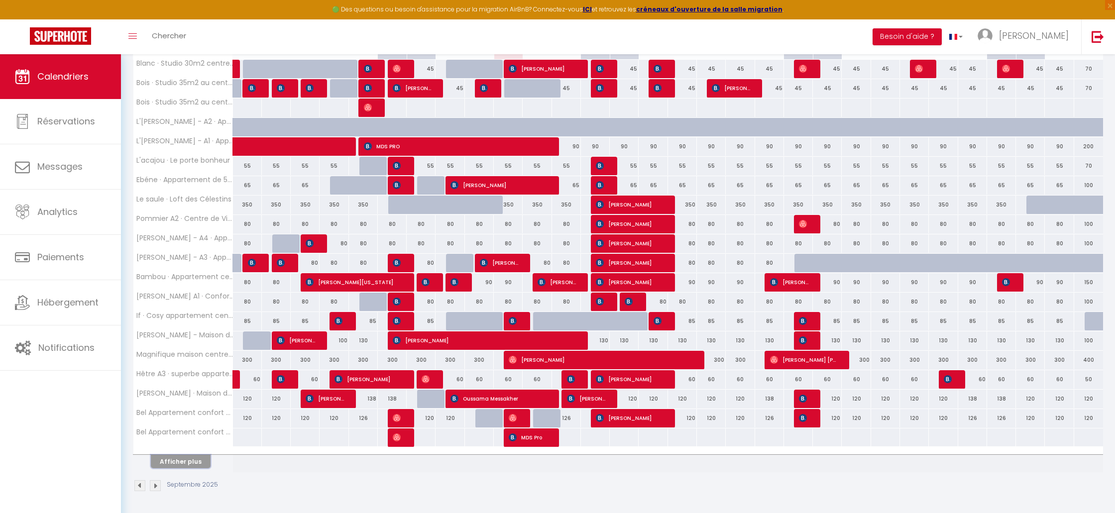
drag, startPoint x: 187, startPoint y: 464, endPoint x: 198, endPoint y: 462, distance: 10.6
click at [187, 464] on button "Afficher plus" at bounding box center [181, 461] width 60 height 13
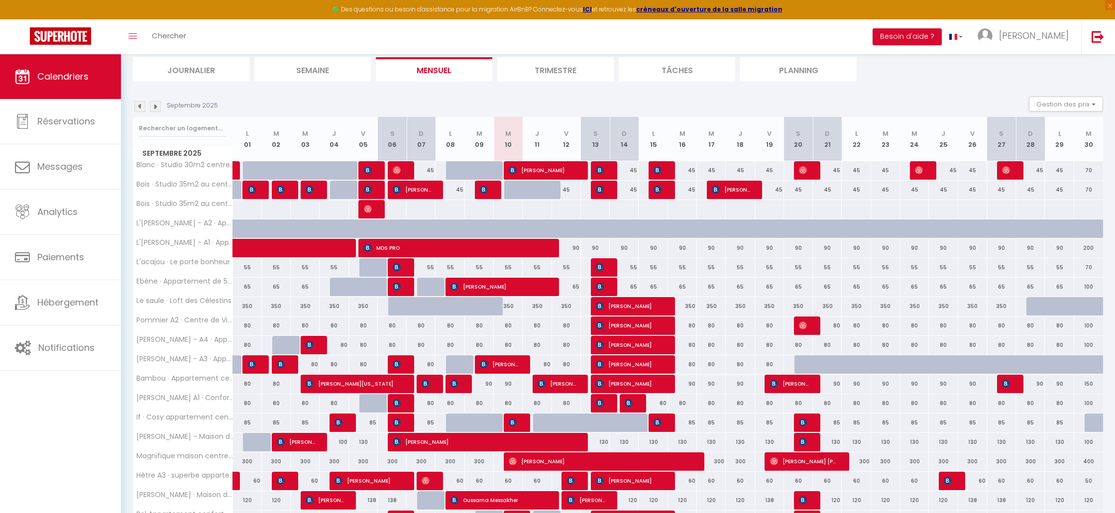
scroll to position [107, 0]
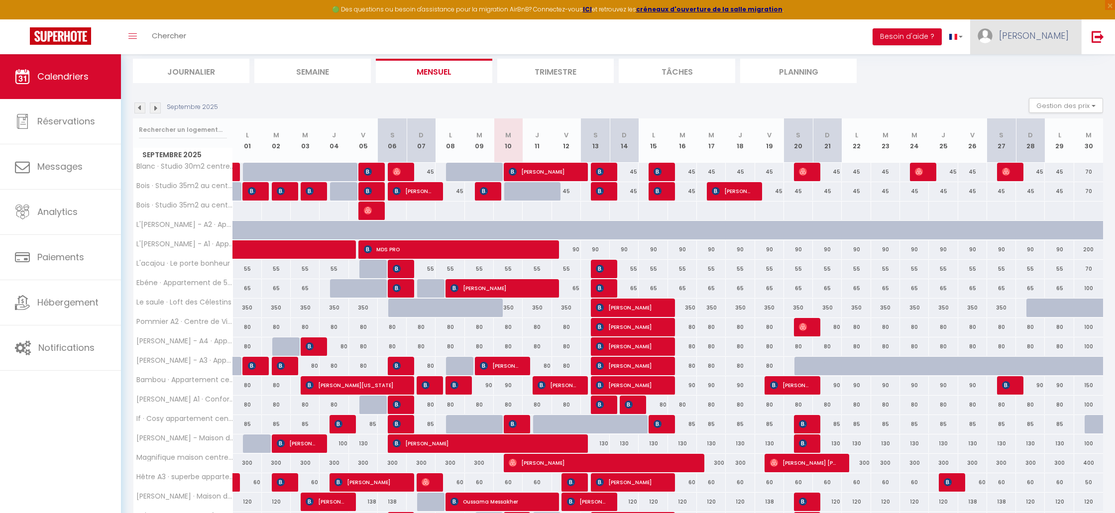
click at [993, 40] on img at bounding box center [985, 35] width 15 height 15
click at [1026, 74] on link "Paramètres" at bounding box center [1042, 69] width 74 height 17
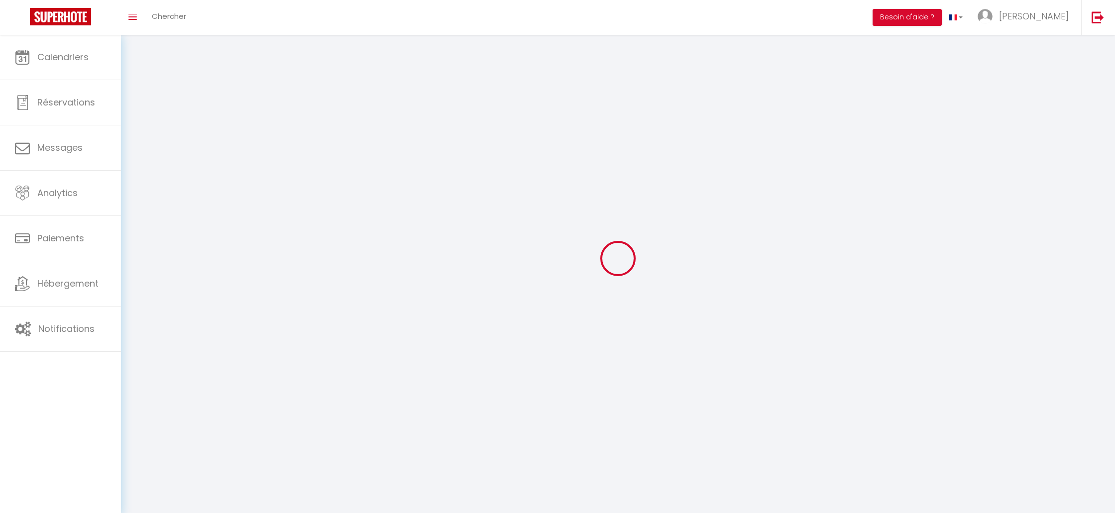
type input "[PERSON_NAME]"
type input "DENNEULIN"
type input "0672765356"
type input "4 rue des maisons neuves"
type input "03140"
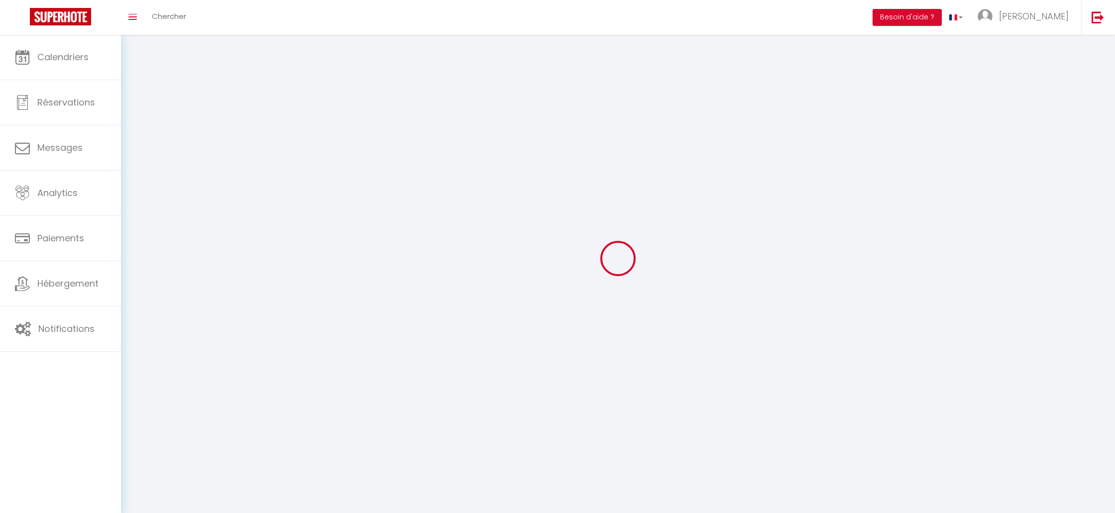
type input "Etroussat"
type input "6mFGlq1QvgJU1XBkUiqfbMvIG"
type input "BnzBPWw3GuOjbnC0PqXH1PwCy"
type input "https://app.superhote.com/#/get-available-rentals/BnzBPWw3GuOjbnC0PqXH1PwCy"
select select "28"
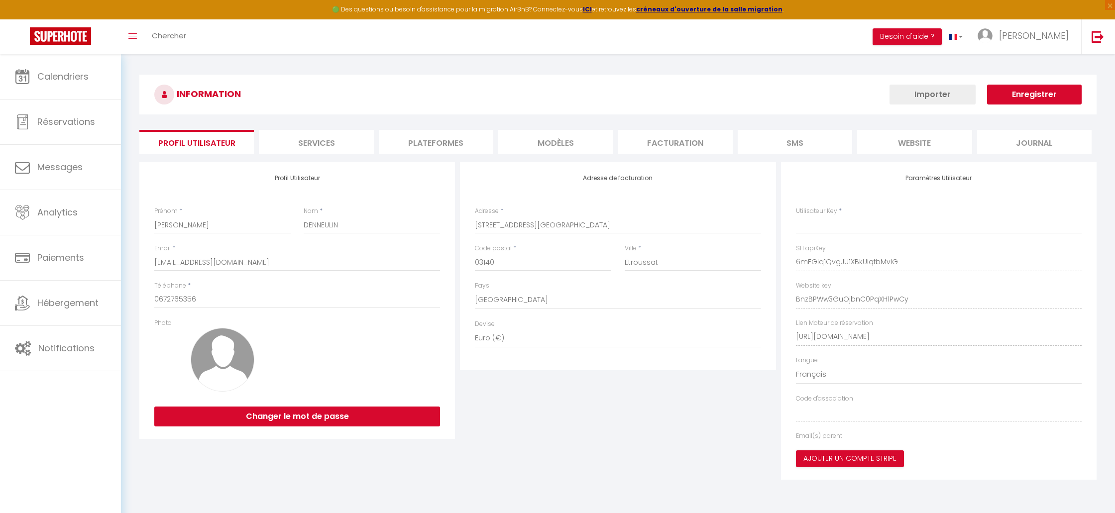
type input "6mFGlq1QvgJU1XBkUiqfbMvIG"
type input "BnzBPWw3GuOjbnC0PqXH1PwCy"
type input "https://app.superhote.com/#/get-available-rentals/BnzBPWw3GuOjbnC0PqXH1PwCy"
select select "fr"
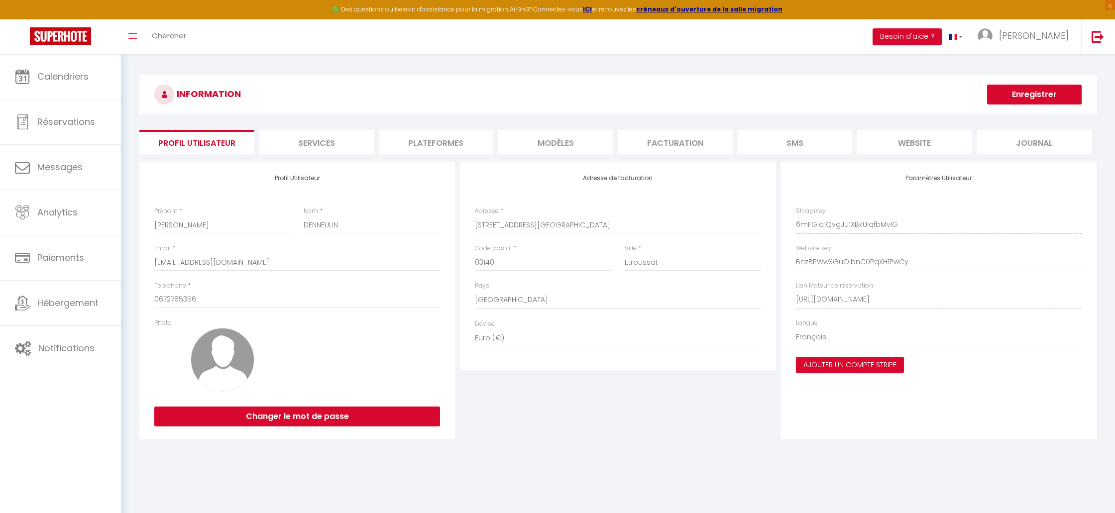
click at [456, 143] on li "Plateformes" at bounding box center [436, 142] width 115 height 24
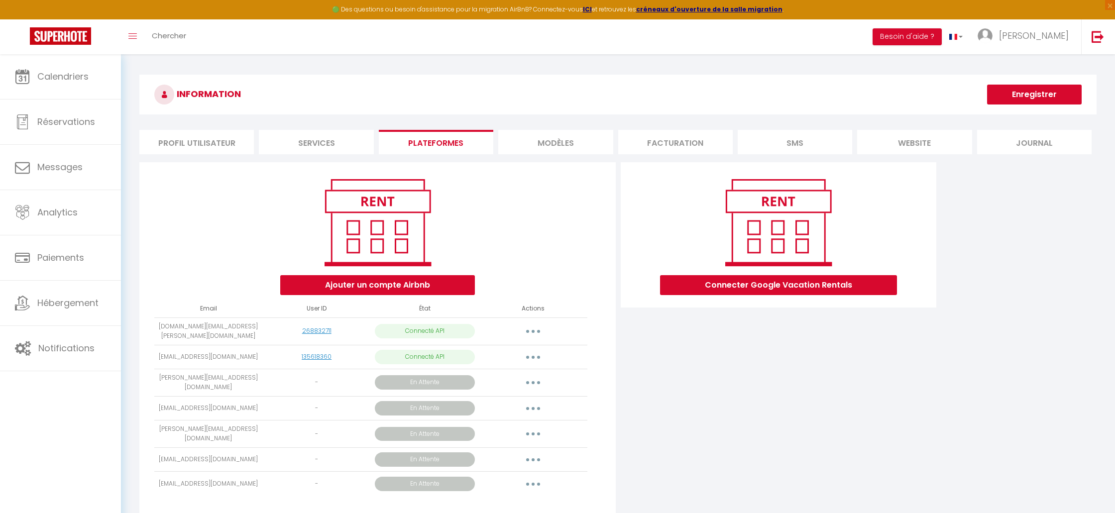
scroll to position [54, 0]
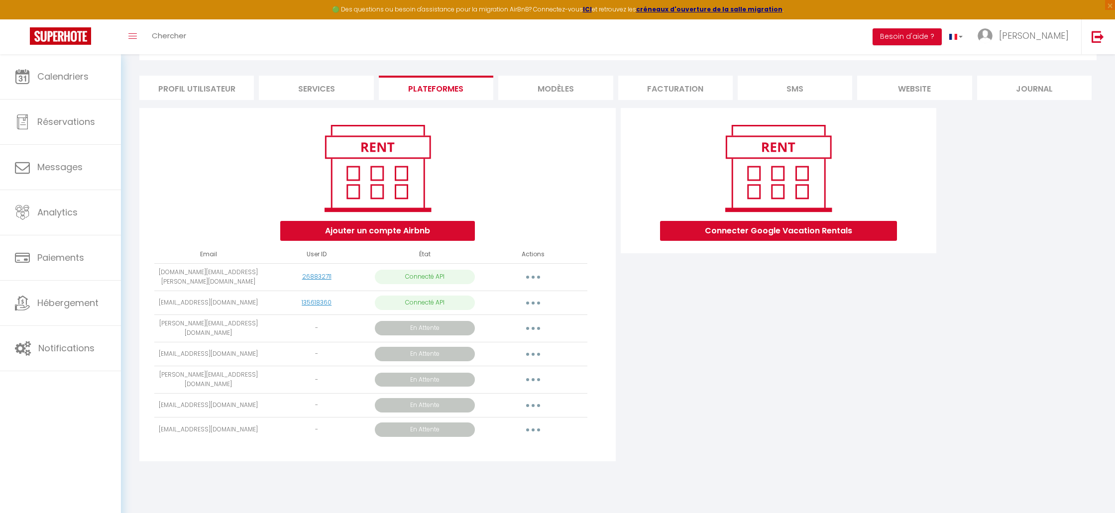
click at [715, 451] on div "Connecter Google Vacation Rentals" at bounding box center [778, 287] width 321 height 359
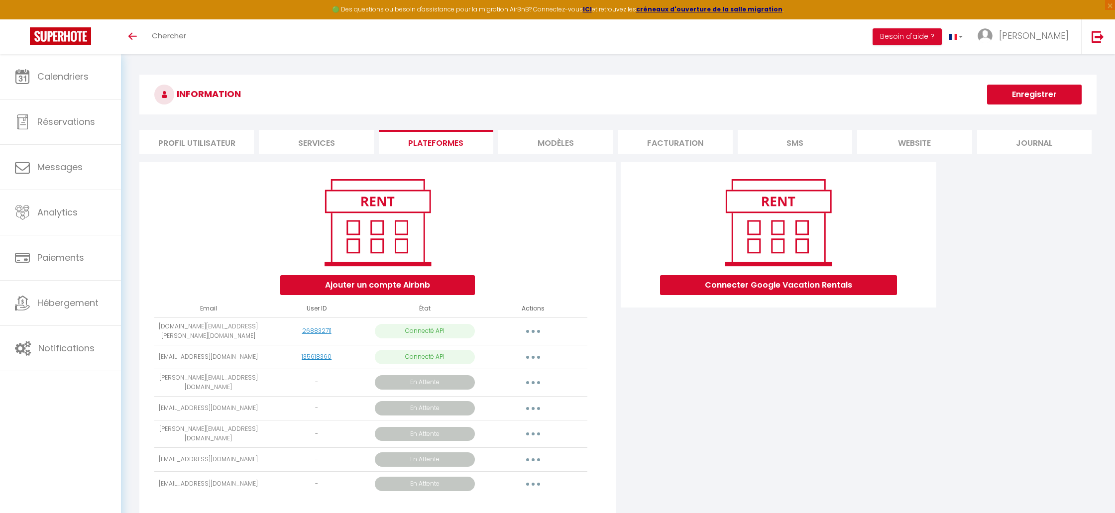
click at [782, 387] on div "Connecter Google Vacation Rentals" at bounding box center [778, 341] width 321 height 359
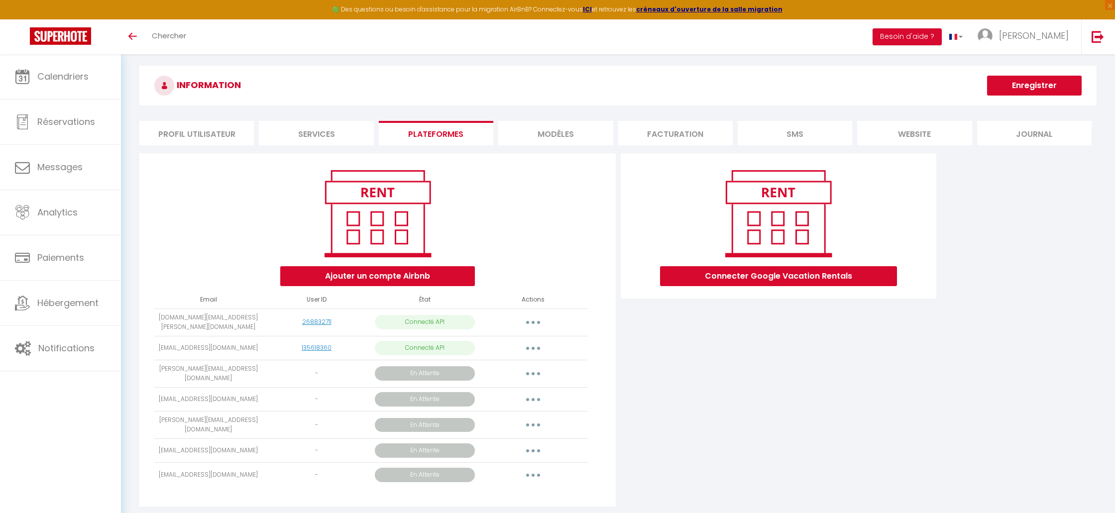
scroll to position [9, 0]
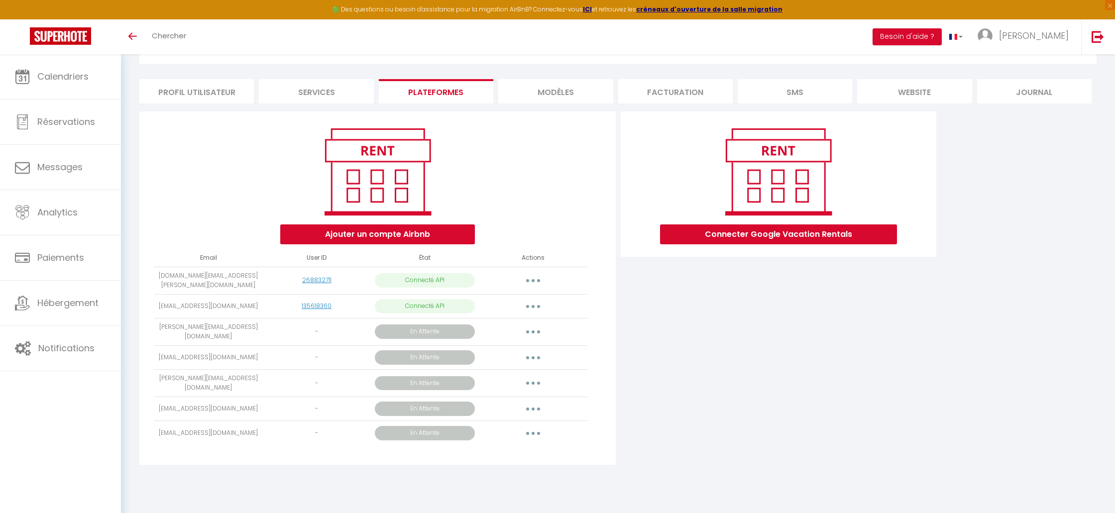
scroll to position [51, 0]
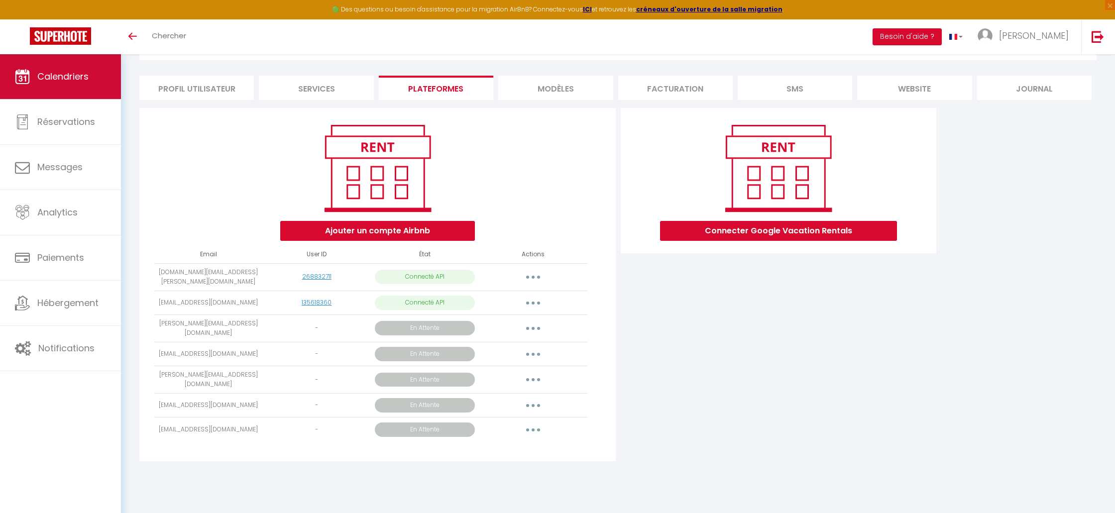
scroll to position [47, 0]
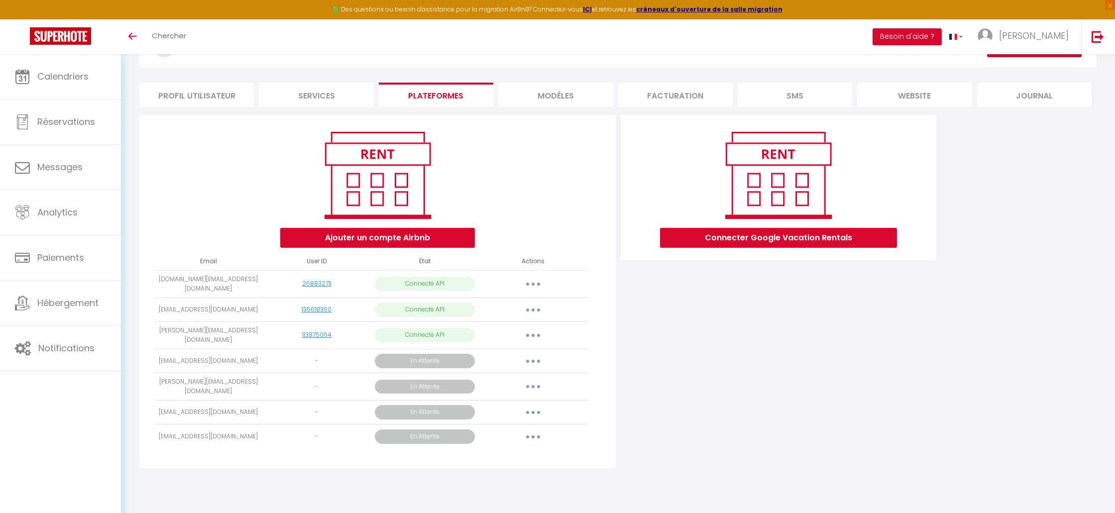
click at [537, 334] on button "button" at bounding box center [533, 336] width 28 height 16
click at [522, 360] on link "Importer les appartements" at bounding box center [489, 358] width 110 height 17
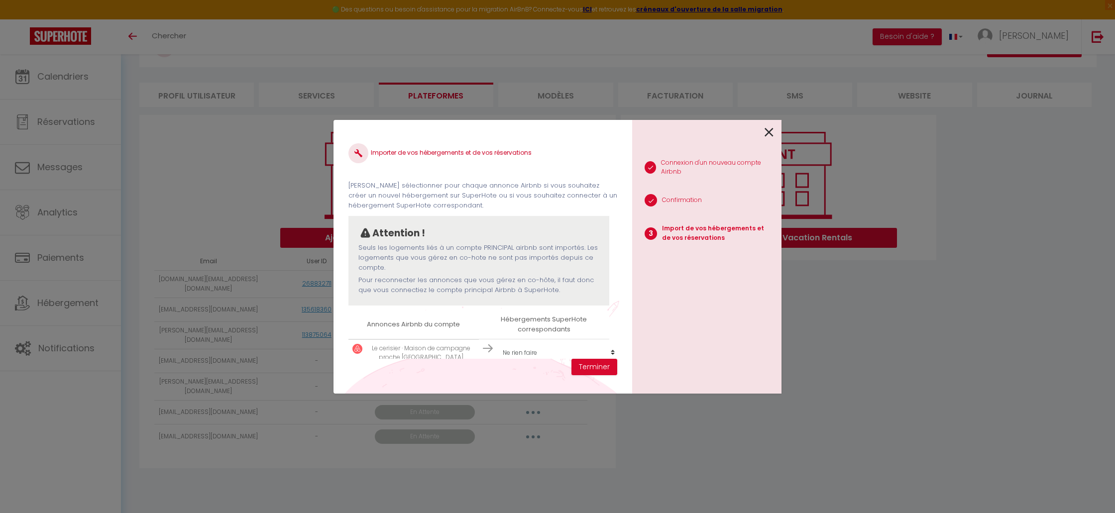
scroll to position [15, 0]
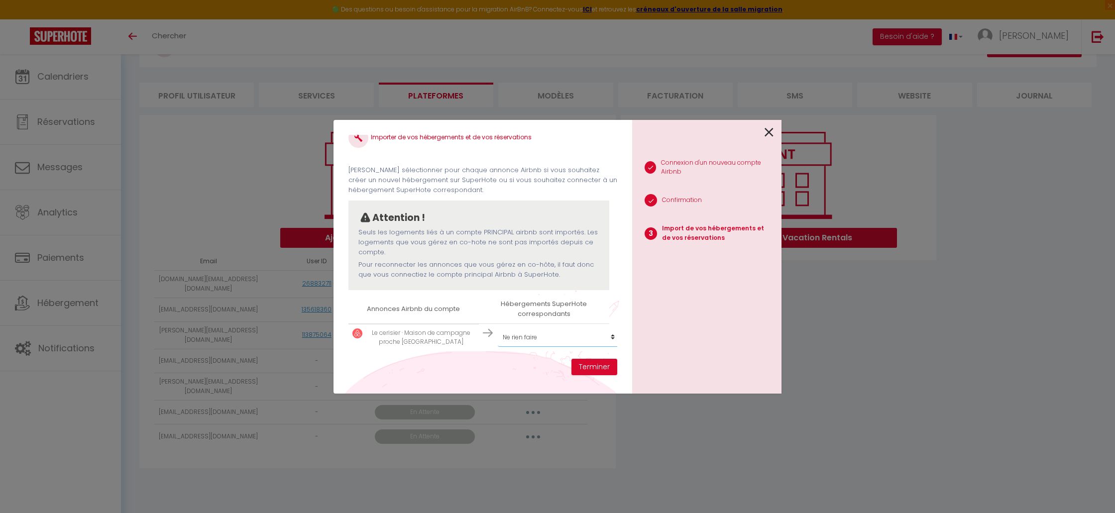
click at [548, 341] on select "Créer un nouvel hébergement Ne rien faire Pommier A1 · Confortable appartement …" at bounding box center [559, 337] width 122 height 19
select select "59427"
click at [498, 328] on select "Créer un nouvel hébergement Ne rien faire Pommier A1 · Confortable appartement …" at bounding box center [559, 337] width 122 height 19
click at [585, 373] on button "Terminer" at bounding box center [595, 367] width 46 height 17
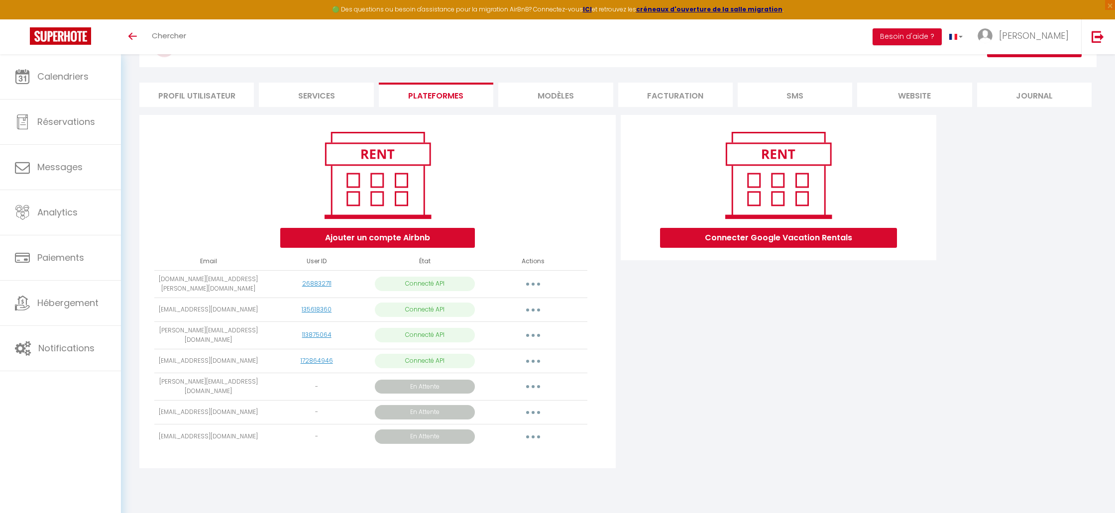
click at [538, 356] on button "button" at bounding box center [533, 361] width 28 height 16
click at [537, 381] on link "Importer les appartements" at bounding box center [489, 383] width 110 height 17
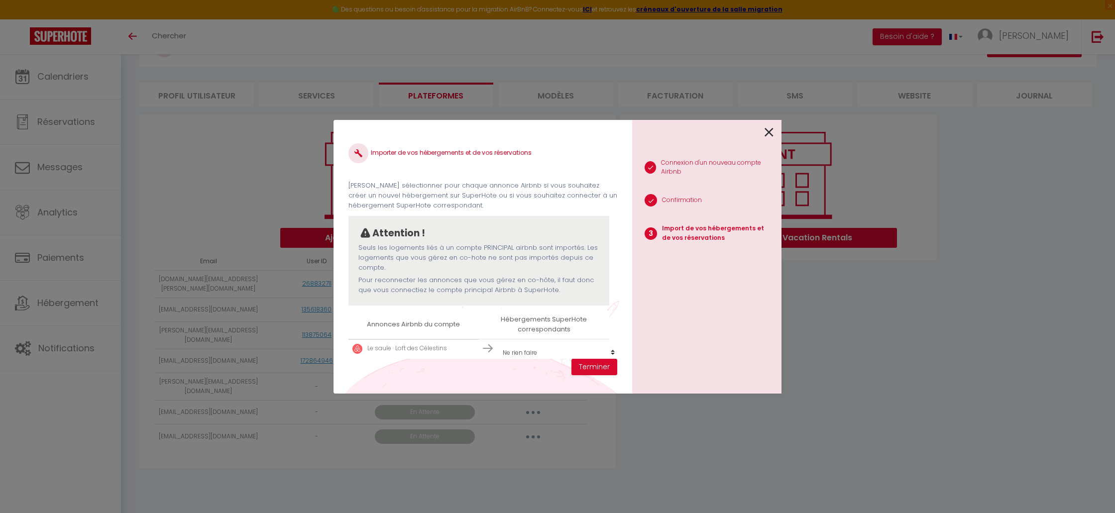
scroll to position [15, 0]
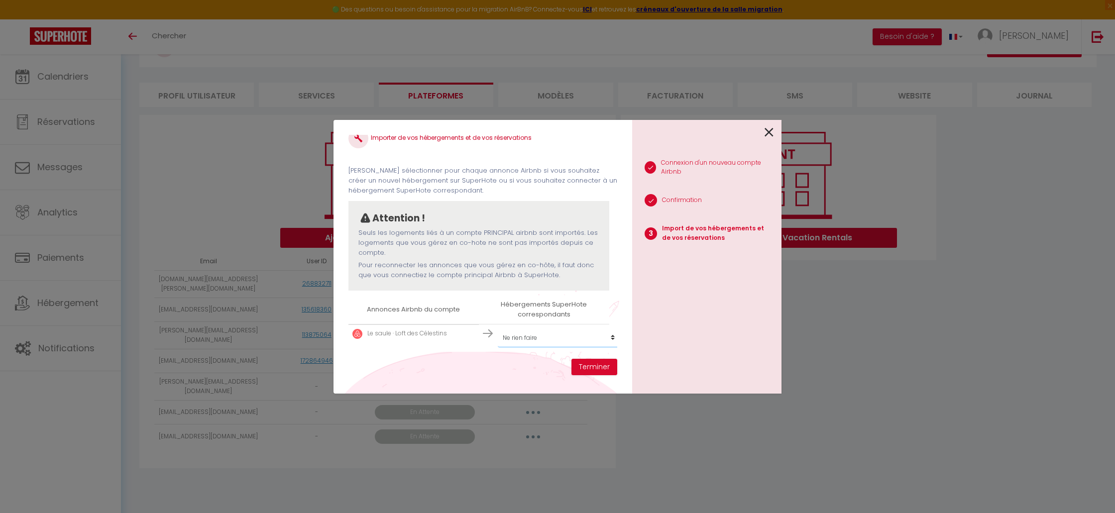
click at [584, 342] on select "Créer un nouvel hébergement Ne rien faire [PERSON_NAME] A1 · Confortable appart…" at bounding box center [559, 338] width 122 height 19
select select "27153"
click at [496, 329] on select "Créer un nouvel hébergement Ne rien faire [PERSON_NAME] A1 · Confortable appart…" at bounding box center [557, 338] width 122 height 19
click at [589, 361] on button "Terminer" at bounding box center [595, 367] width 46 height 17
